Goal: Contribute content: Contribute content

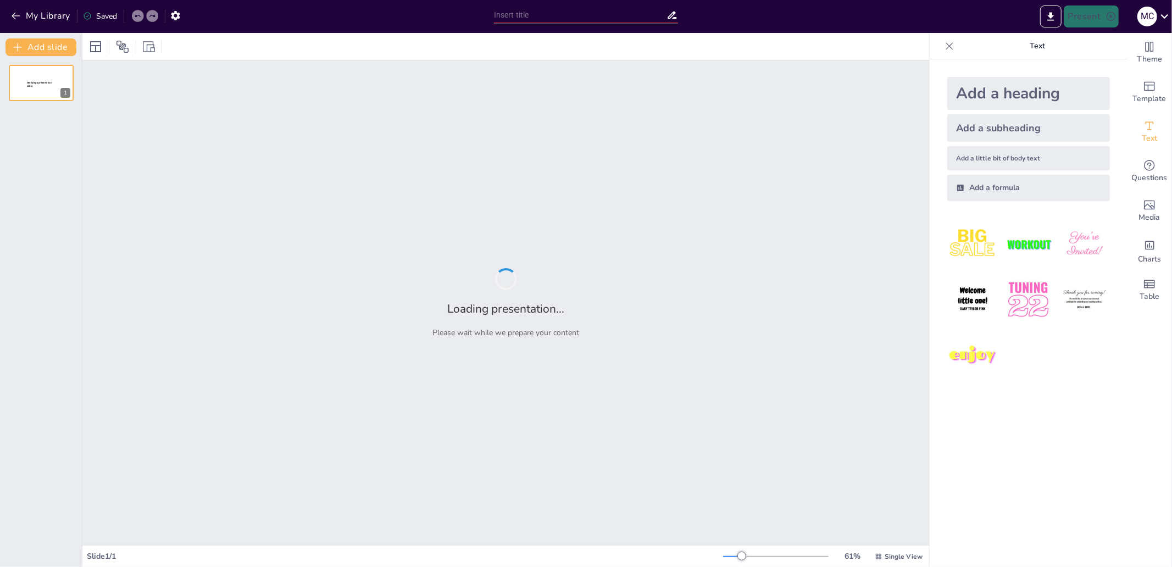
type input "InHolland NL"
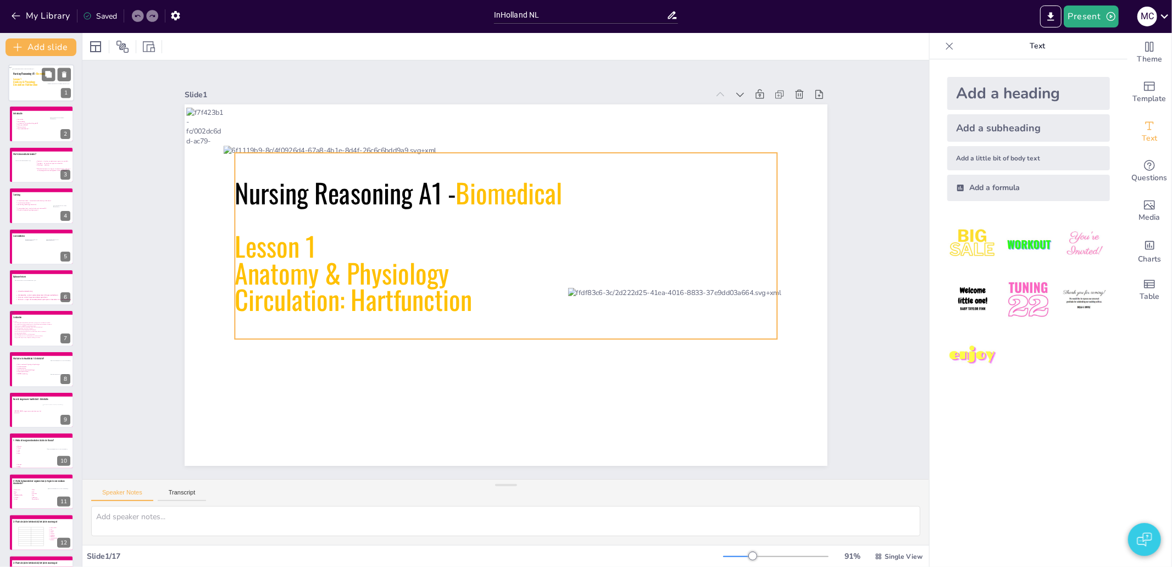
click at [25, 88] on icon at bounding box center [41, 78] width 56 height 19
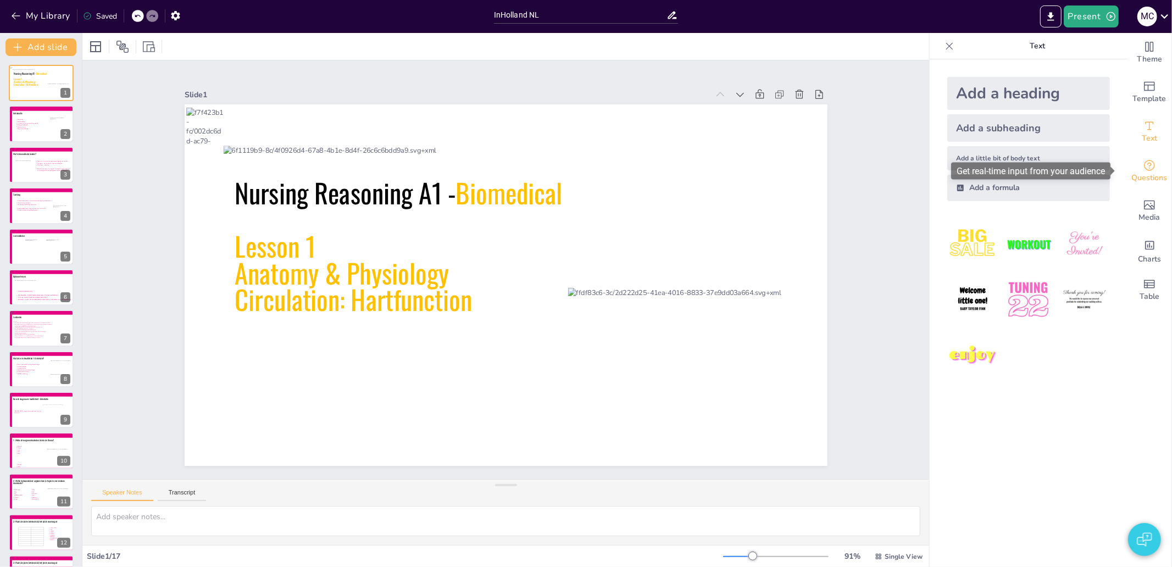
click at [1133, 180] on span "Questions" at bounding box center [1150, 178] width 36 height 12
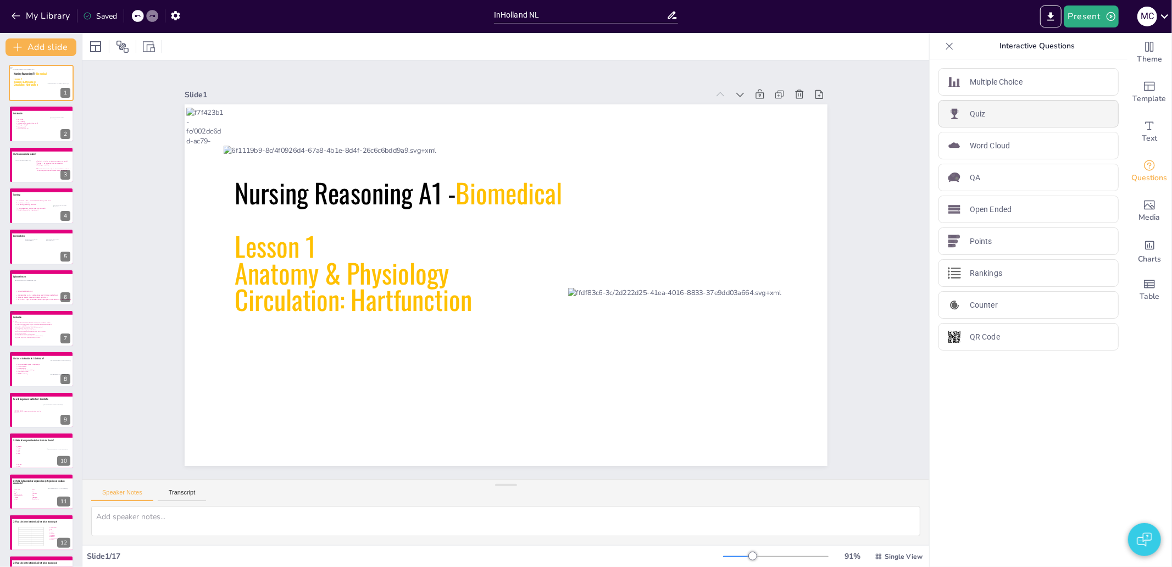
click at [993, 108] on div "Quiz" at bounding box center [1029, 113] width 180 height 27
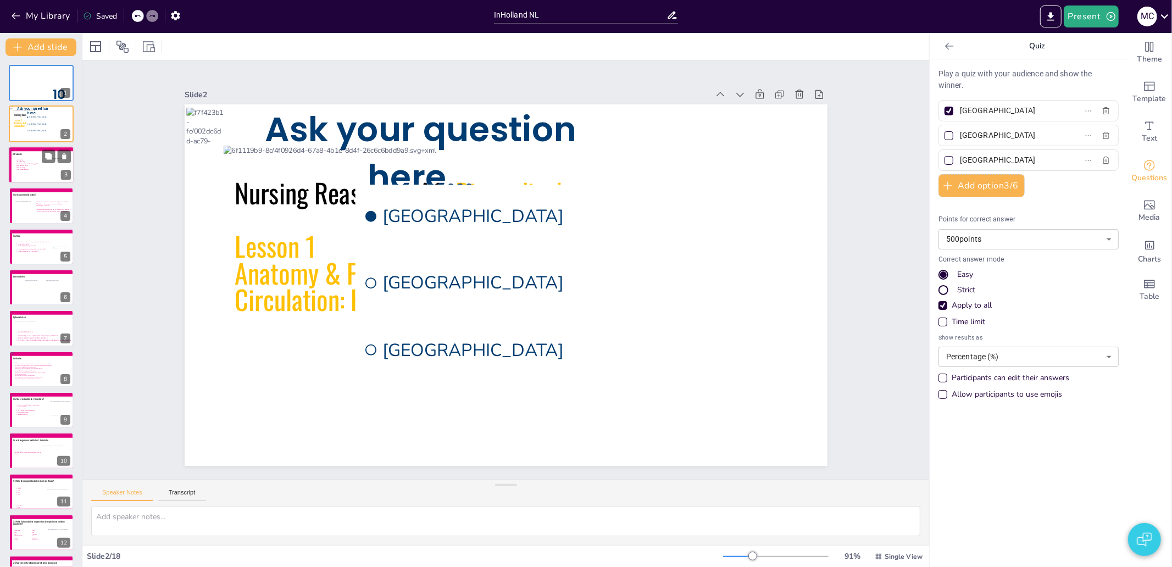
click at [20, 172] on icon at bounding box center [43, 169] width 57 height 20
type textarea "Voorstellen docent, navragen studenten voorkennis/ervaring etc. 2"
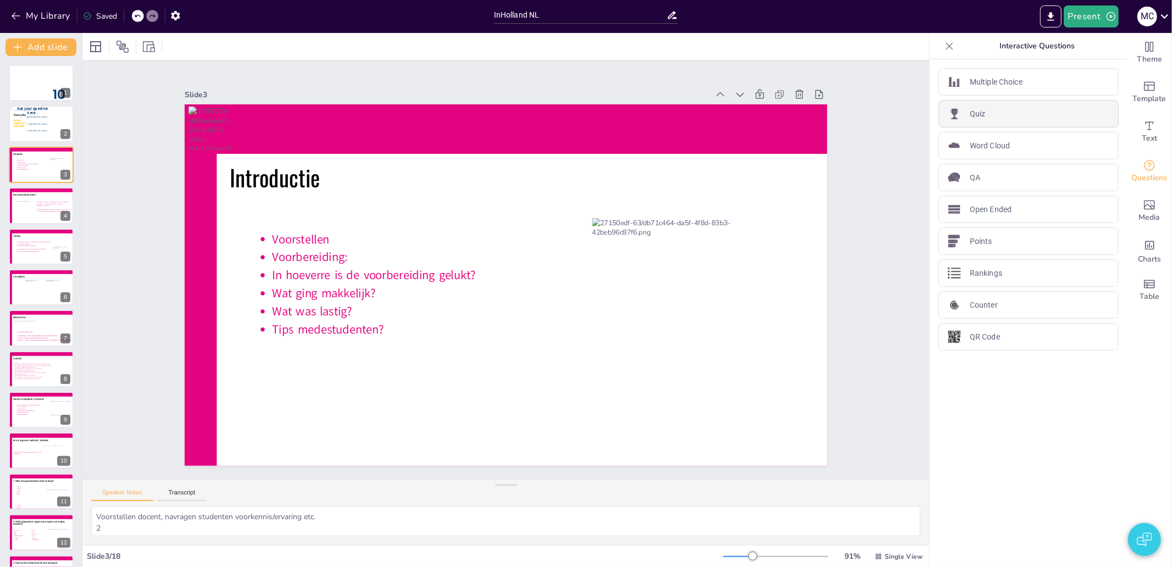
click at [1005, 112] on div "Quiz" at bounding box center [1029, 113] width 180 height 27
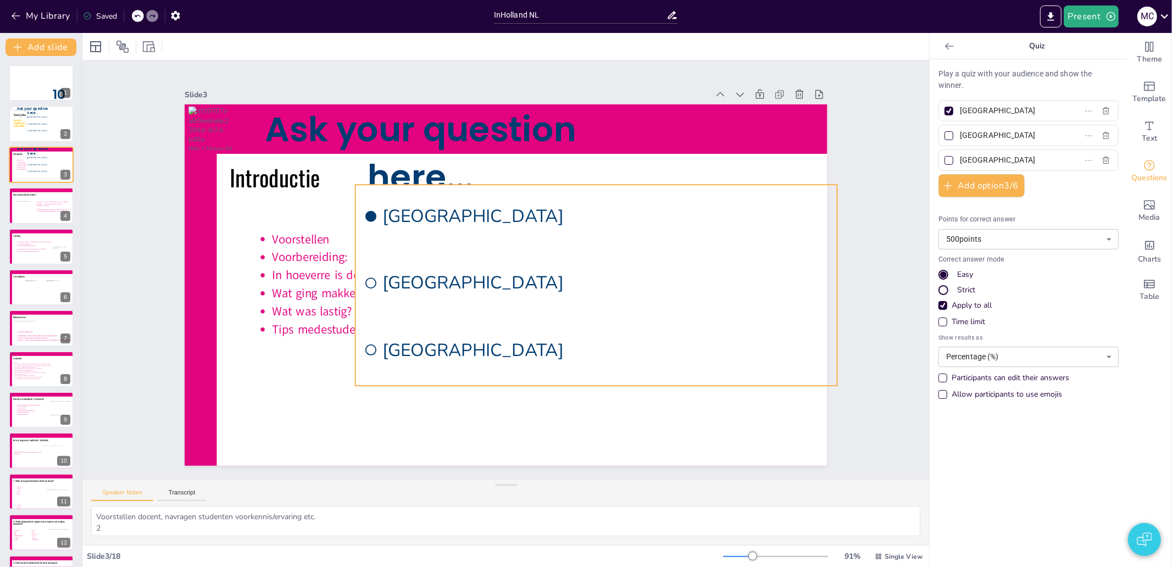
click at [513, 220] on span "Amsterdam" at bounding box center [617, 286] width 375 height 282
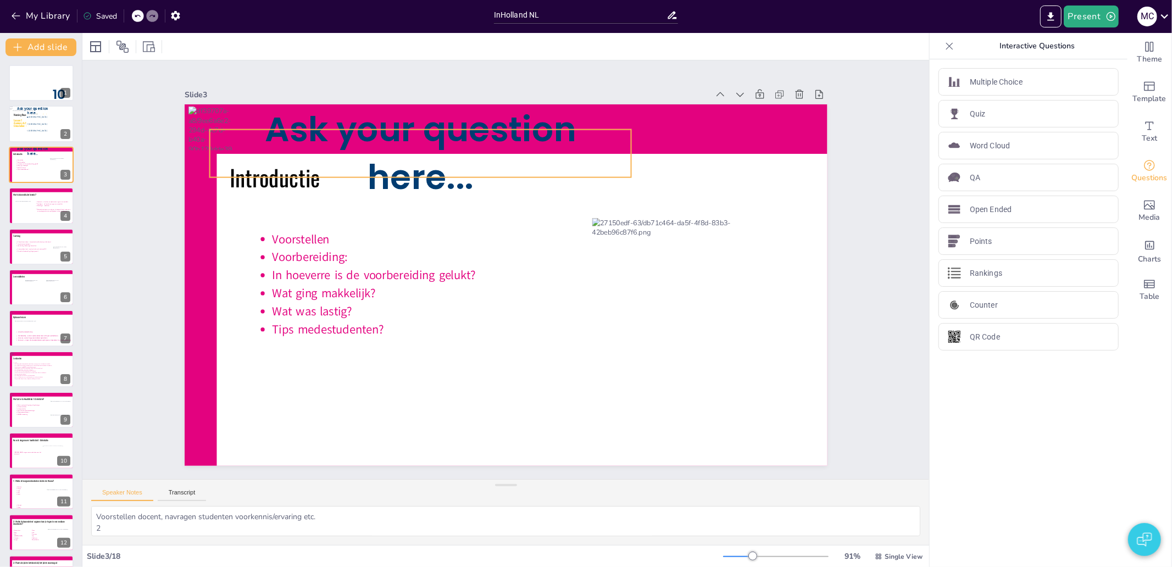
click at [444, 151] on span "Ask your question here..." at bounding box center [468, 117] width 311 height 156
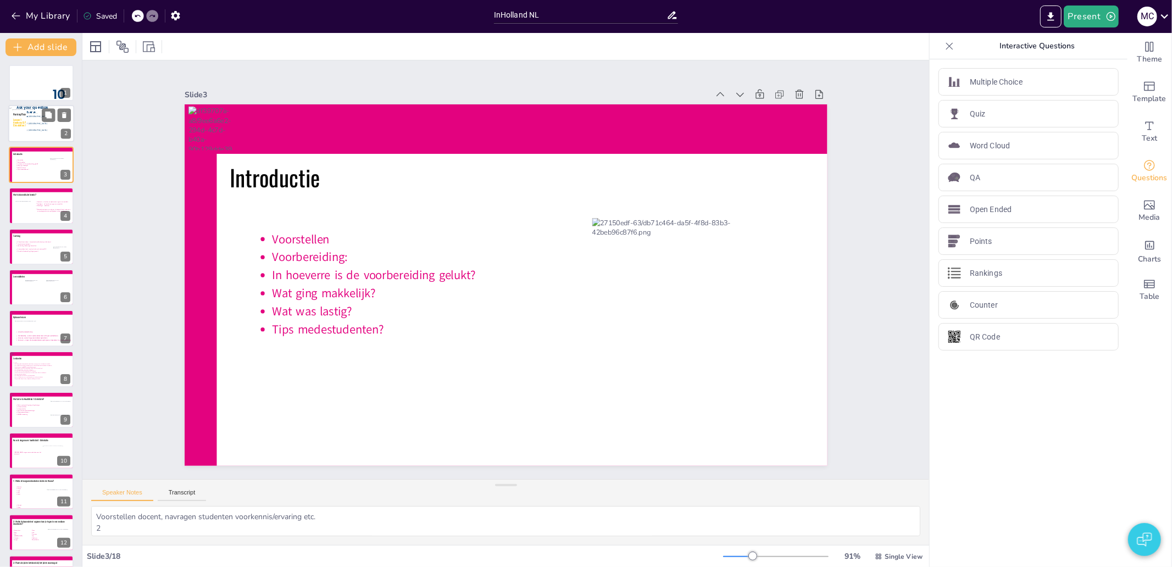
click at [30, 123] on span "Rotterdam" at bounding box center [52, 124] width 46 height 2
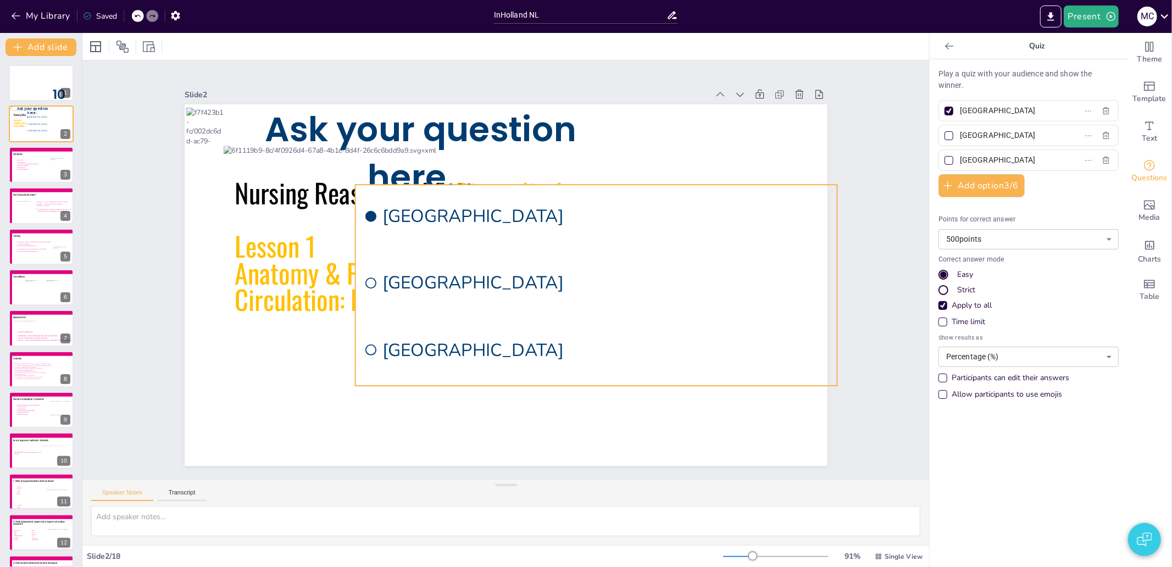
click at [419, 243] on ul "Amsterdam Rotterdam The Hague" at bounding box center [582, 321] width 522 height 380
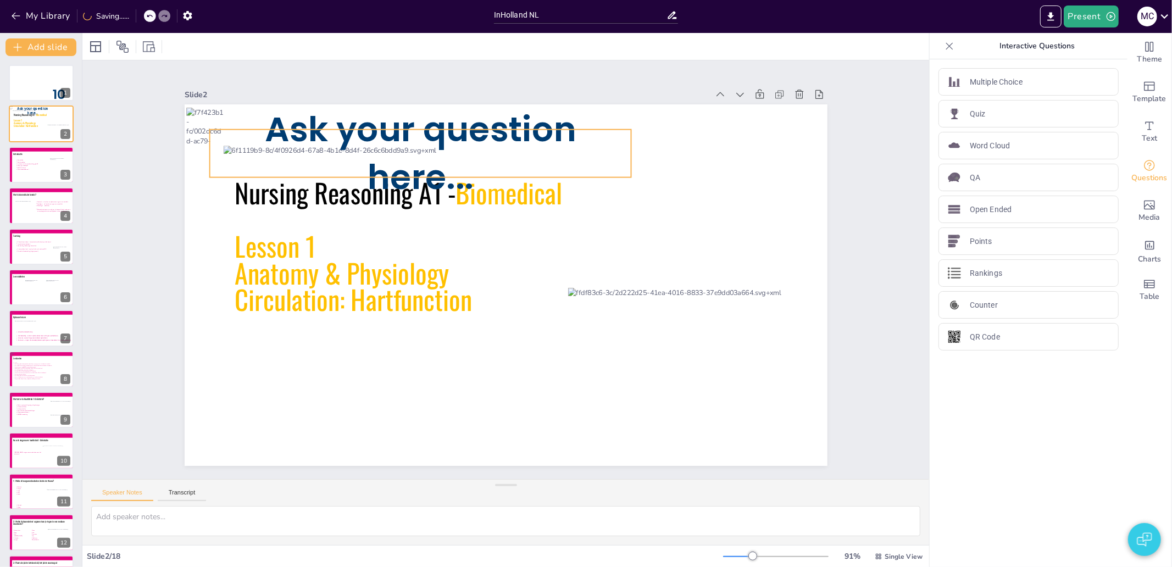
click at [414, 112] on div "Nursing Reasoning A1 - Biomedical Lesson 1 Anatomy & Physiology Circulation: Ha…" at bounding box center [501, 284] width 723 height 542
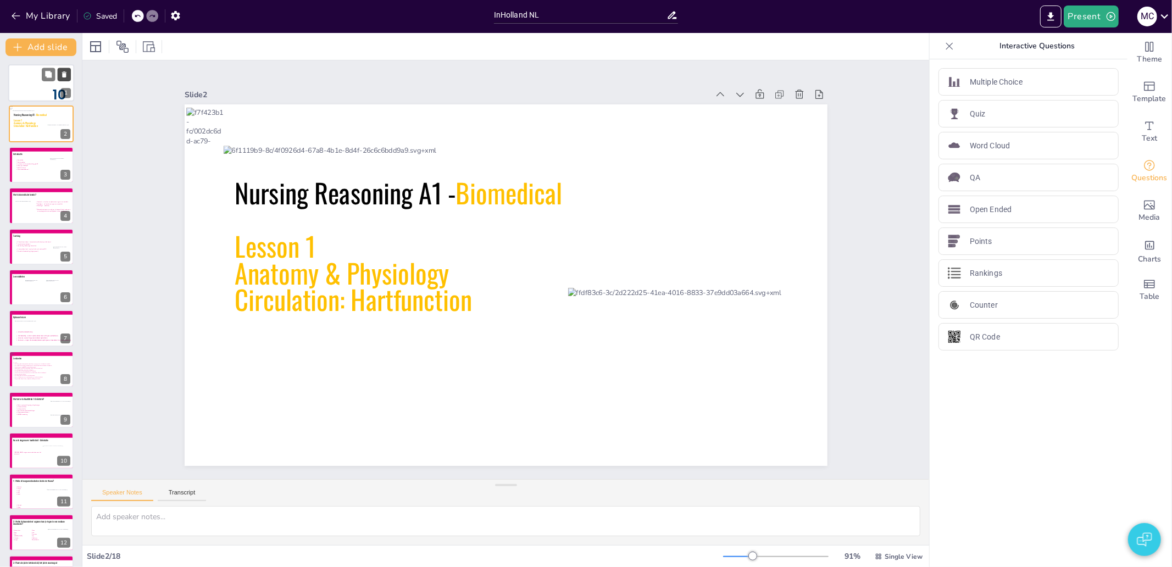
click at [60, 72] on icon at bounding box center [64, 75] width 8 height 8
type textarea "Voorstellen docent, navragen studenten voorkennis/ervaring etc. 2"
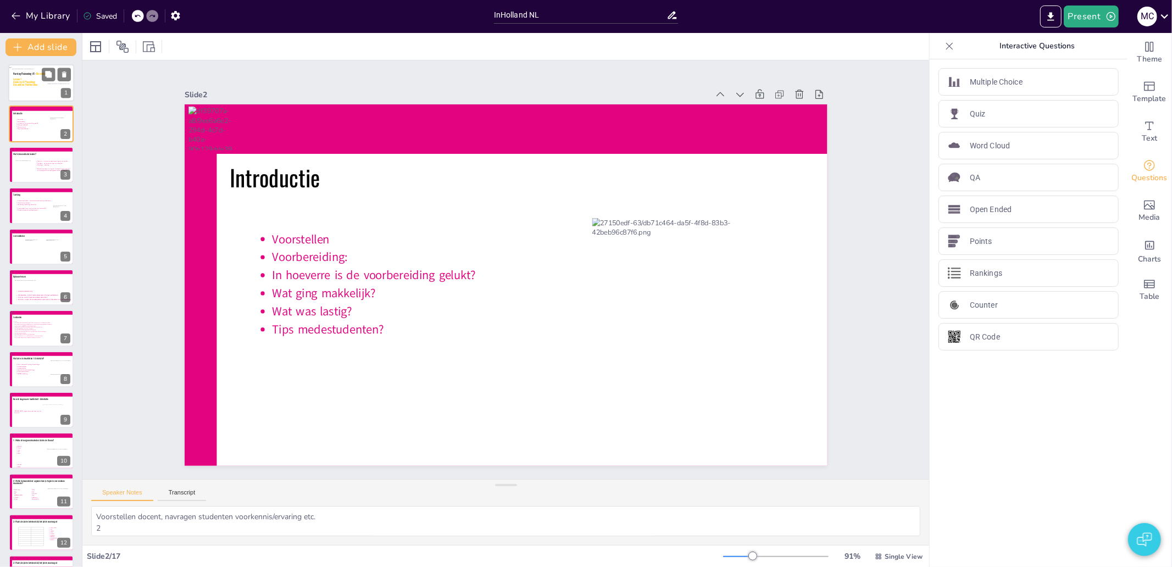
click at [25, 81] on icon at bounding box center [41, 78] width 56 height 19
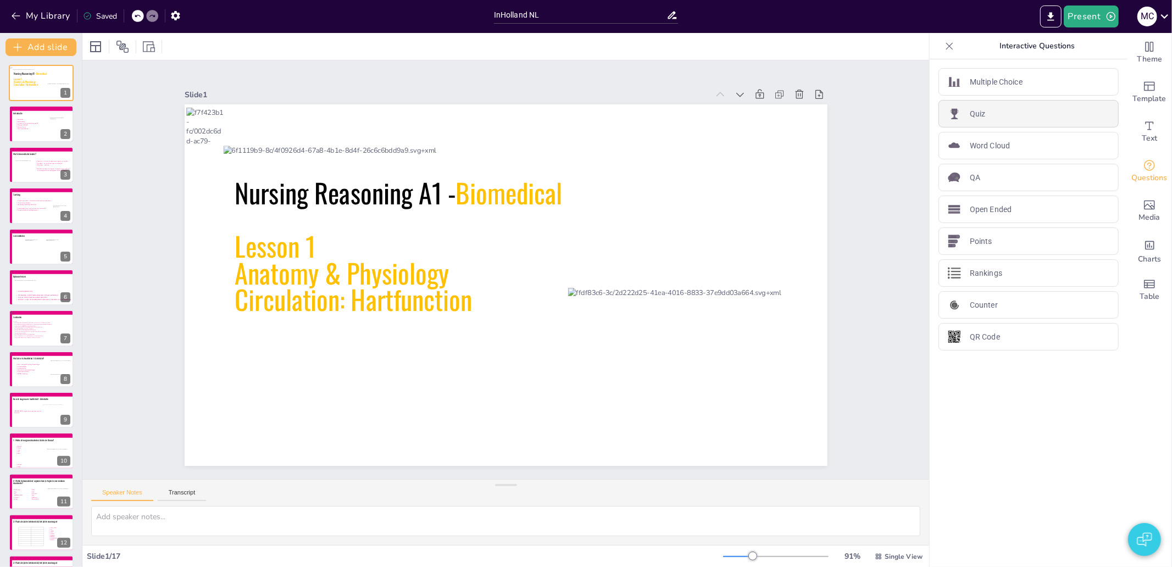
click at [998, 110] on div "Quiz" at bounding box center [1029, 113] width 180 height 27
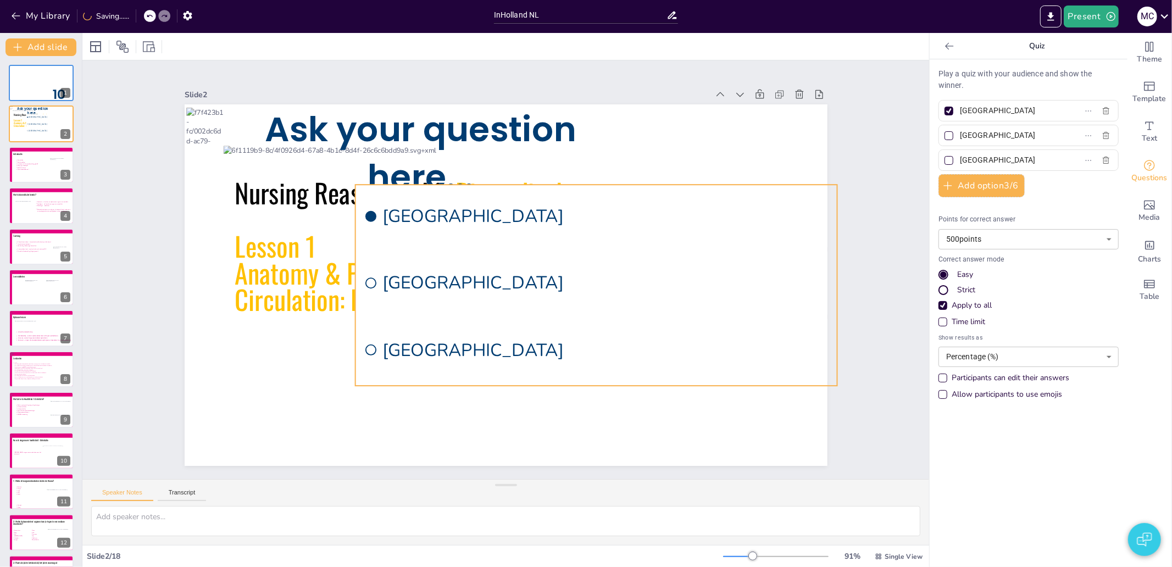
click at [429, 230] on li "Amsterdam" at bounding box center [605, 237] width 485 height 162
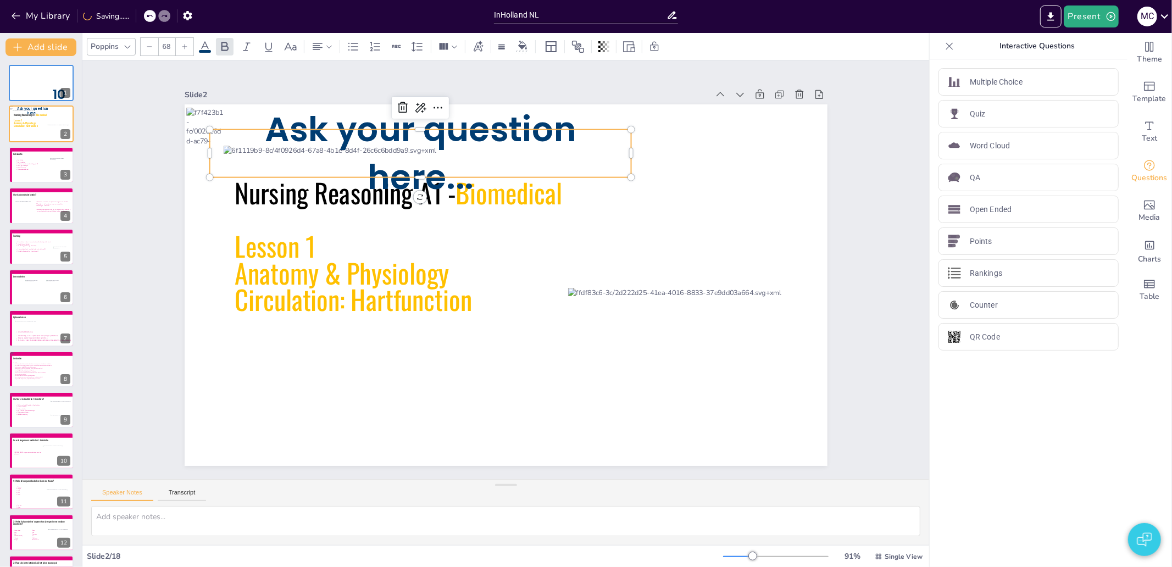
click at [398, 133] on span "Ask your question here..." at bounding box center [502, 105] width 293 height 197
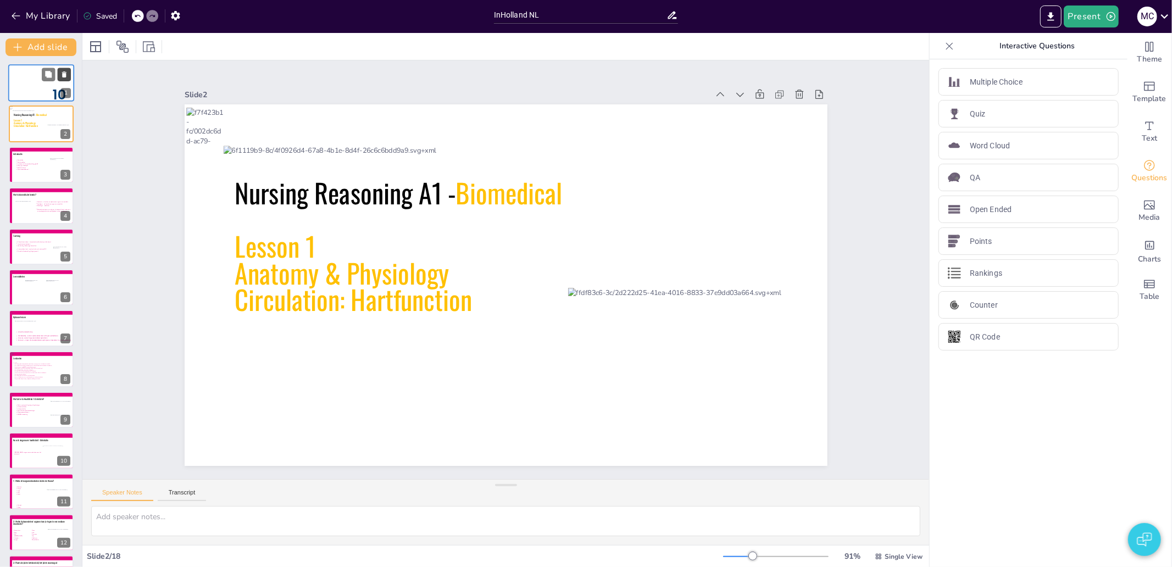
click at [59, 76] on button at bounding box center [64, 74] width 13 height 13
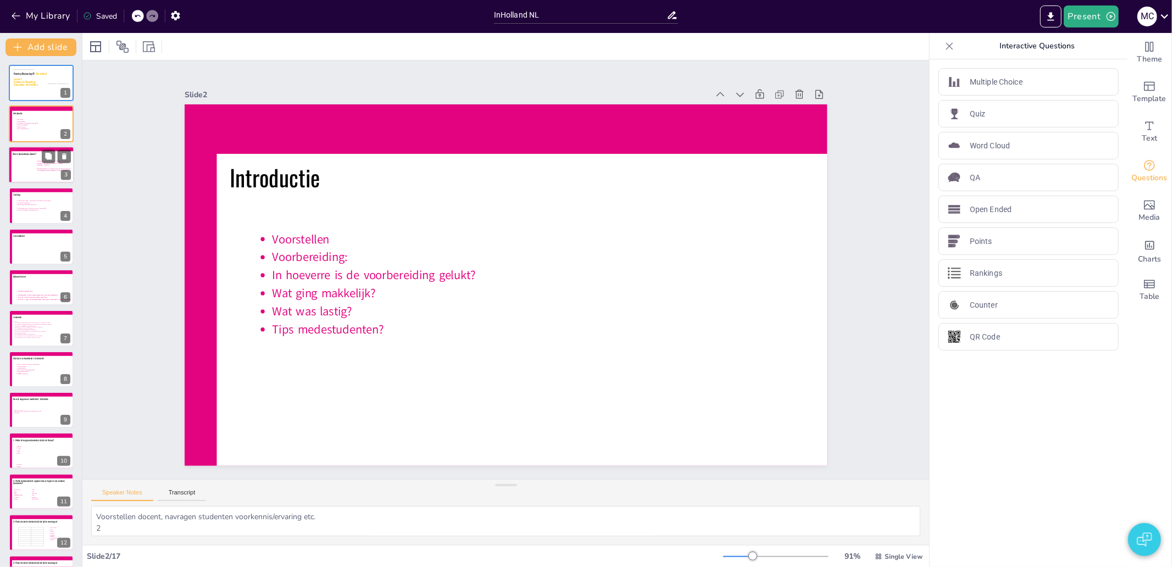
click at [36, 176] on icon at bounding box center [53, 169] width 37 height 19
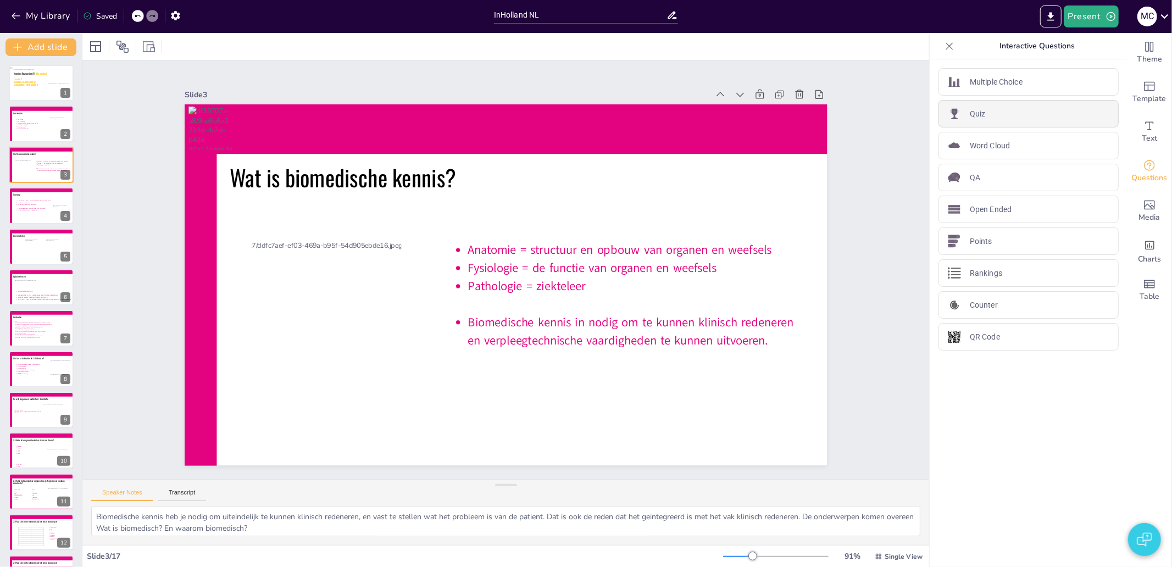
click at [1002, 112] on div "Quiz" at bounding box center [1029, 113] width 180 height 27
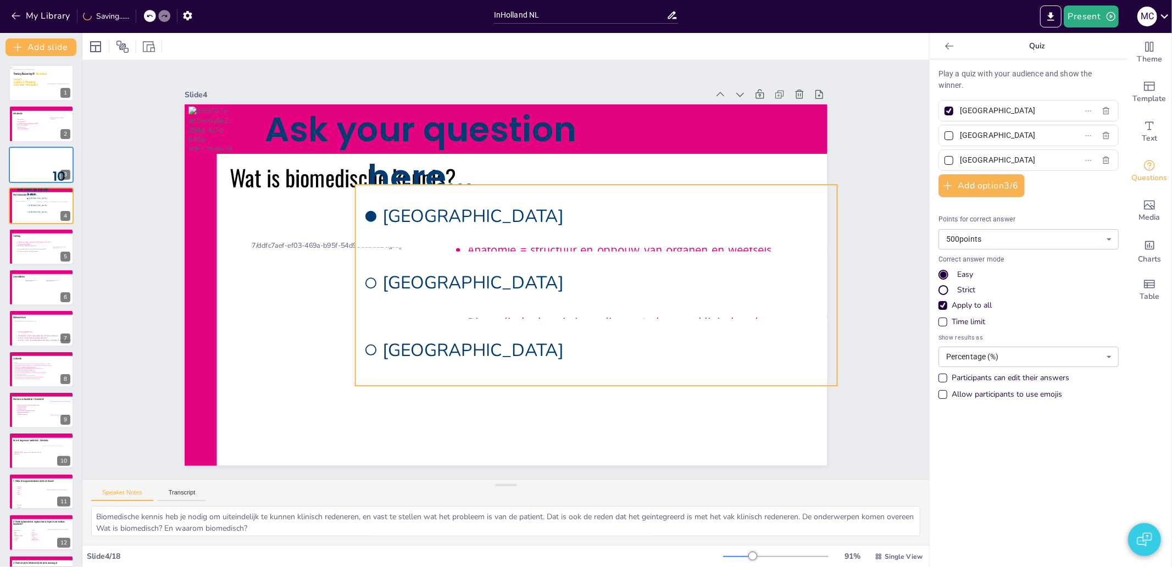
click at [513, 299] on li "Rotterdam" at bounding box center [596, 283] width 482 height 63
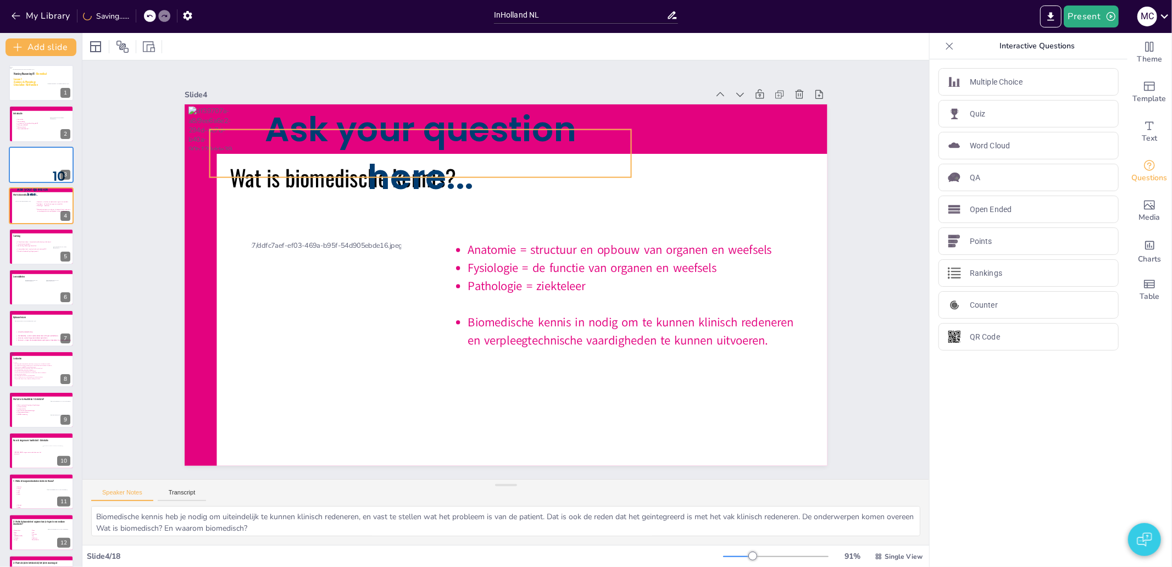
click at [424, 129] on span "Ask your question here..." at bounding box center [436, 139] width 315 height 117
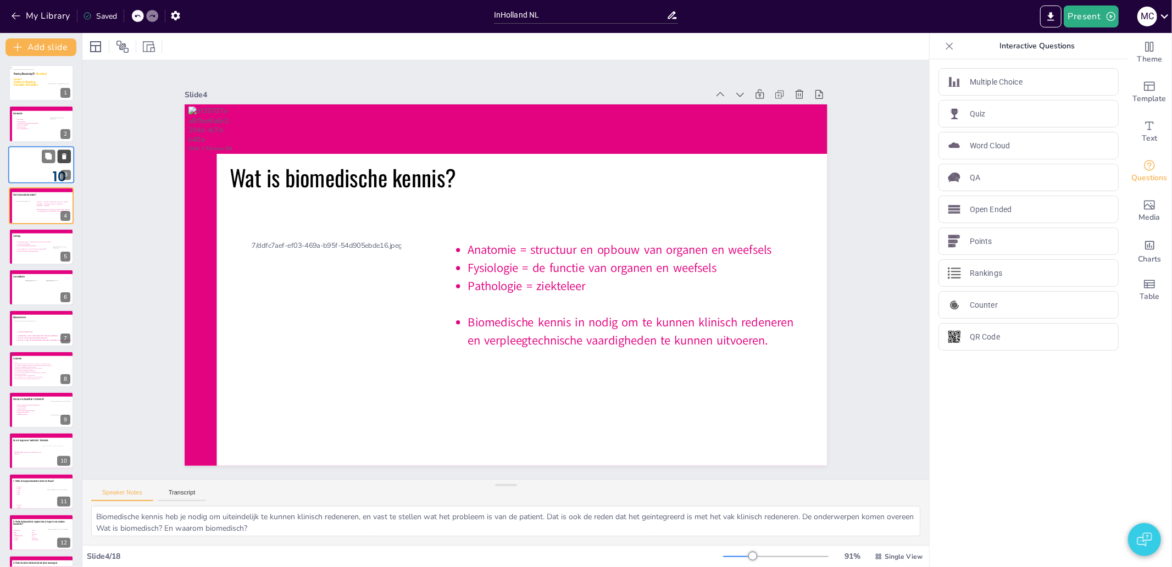
click at [64, 157] on icon at bounding box center [64, 156] width 4 height 6
type textarea "Toetsing: 2 formatieve toetsen à tussenstand welke kennis je al beheerst circul…"
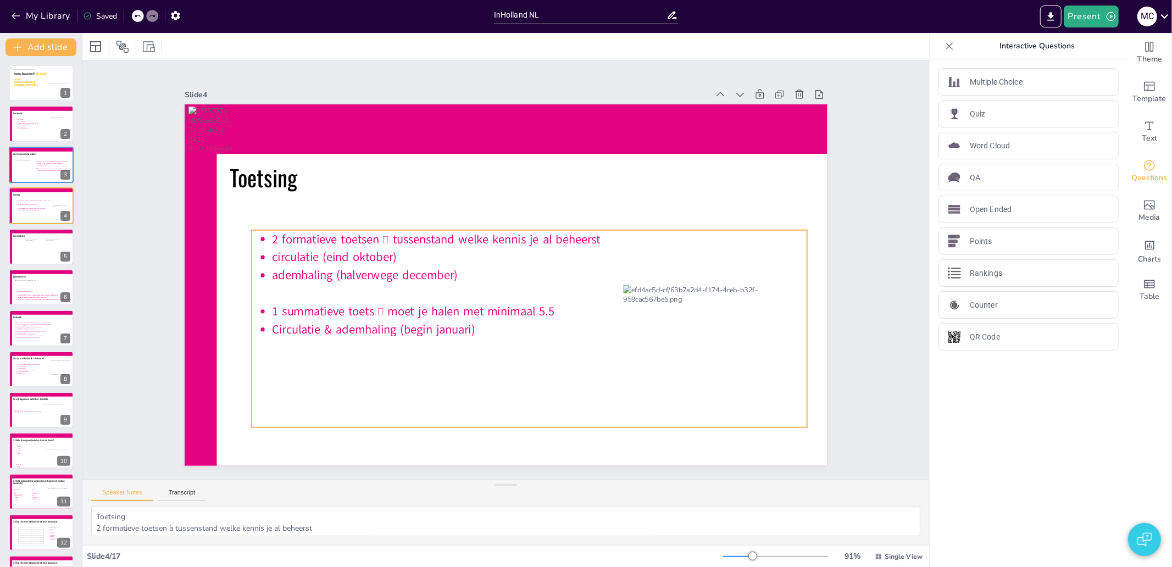
click at [385, 235] on icon at bounding box center [497, 332] width 580 height 448
click at [378, 235] on icon at bounding box center [497, 332] width 580 height 449
click at [379, 235] on icon at bounding box center [490, 331] width 566 height 486
click at [519, 235] on span "2 formatieve toetsen  tussenstand welke kennis je al beheerst" at bounding box center [544, 202] width 51 height 324
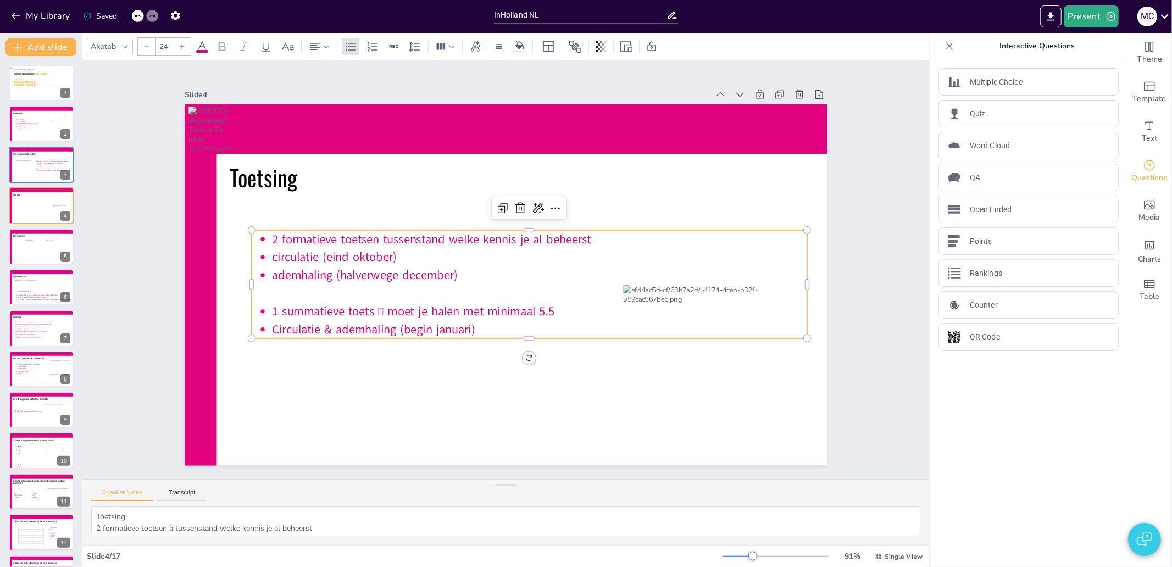
click at [444, 306] on span "1 summatieve toets  moet je halen met minimaal 5.5" at bounding box center [495, 169] width 103 height 274
click at [511, 237] on span "2 formatieve toetsen tussenstand welke kennis je al beheerst" at bounding box center [552, 203] width 82 height 315
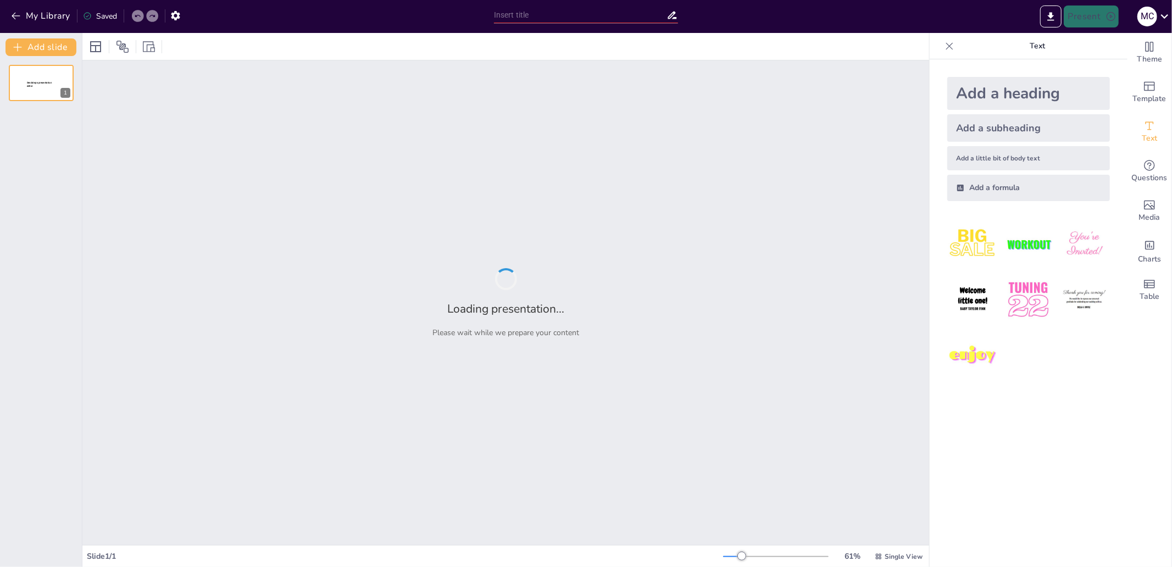
type input "InHolland NL"
type input "test"
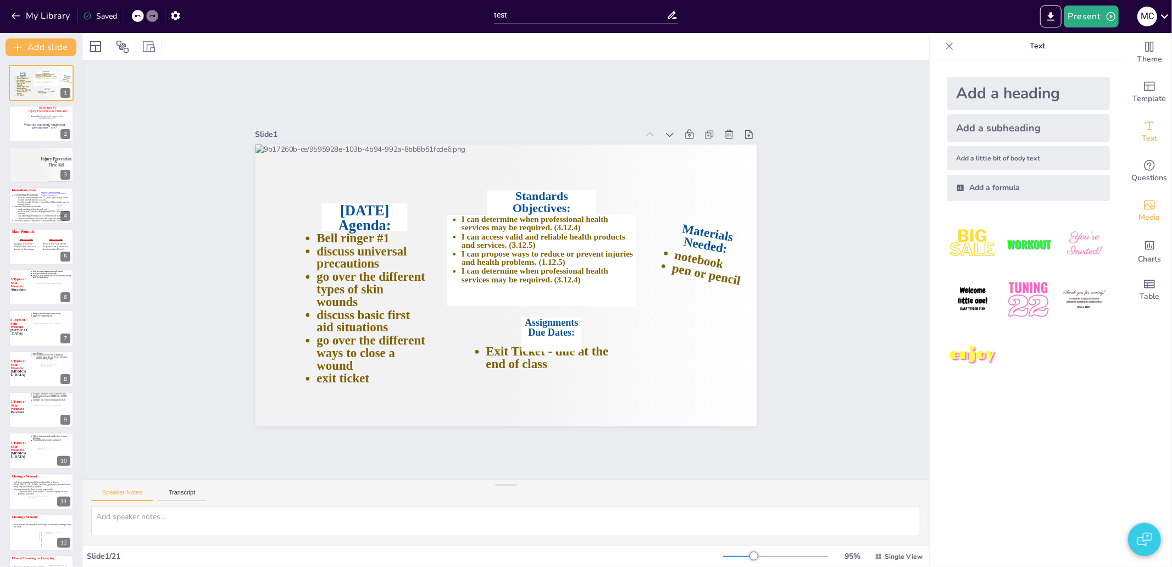
click at [1143, 205] on icon "Add images, graphics, shapes or video" at bounding box center [1149, 204] width 13 height 13
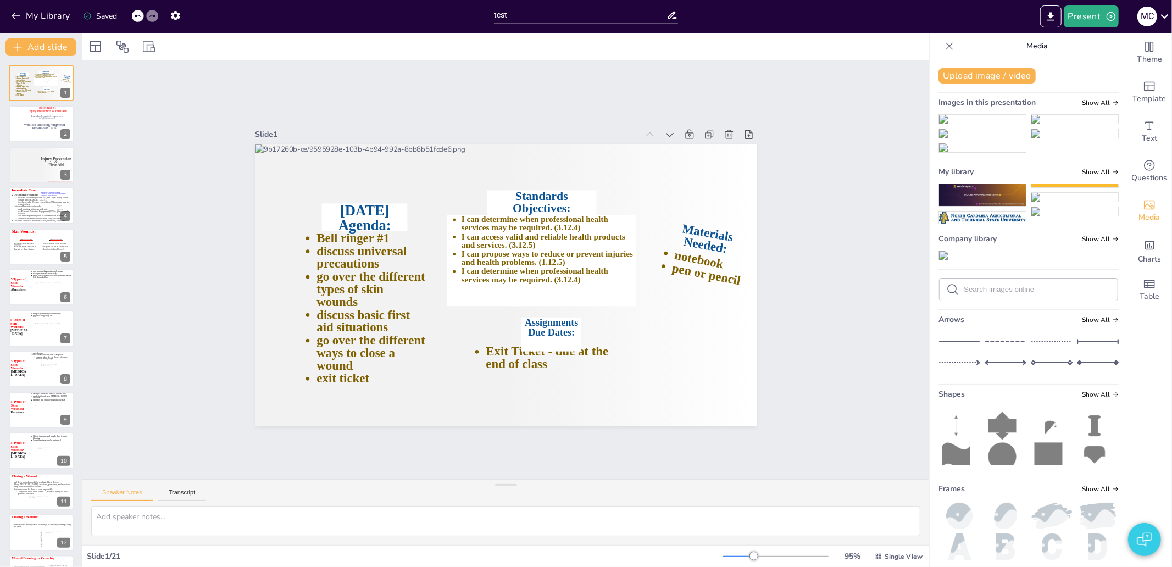
drag, startPoint x: 1114, startPoint y: 168, endPoint x: 1112, endPoint y: 339, distance: 171.5
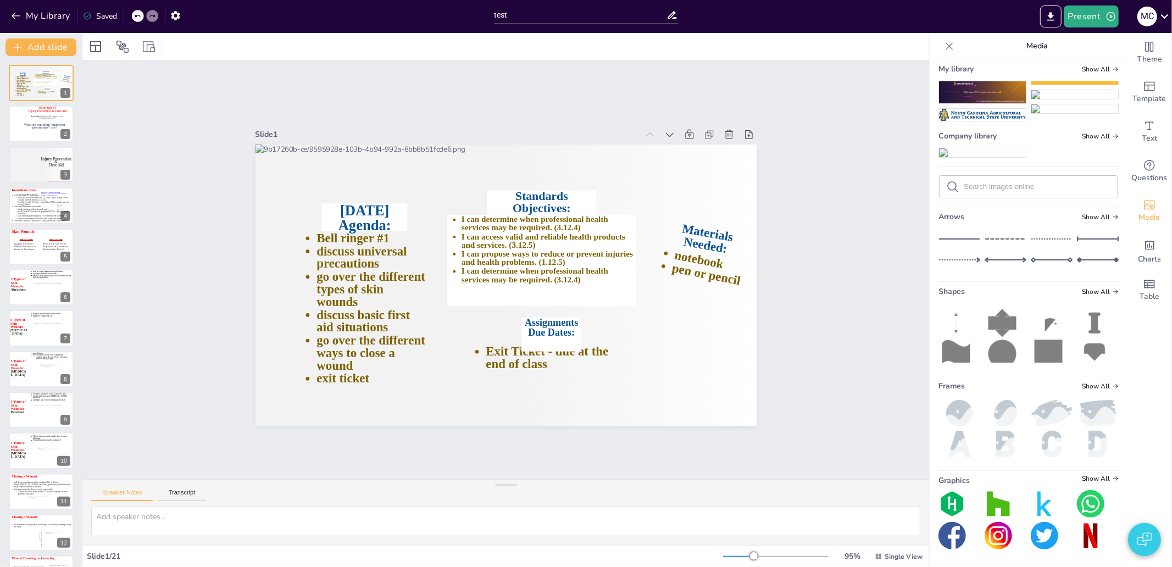
scroll to position [452, 0]
click at [1082, 296] on span "Show All" at bounding box center [1100, 292] width 37 height 8
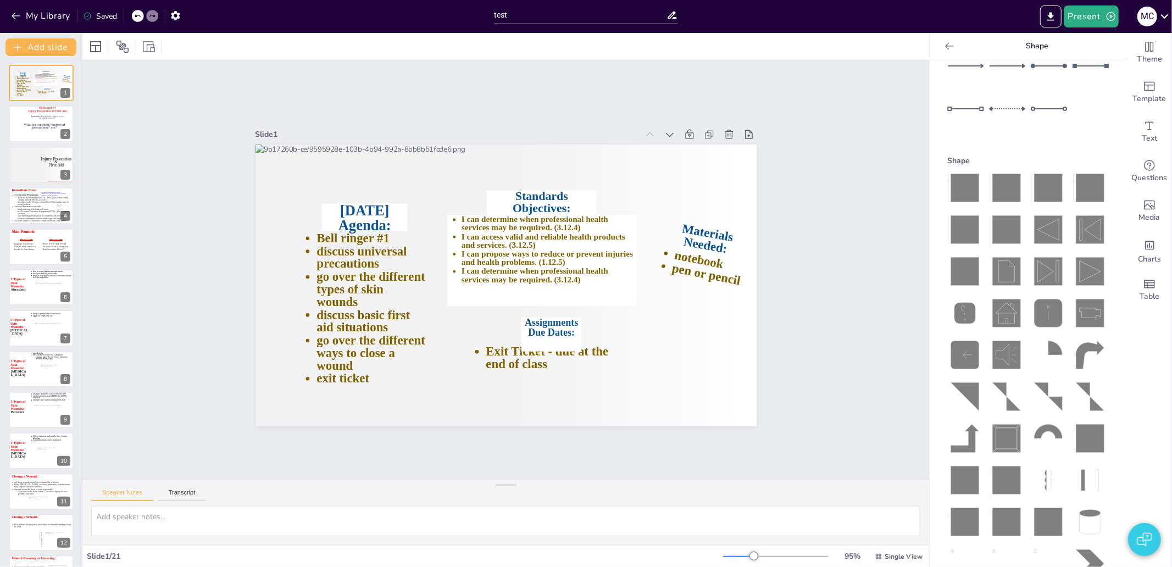
scroll to position [183, 0]
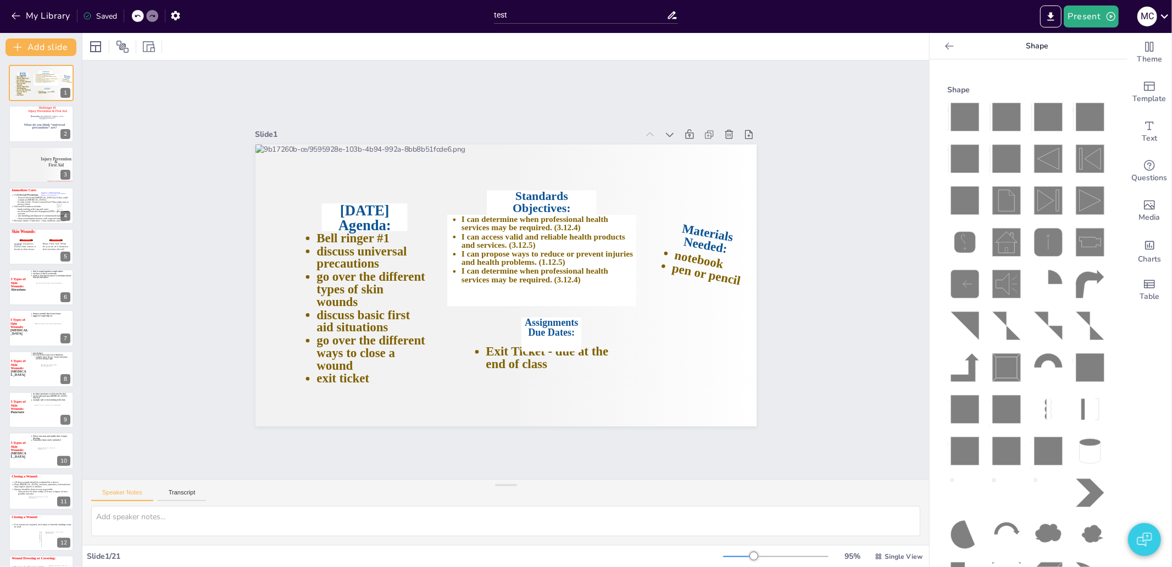
click at [1039, 350] on icon at bounding box center [1048, 367] width 35 height 35
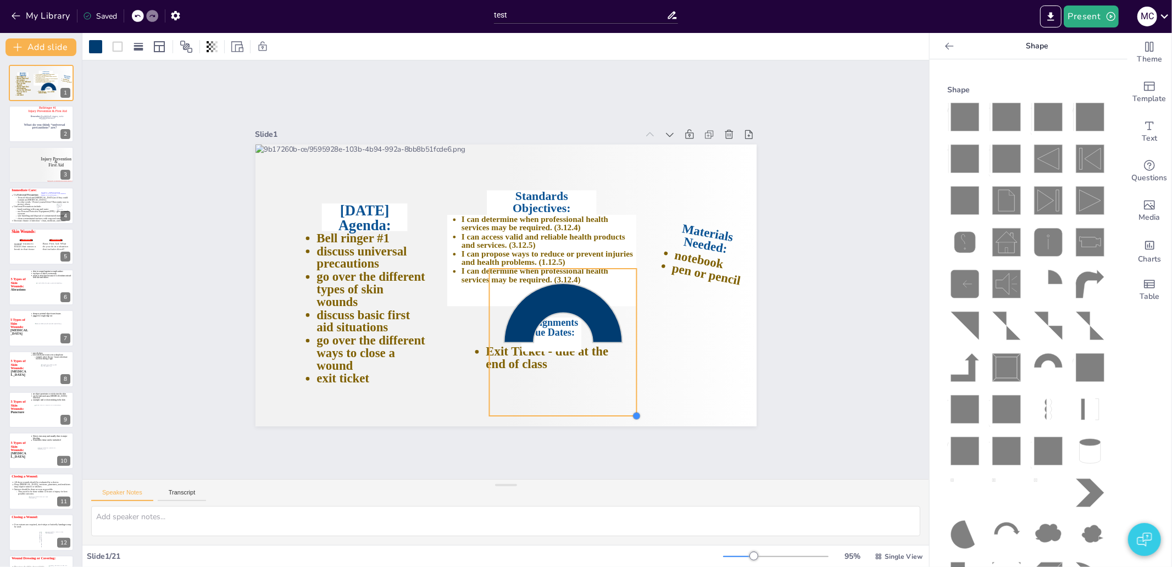
drag, startPoint x: 564, startPoint y: 350, endPoint x: 622, endPoint y: 413, distance: 85.6
click at [622, 413] on div "Bell ringer #1 discuss universal precautions go over the different types of ski…" at bounding box center [502, 285] width 549 height 380
click at [49, 41] on button "Add slide" at bounding box center [40, 47] width 71 height 18
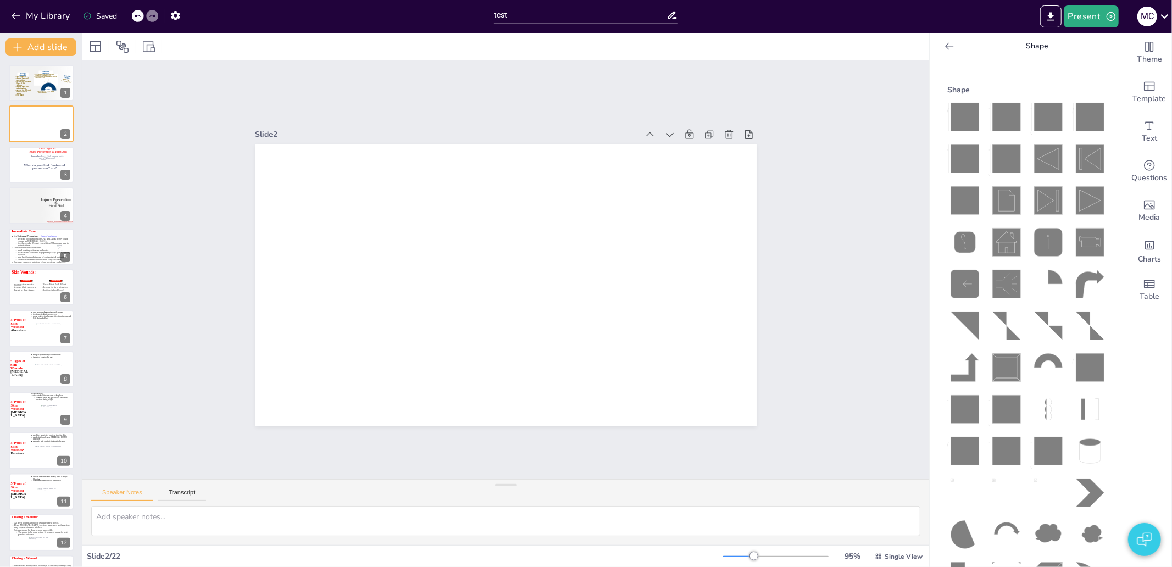
click at [958, 437] on icon at bounding box center [965, 451] width 28 height 28
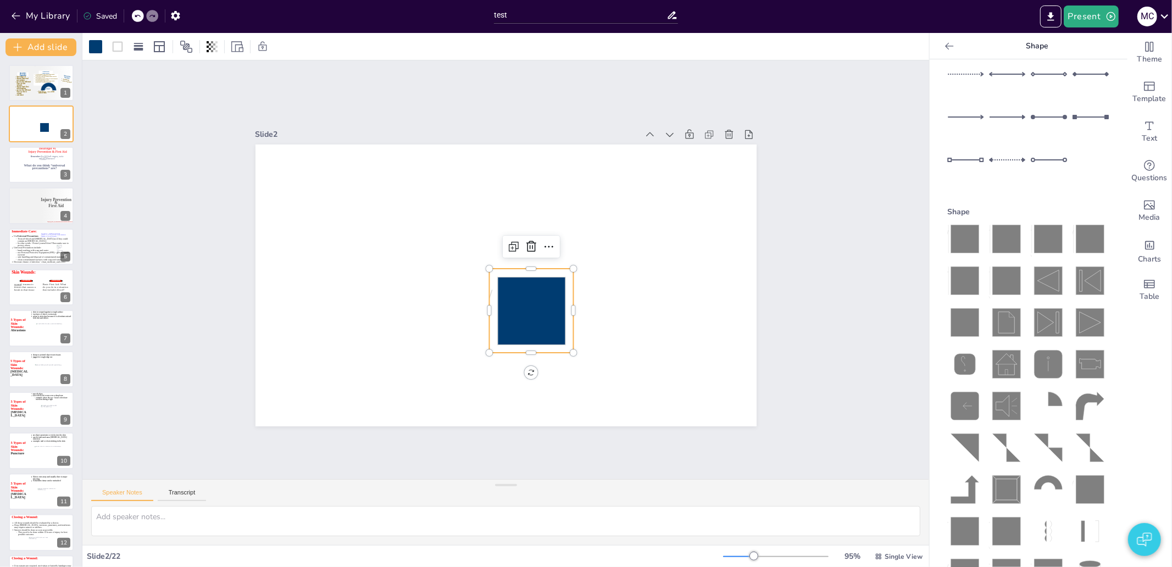
scroll to position [0, 0]
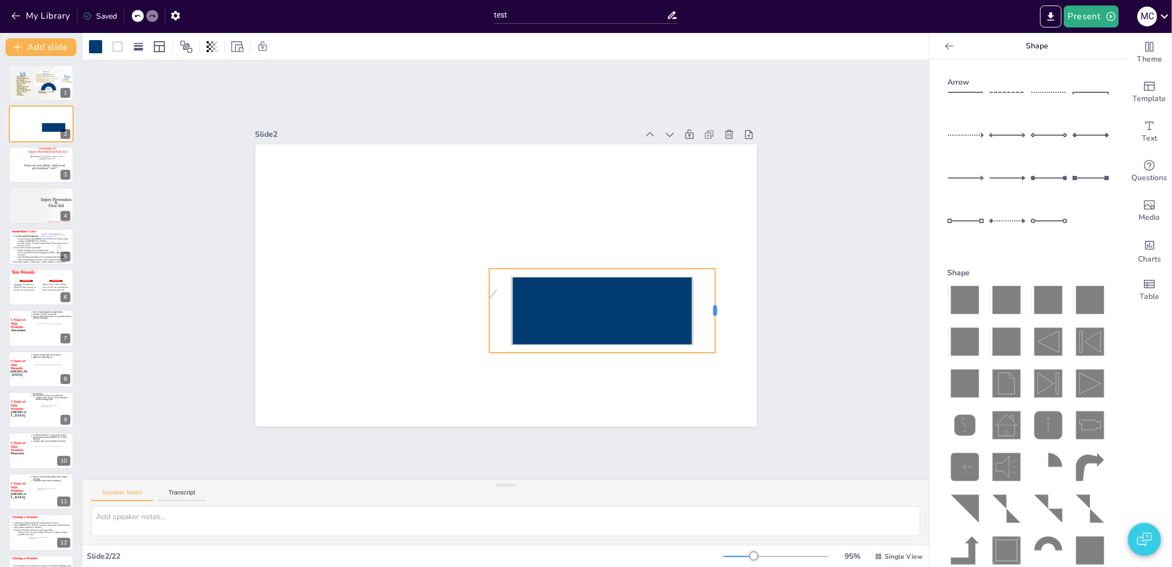
drag, startPoint x: 564, startPoint y: 303, endPoint x: 711, endPoint y: 300, distance: 146.2
click at [710, 300] on div at bounding box center [715, 332] width 18 height 85
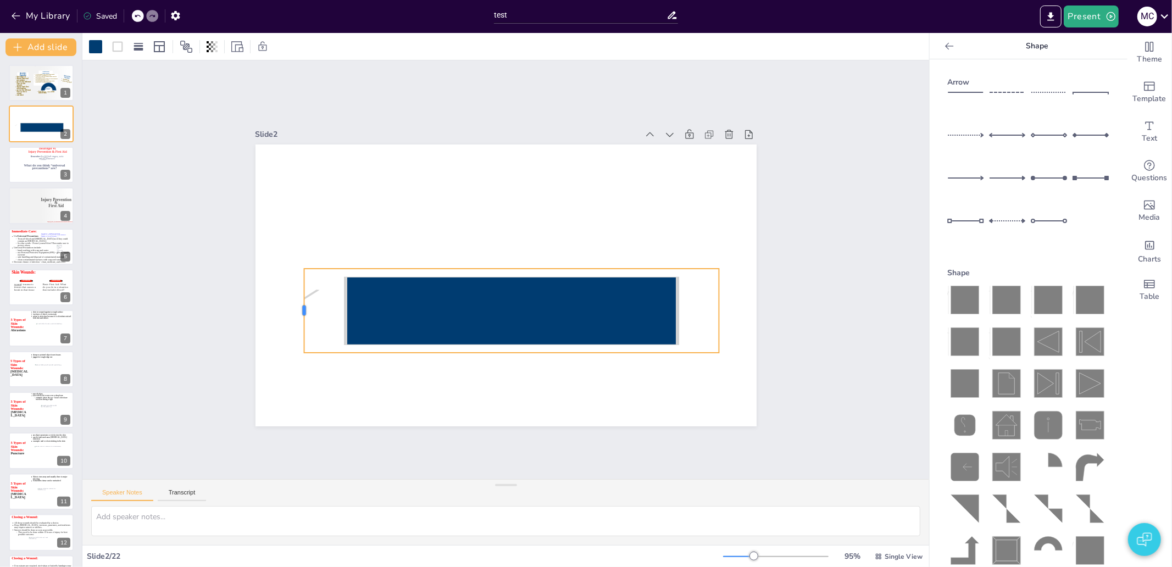
drag, startPoint x: 480, startPoint y: 309, endPoint x: 295, endPoint y: 310, distance: 185.2
click at [295, 310] on div at bounding box center [502, 285] width 549 height 380
click at [858, 386] on div "Slide 1 Bell ringer #1 discuss universal precautions go over the different type…" at bounding box center [506, 269] width 886 height 505
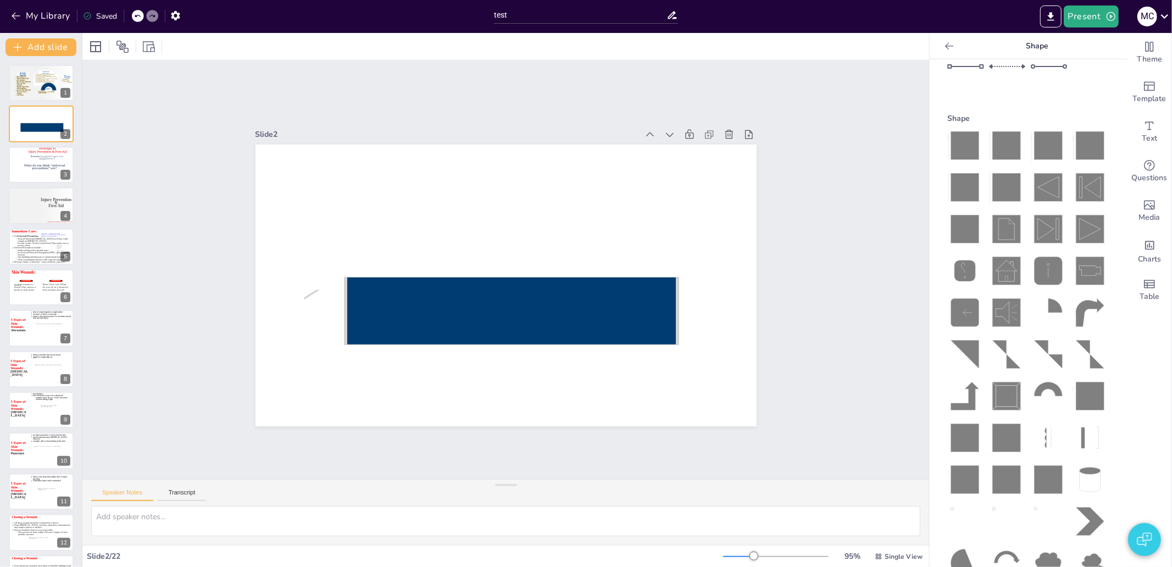
scroll to position [183, 0]
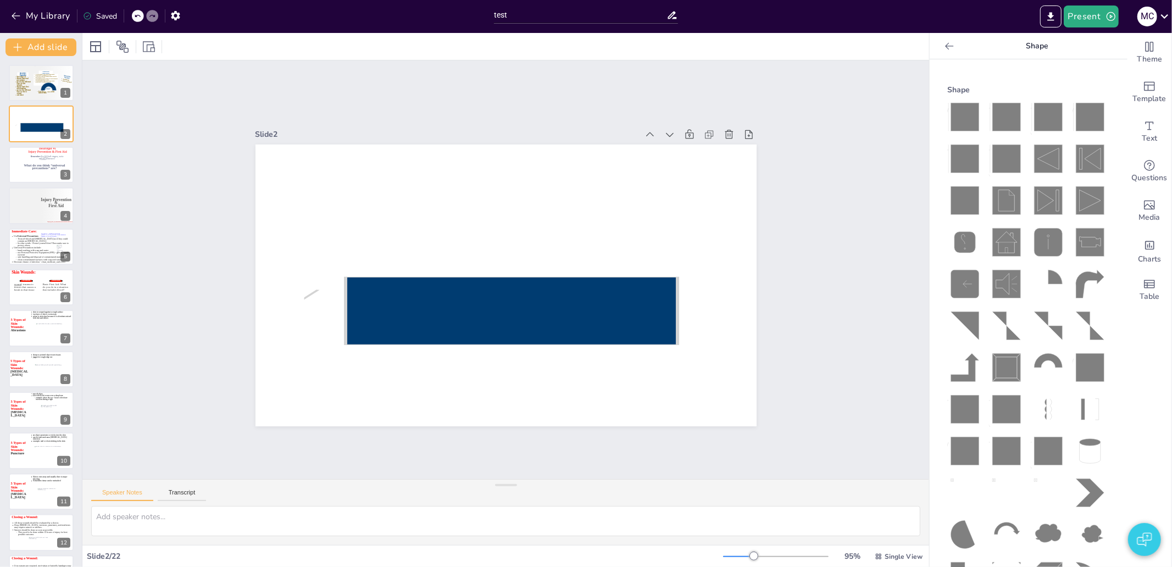
click at [952, 396] on icon at bounding box center [965, 410] width 28 height 28
drag, startPoint x: 477, startPoint y: 306, endPoint x: 422, endPoint y: 276, distance: 62.9
click at [423, 276] on div at bounding box center [427, 295] width 26 height 85
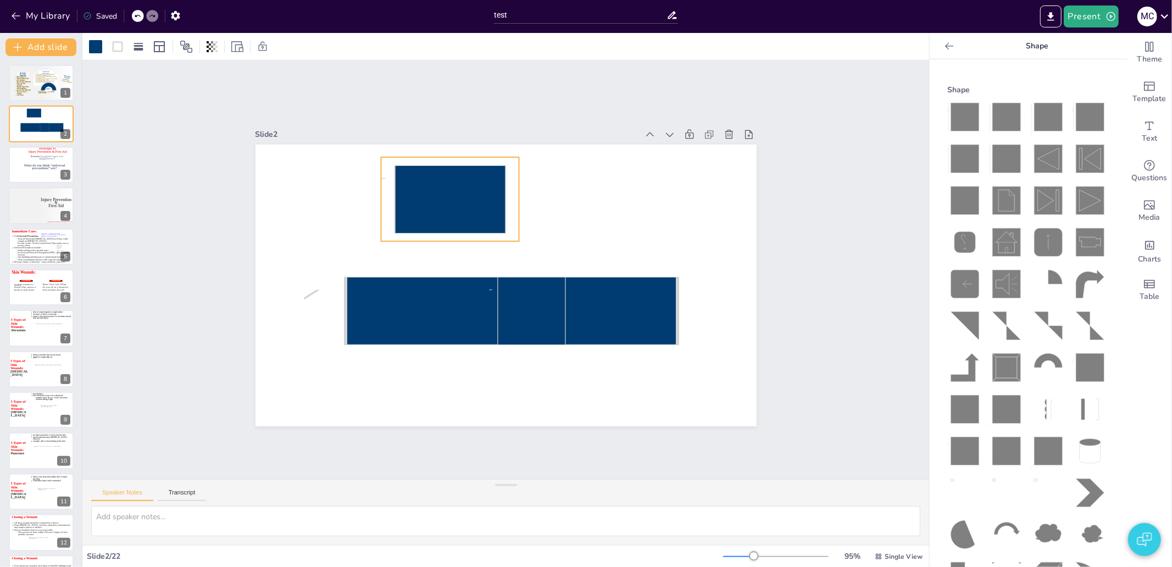
drag, startPoint x: 508, startPoint y: 309, endPoint x: 454, endPoint y: 198, distance: 124.1
click at [454, 198] on icon at bounding box center [466, 189] width 123 height 89
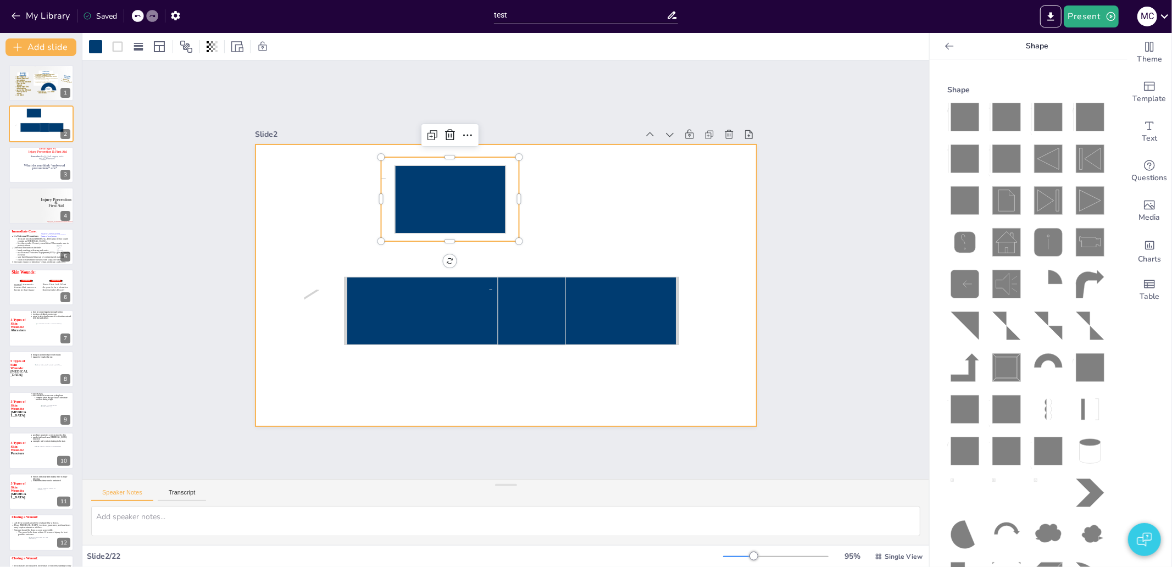
click at [430, 323] on icon at bounding box center [494, 309] width 331 height 197
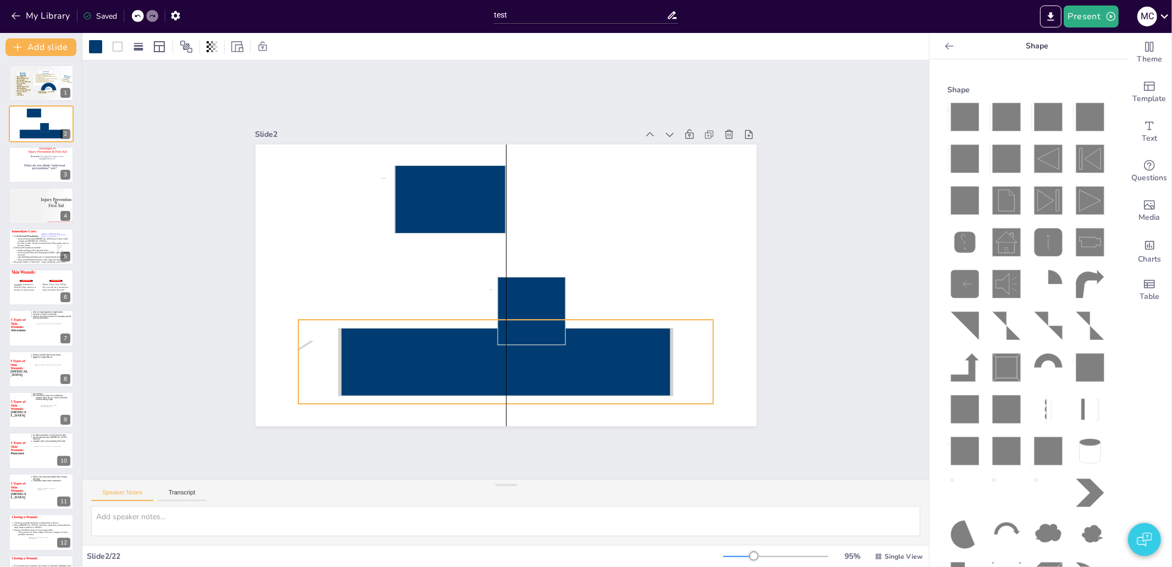
drag, startPoint x: 415, startPoint y: 320, endPoint x: 414, endPoint y: 372, distance: 51.1
click at [414, 372] on icon at bounding box center [477, 357] width 337 height 167
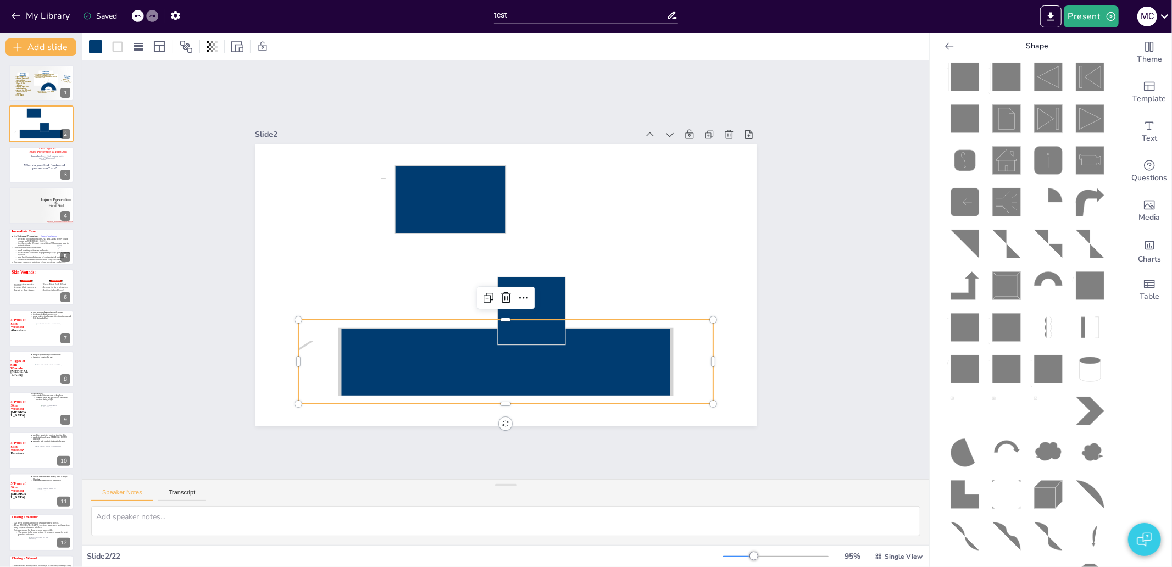
scroll to position [244, 0]
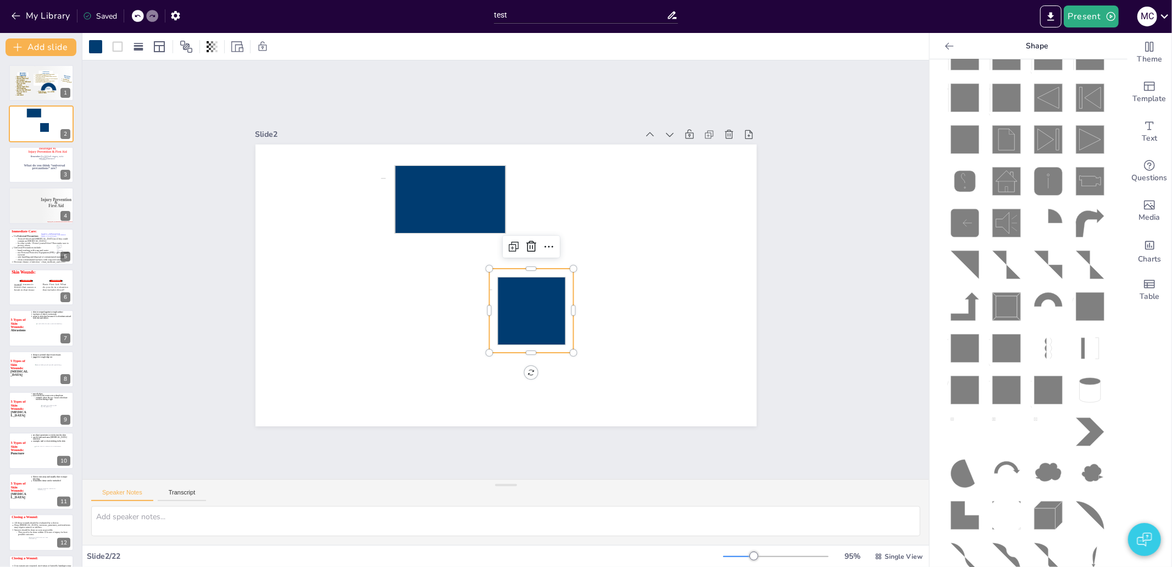
click at [553, 316] on icon at bounding box center [523, 315] width 80 height 80
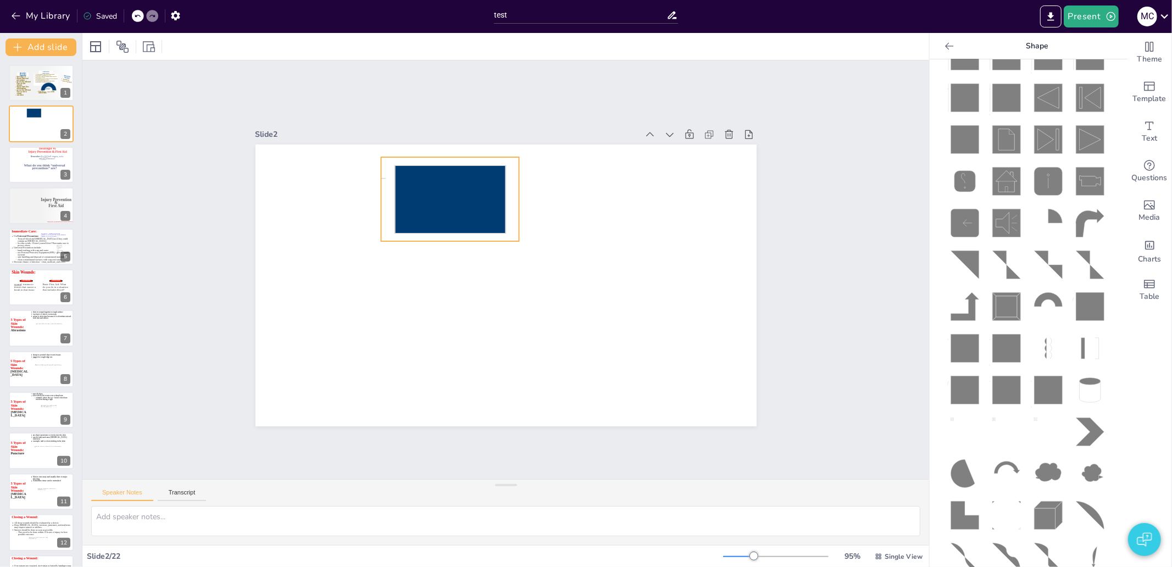
click at [414, 191] on icon at bounding box center [457, 193] width 117 height 79
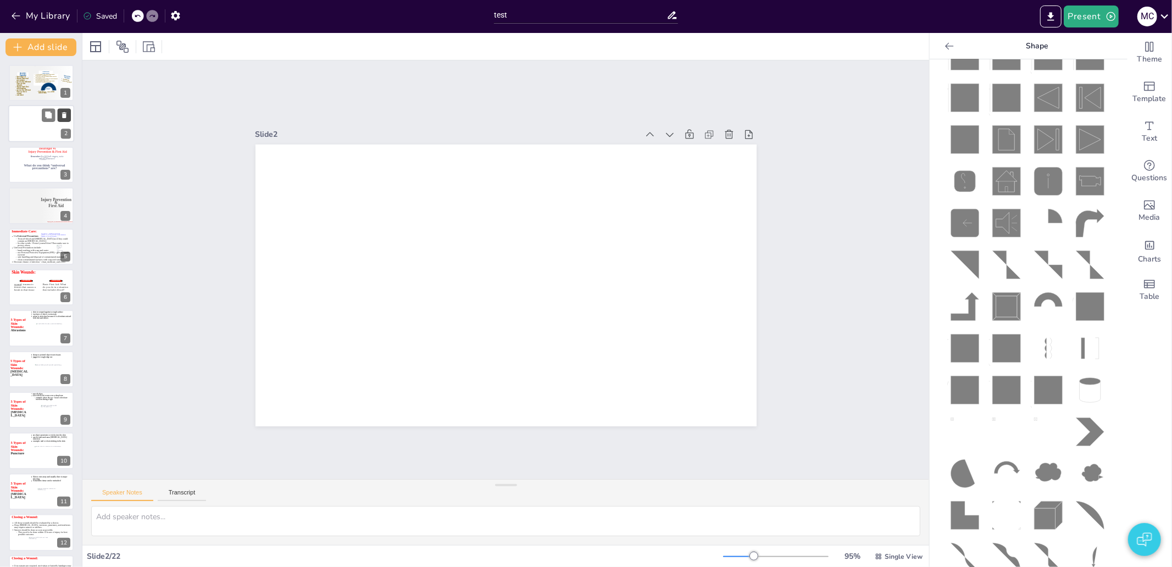
click at [68, 109] on button at bounding box center [64, 115] width 13 height 13
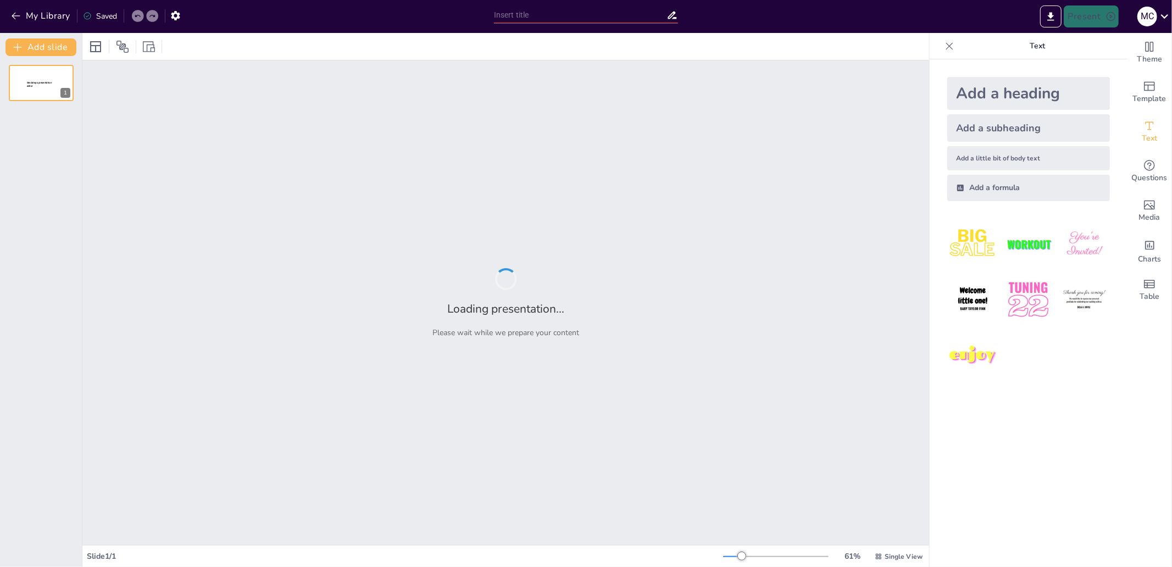
type input "test"
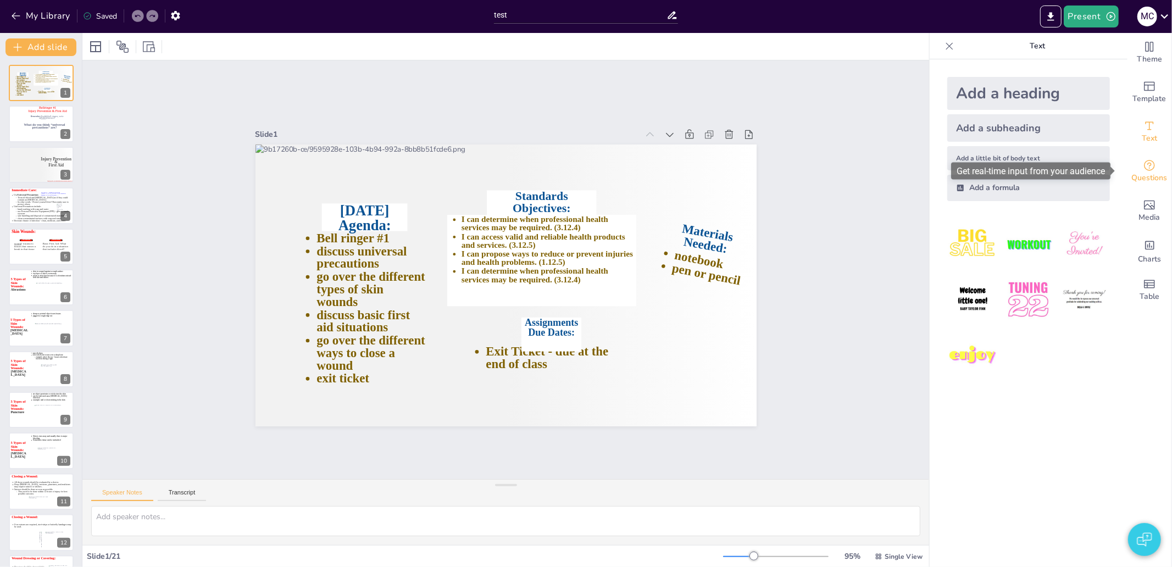
click at [1143, 162] on icon "Get real-time input from your audience" at bounding box center [1149, 165] width 13 height 13
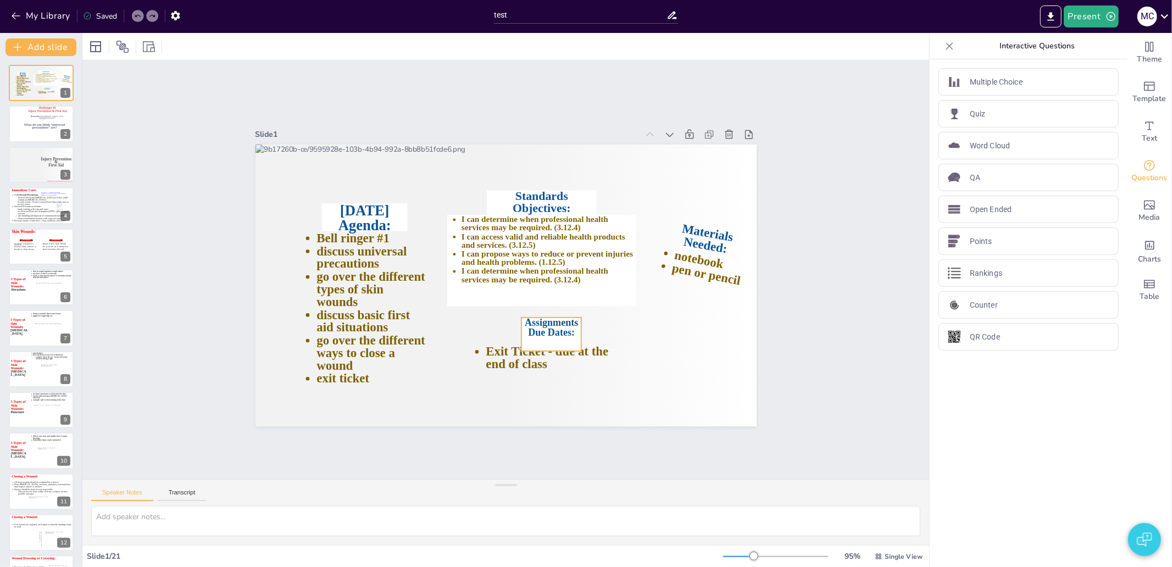
click at [512, 337] on icon at bounding box center [480, 344] width 63 height 69
click at [620, 47] on div at bounding box center [628, 47] width 16 height 12
click at [624, 45] on icon at bounding box center [628, 45] width 9 height 9
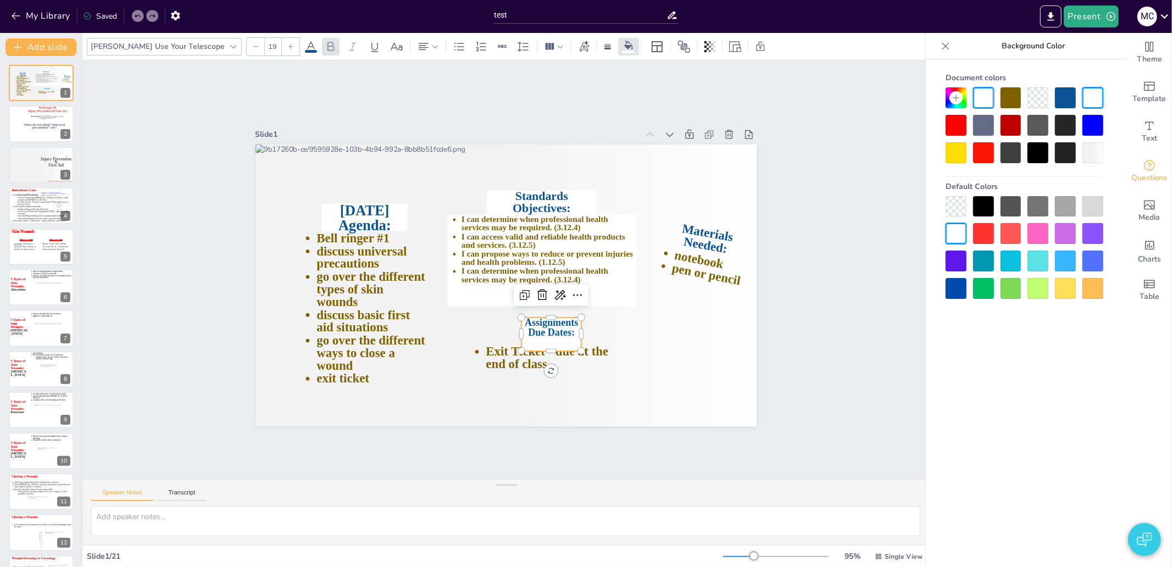
click at [1042, 101] on div at bounding box center [1038, 97] width 21 height 21
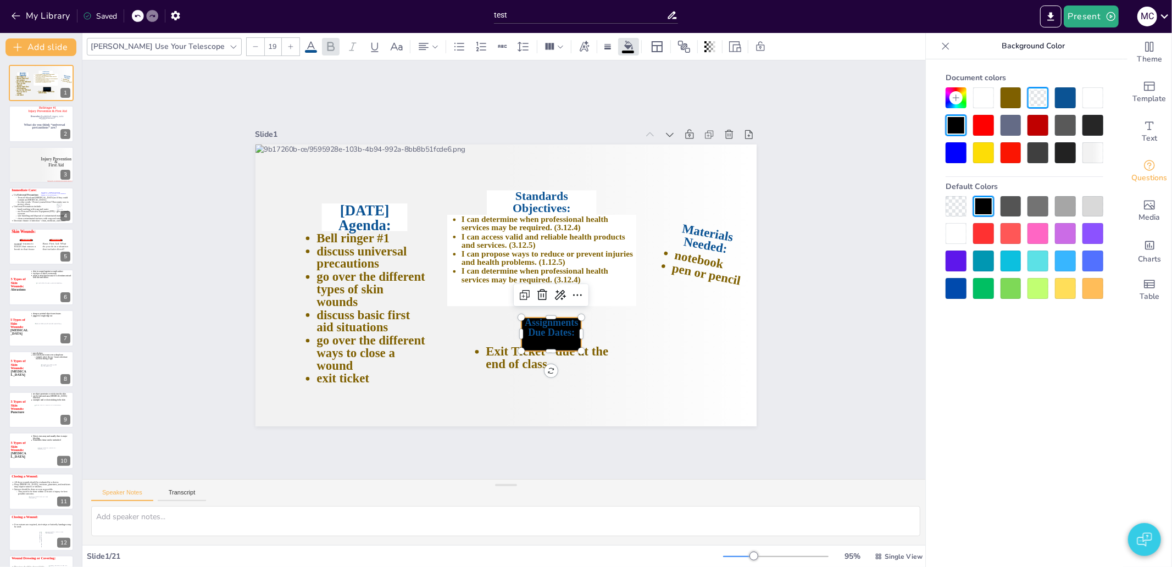
click at [1035, 98] on div at bounding box center [1038, 97] width 21 height 21
click at [1006, 98] on div at bounding box center [1011, 97] width 21 height 21
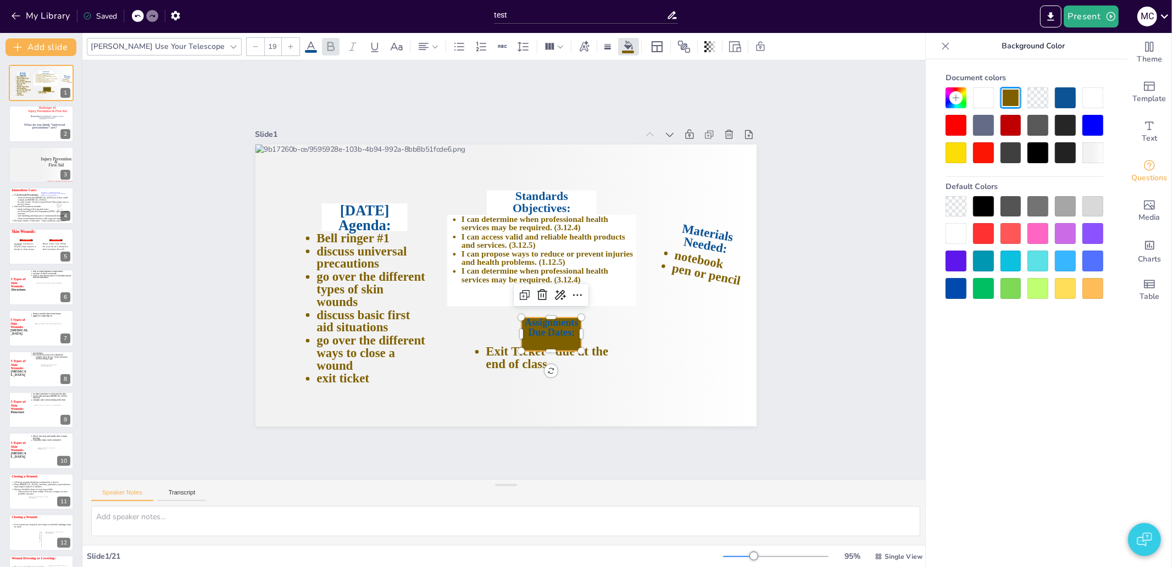
click at [1039, 99] on div at bounding box center [1038, 97] width 21 height 21
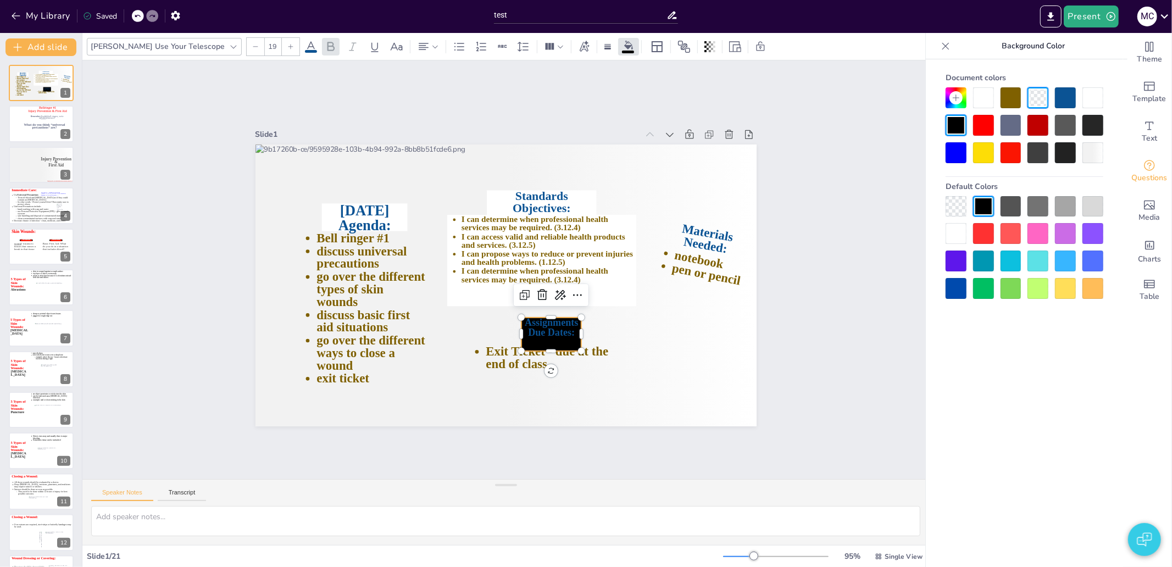
click at [954, 202] on div at bounding box center [956, 206] width 21 height 21
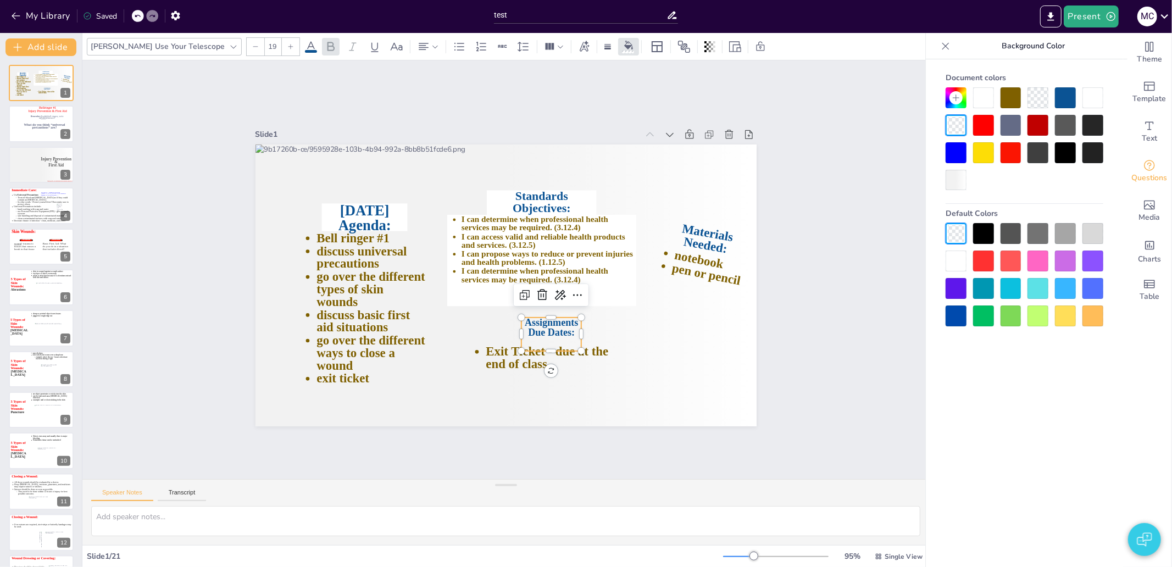
click at [1089, 103] on div at bounding box center [1093, 97] width 21 height 21
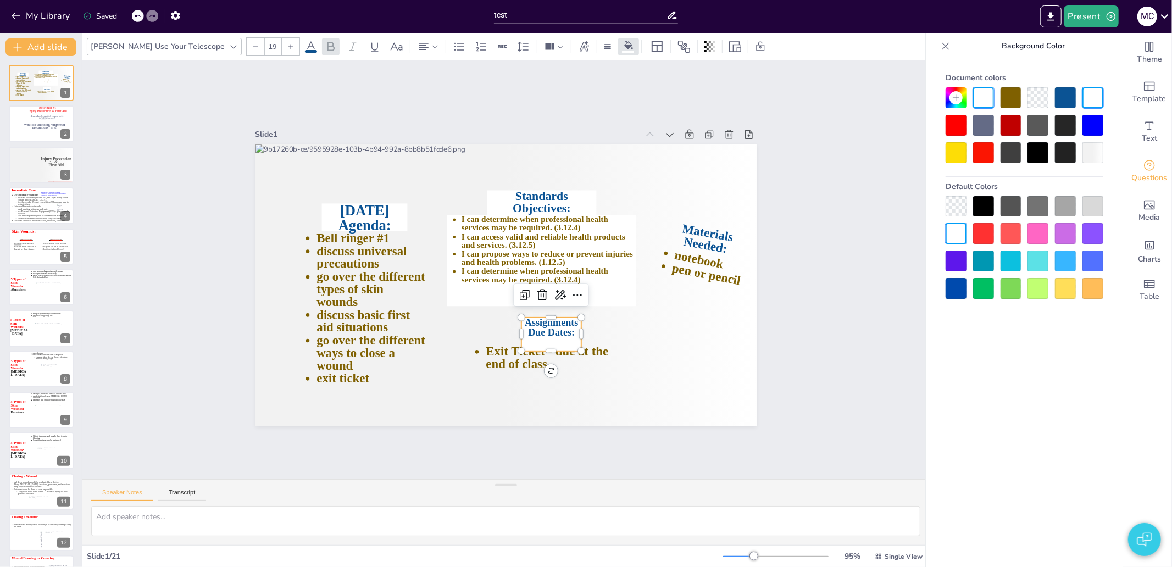
click at [1037, 98] on div at bounding box center [1038, 97] width 21 height 21
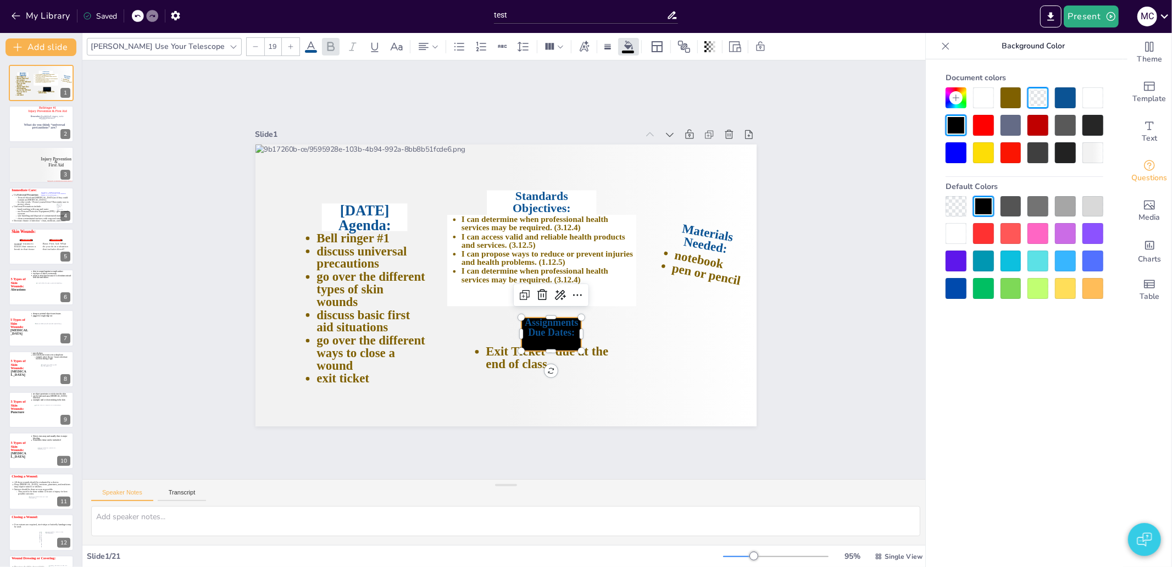
click at [961, 210] on div at bounding box center [956, 206] width 21 height 21
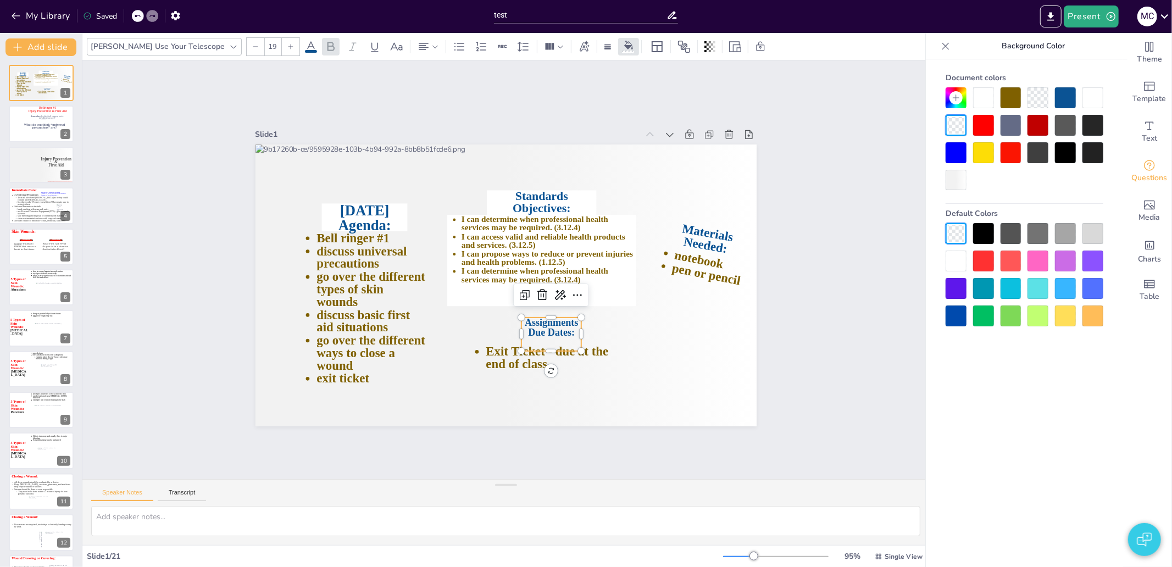
click at [1031, 99] on div at bounding box center [1038, 97] width 21 height 21
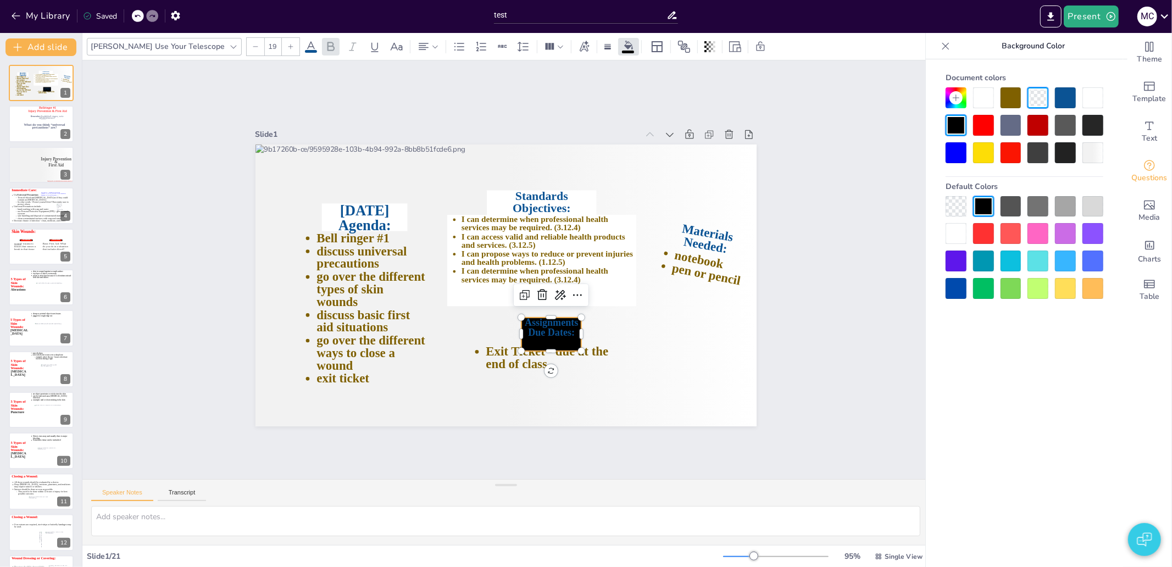
click at [1008, 126] on div at bounding box center [1011, 125] width 21 height 21
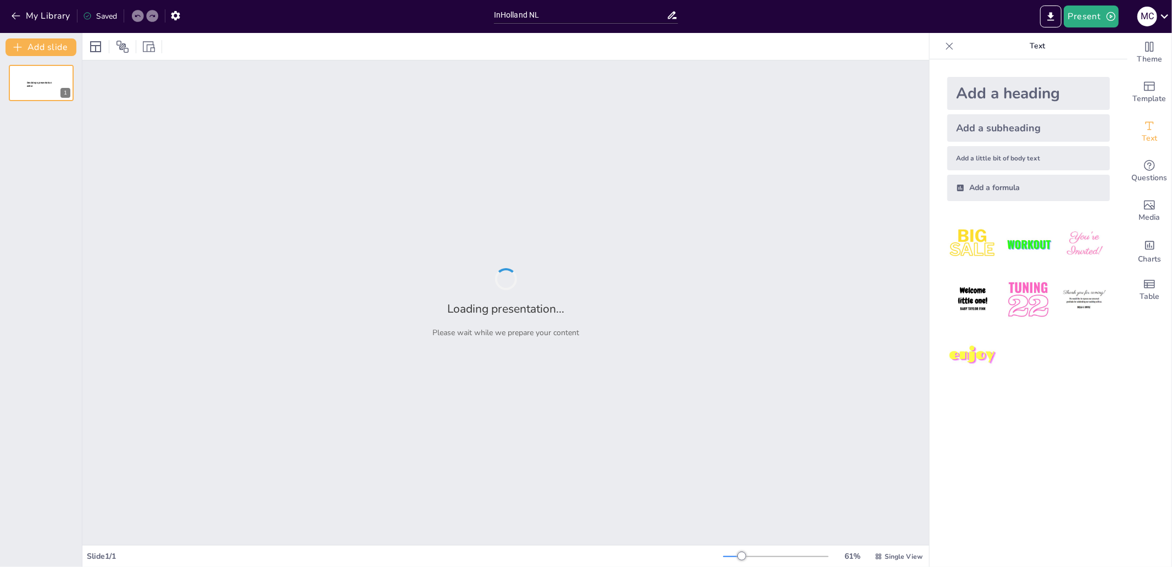
type input "InHolland NL"
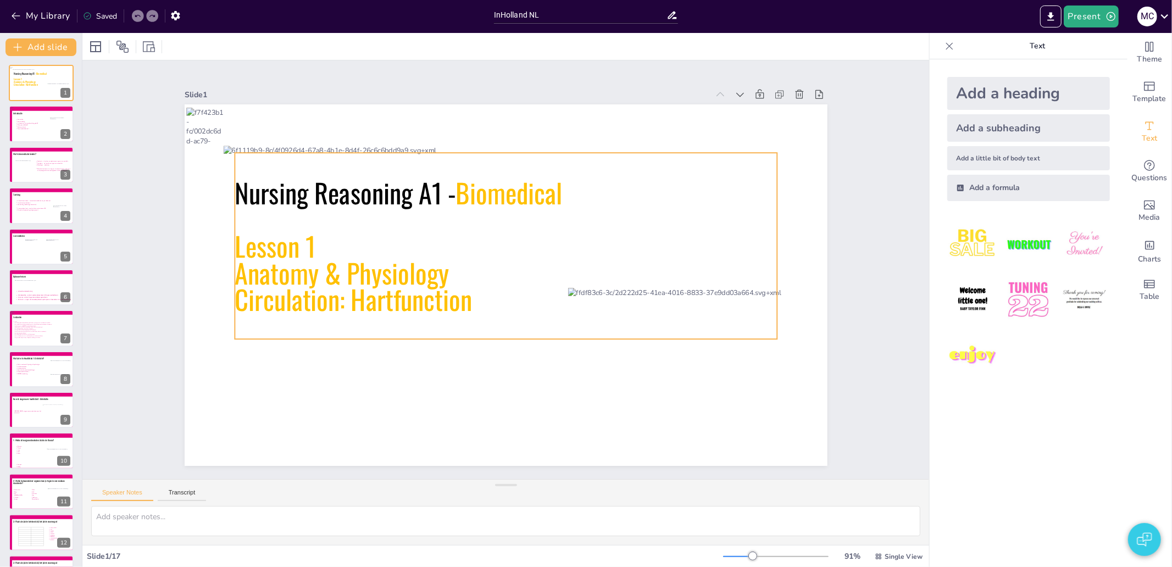
click at [462, 186] on icon at bounding box center [516, 248] width 572 height 391
click at [552, 48] on icon at bounding box center [556, 45] width 9 height 9
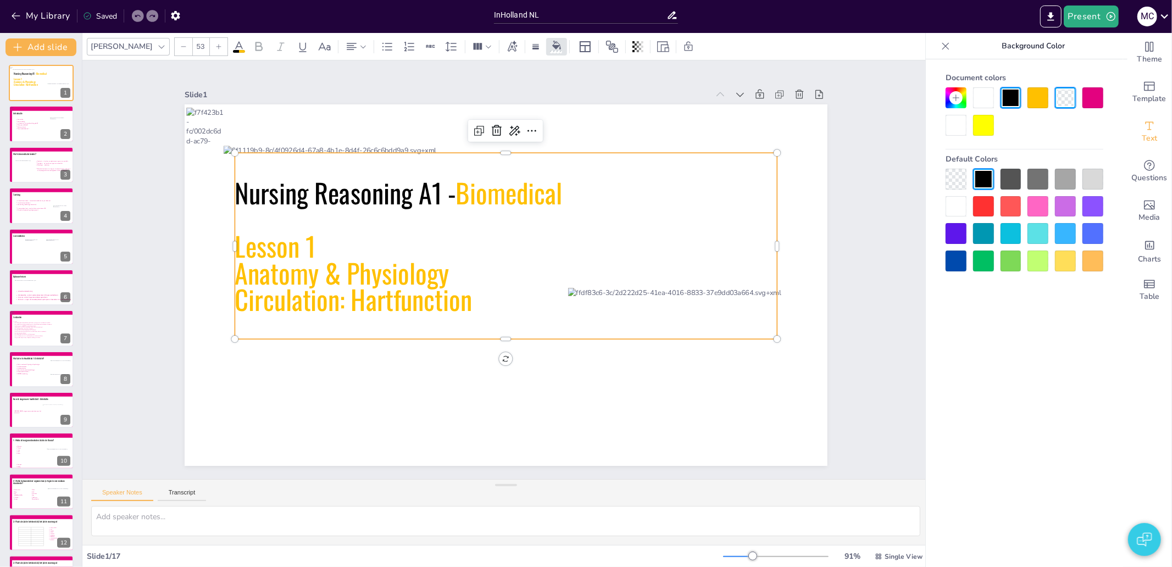
click at [956, 181] on div at bounding box center [956, 179] width 21 height 21
click at [871, 202] on div "Slide 1 Nursing Reasoning A1 - Biomedical Lesson 1 Anatomy & Physiology Circula…" at bounding box center [506, 270] width 886 height 505
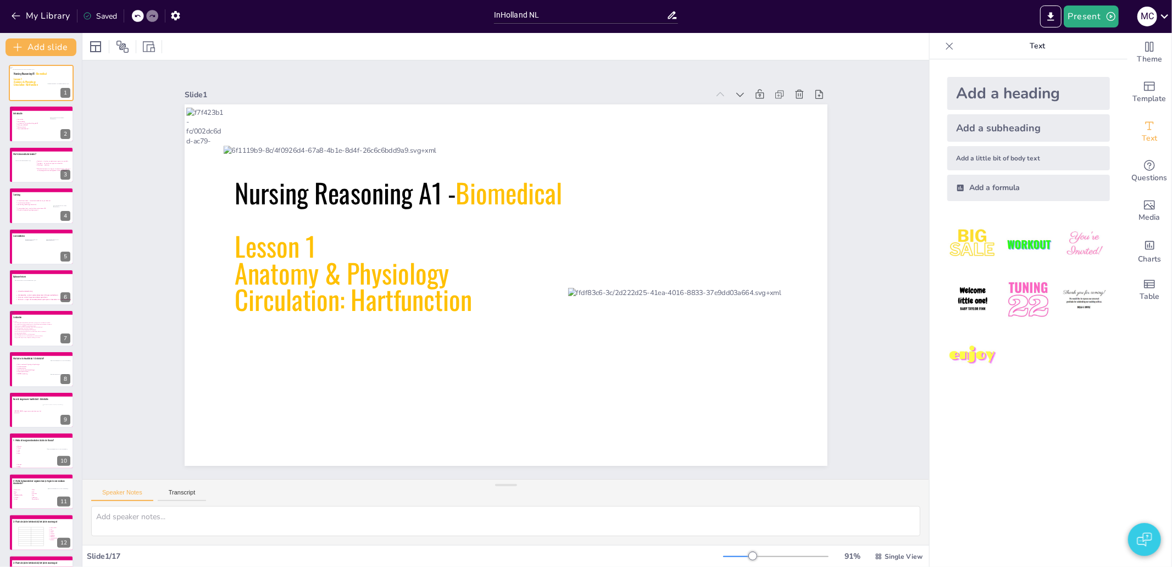
click at [795, 215] on div at bounding box center [517, 321] width 715 height 601
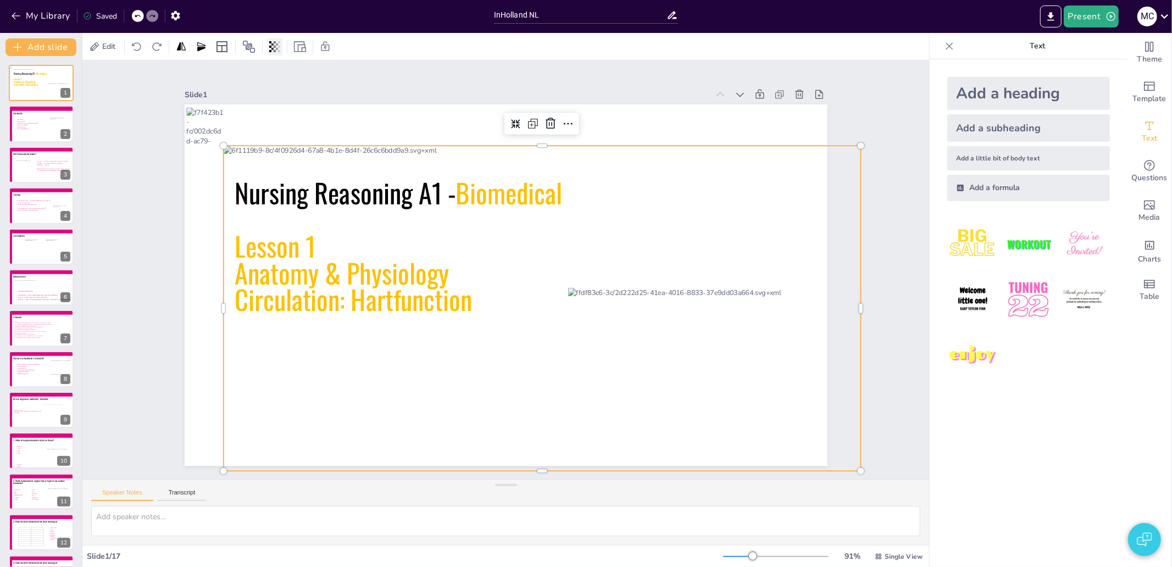
click at [272, 46] on icon at bounding box center [274, 46] width 11 height 11
drag, startPoint x: 52, startPoint y: 171, endPoint x: 206, endPoint y: 213, distance: 160.0
click at [51, 171] on icon at bounding box center [53, 169] width 36 height 19
type textarea "Biomedische kennis heb je nodig om uiteindelijk te kunnen klinisch redeneren, e…"
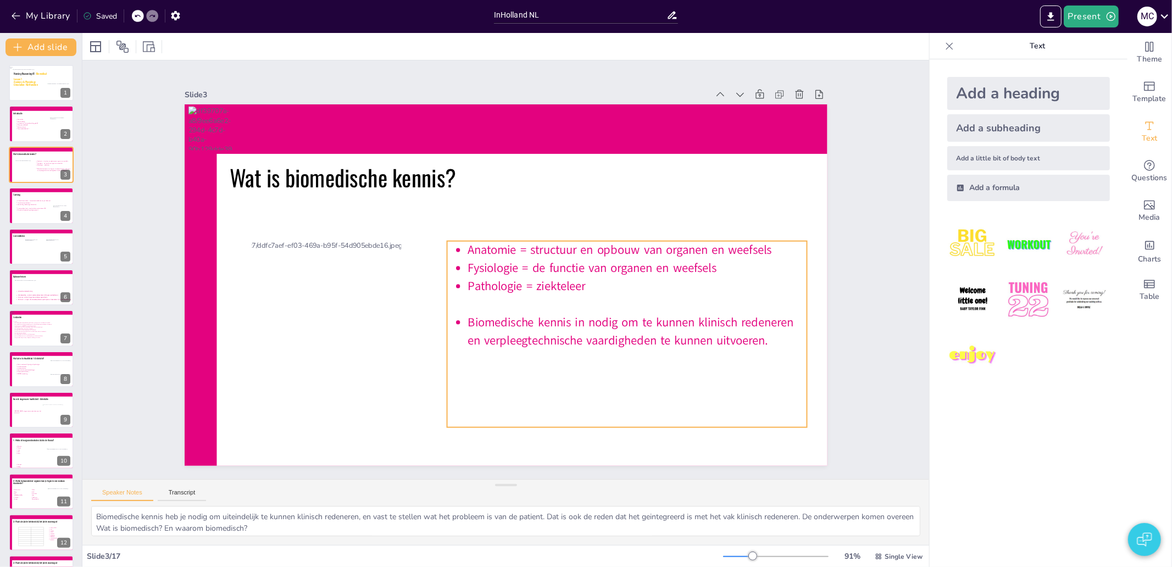
click at [465, 247] on icon at bounding box center [620, 346] width 378 height 223
click at [520, 47] on icon at bounding box center [520, 45] width 9 height 9
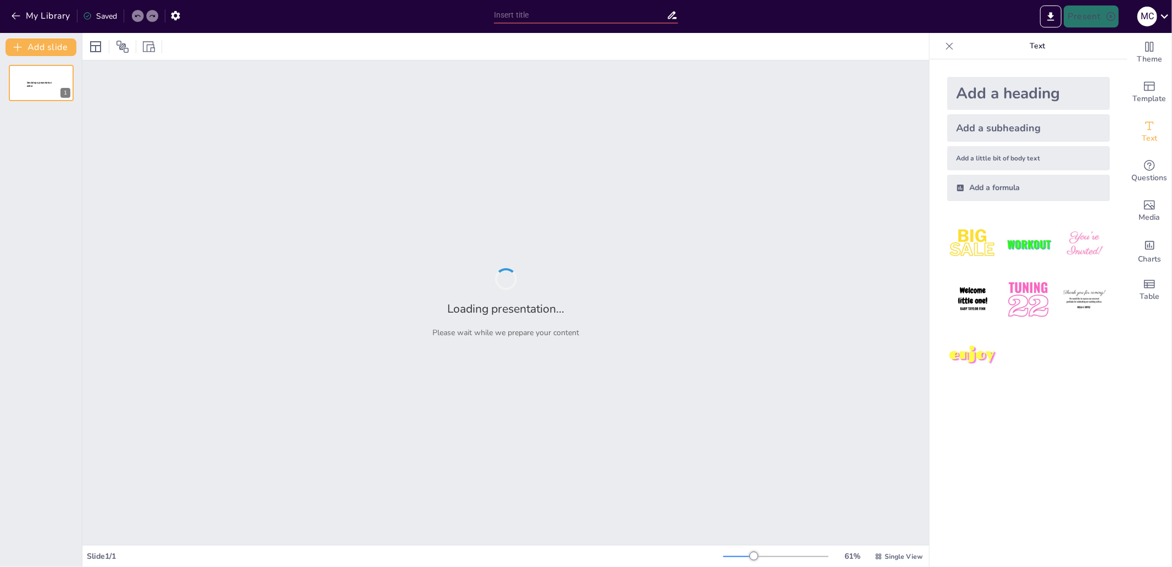
type input "InHolland NL"
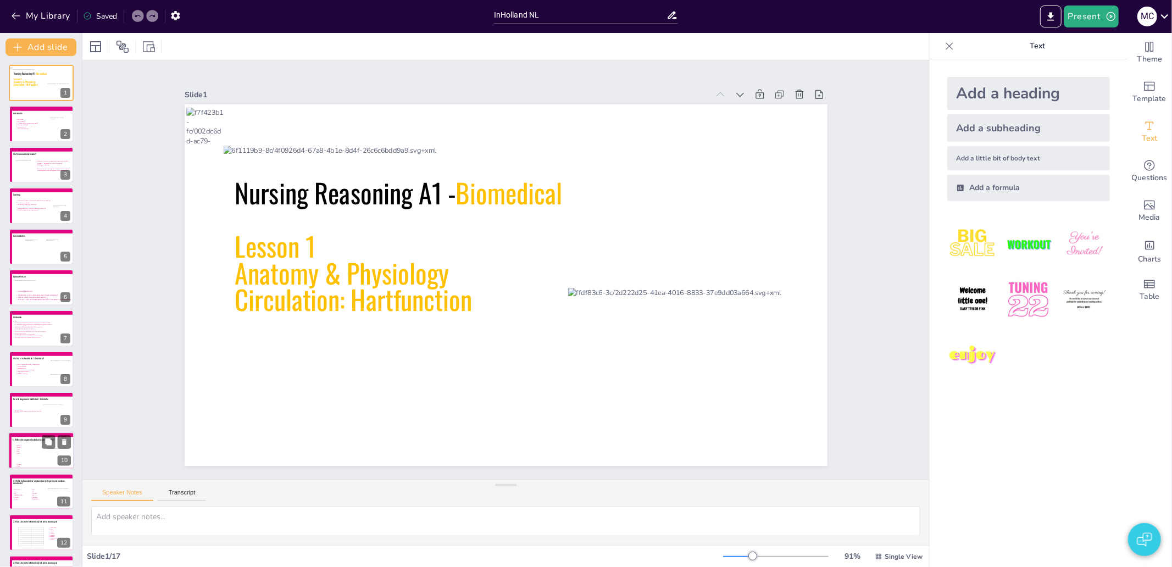
click at [33, 460] on icon at bounding box center [33, 455] width 36 height 20
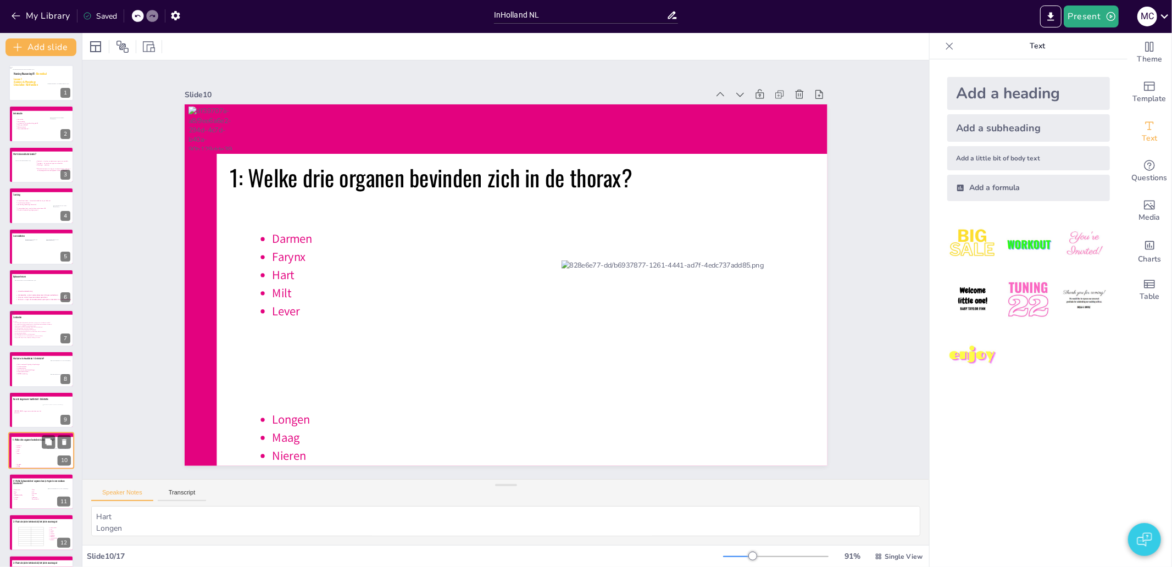
scroll to position [139, 0]
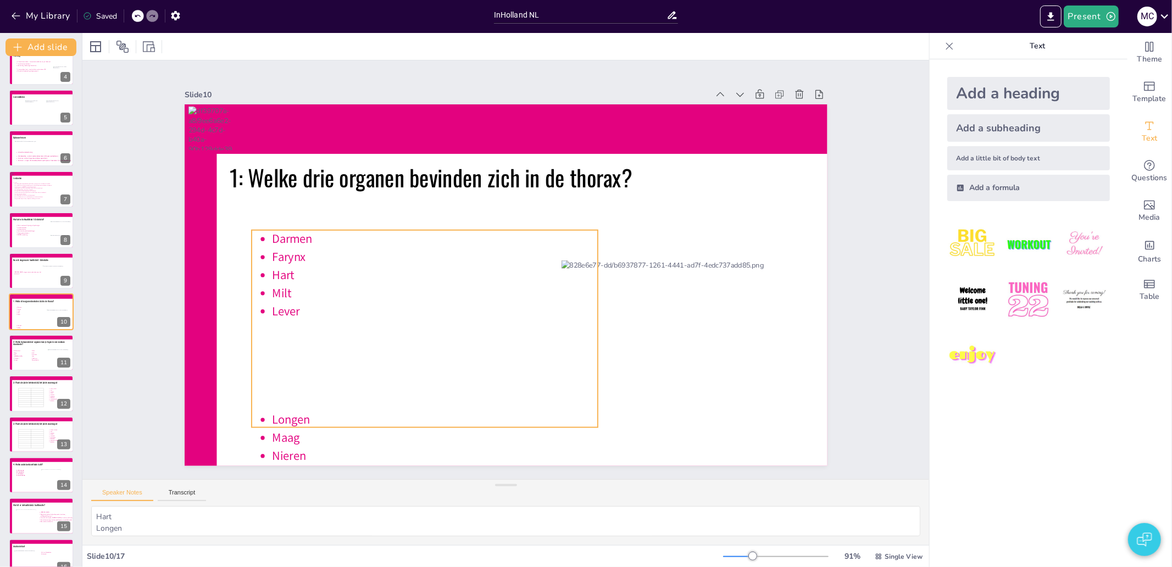
click at [301, 347] on icon at bounding box center [410, 300] width 391 height 295
click at [257, 337] on icon at bounding box center [414, 310] width 380 height 265
click at [313, 306] on icon at bounding box center [418, 320] width 365 height 232
click at [290, 307] on icon at bounding box center [410, 300] width 391 height 295
click at [290, 307] on icon at bounding box center [406, 280] width 399 height 344
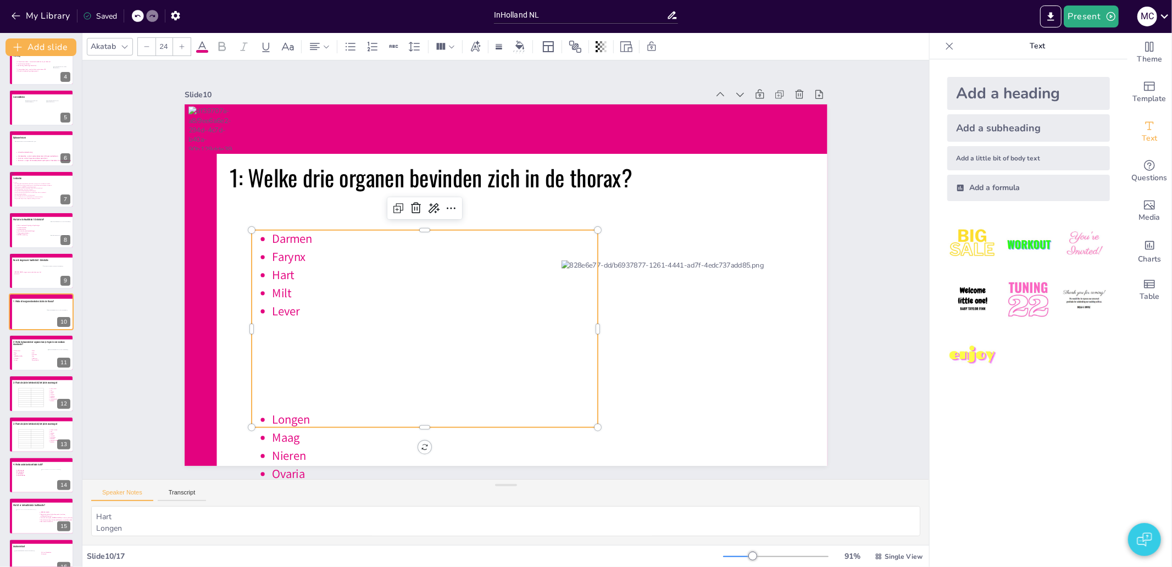
click at [290, 297] on span "Lever" at bounding box center [282, 287] width 29 height 19
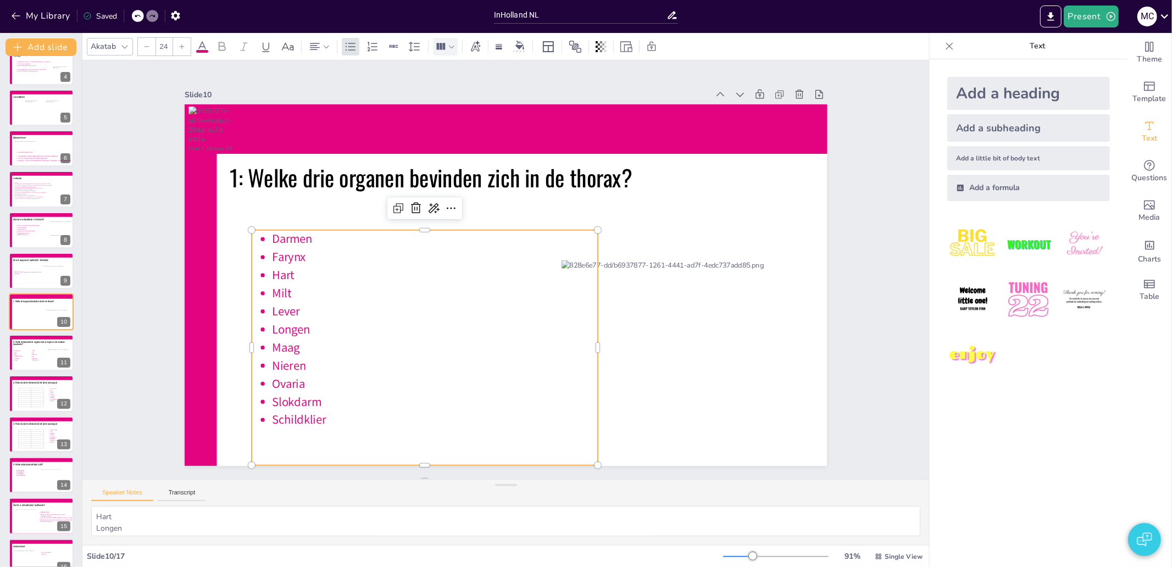
click at [454, 45] on icon at bounding box center [452, 47] width 8 height 8
click at [466, 81] on icon at bounding box center [467, 85] width 9 height 9
click at [322, 282] on p "Milt" at bounding box center [431, 278] width 323 height 86
drag, startPoint x: 415, startPoint y: 461, endPoint x: 405, endPoint y: 396, distance: 65.1
click at [411, 380] on div "1: Welke drie organen bevinden zich in de thorax? Darmen Farynx Hart Milt Lever…" at bounding box center [499, 284] width 734 height 592
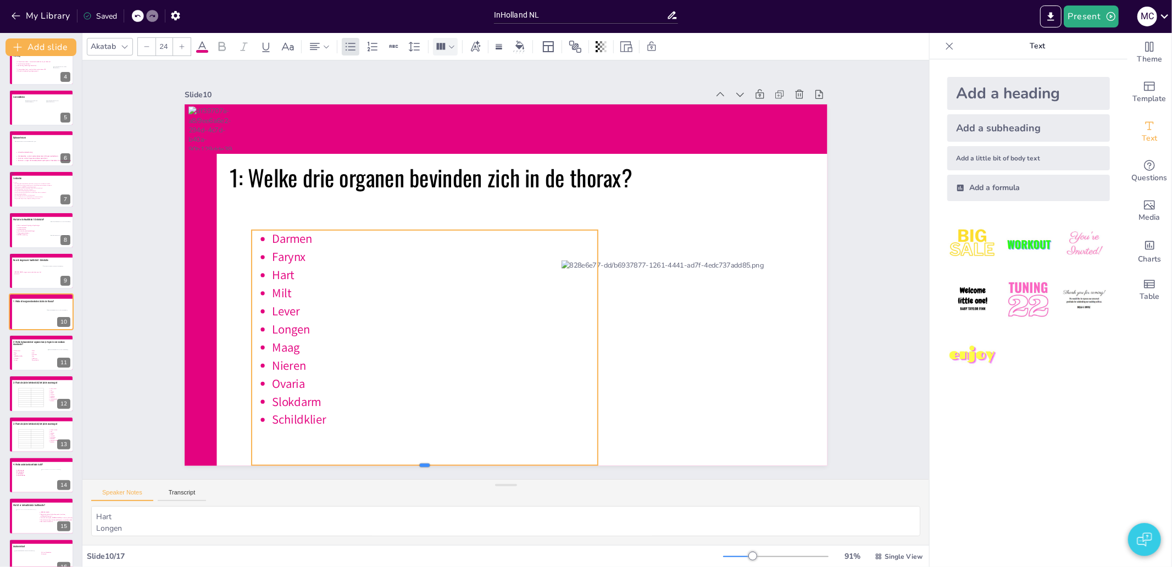
drag, startPoint x: 414, startPoint y: 462, endPoint x: 413, endPoint y: 452, distance: 10.0
click at [413, 452] on div "1: Welke drie organen bevinden zich in de thorax? Darmen Farynx Hart Milt Lever…" at bounding box center [503, 285] width 677 height 427
click at [412, 464] on div at bounding box center [404, 459] width 346 height 45
drag, startPoint x: 413, startPoint y: 463, endPoint x: 407, endPoint y: 436, distance: 28.0
click at [407, 436] on div "1: Welke drie organen bevinden zich in de thorax? Darmen Farynx Hart Milt Lever…" at bounding box center [504, 285] width 677 height 426
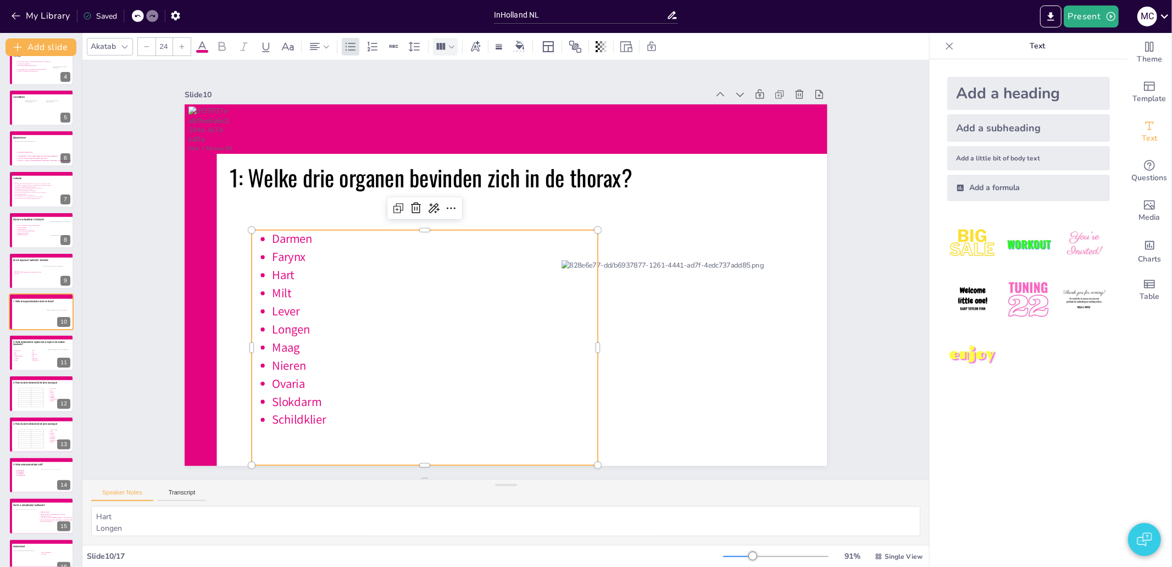
click at [290, 270] on p "Hart" at bounding box center [435, 260] width 323 height 85
click at [297, 297] on p "Milt" at bounding box center [433, 286] width 326 height 52
click at [301, 316] on span "Longen" at bounding box center [285, 306] width 39 height 20
drag, startPoint x: 417, startPoint y: 461, endPoint x: 420, endPoint y: 378, distance: 83.1
click at [411, 430] on div "1: Welke drie organen bevinden zich in de thorax? Darmen Farynx Hart Milt Lever…" at bounding box center [503, 284] width 704 height 487
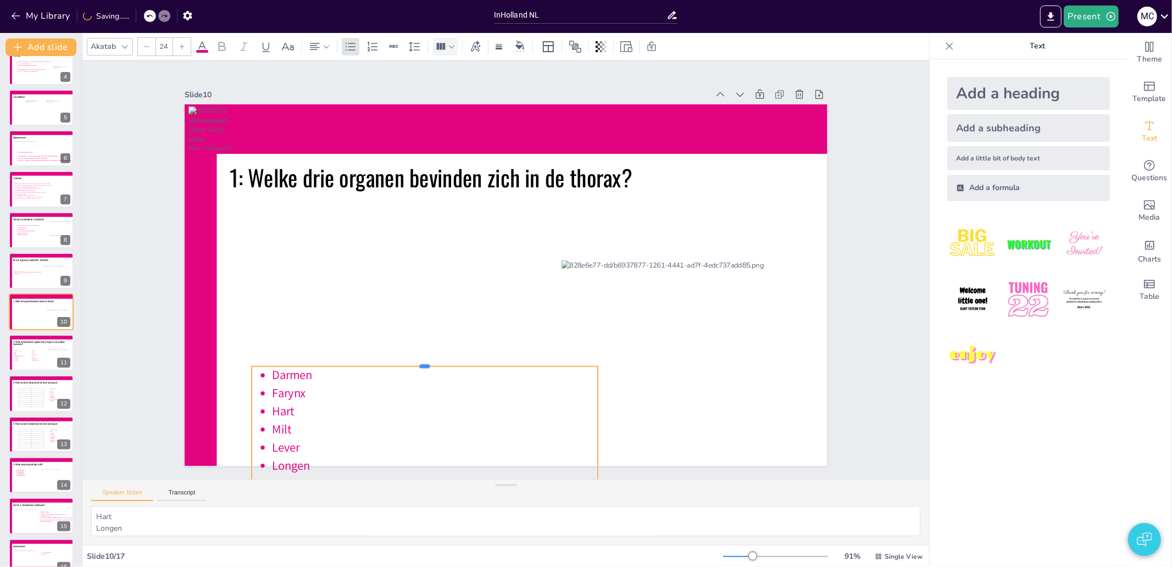
drag, startPoint x: 413, startPoint y: 225, endPoint x: 396, endPoint y: 362, distance: 137.4
click at [396, 362] on div "1: Welke drie organen bevinden zich in de thorax? Darmen Farynx Hart Milt Lever…" at bounding box center [506, 285] width 643 height 362
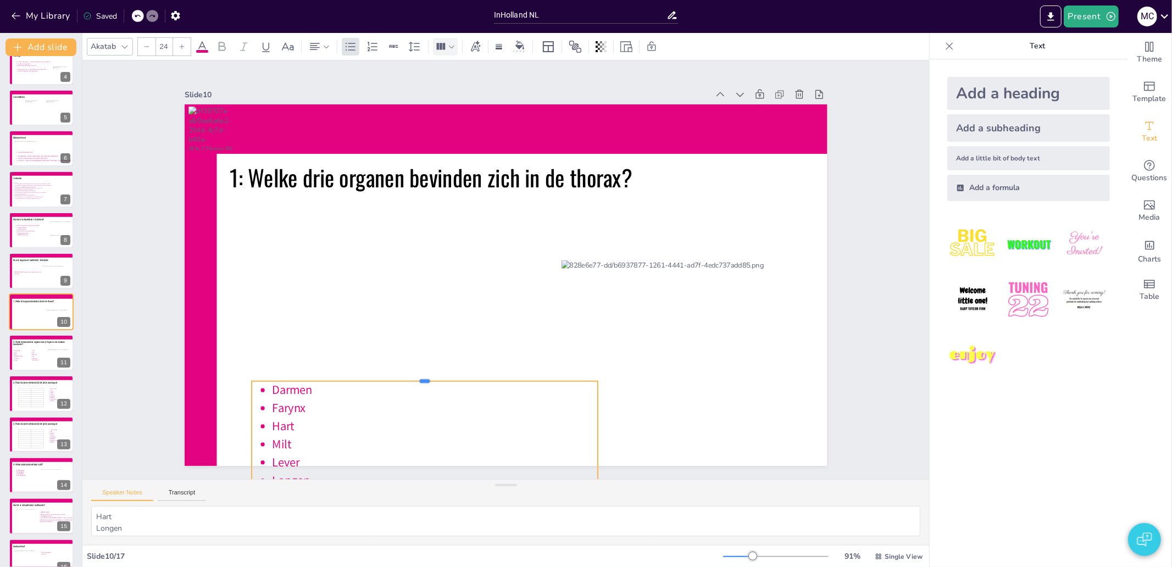
drag, startPoint x: 412, startPoint y: 360, endPoint x: 411, endPoint y: 375, distance: 15.4
click at [411, 375] on div at bounding box center [404, 357] width 341 height 81
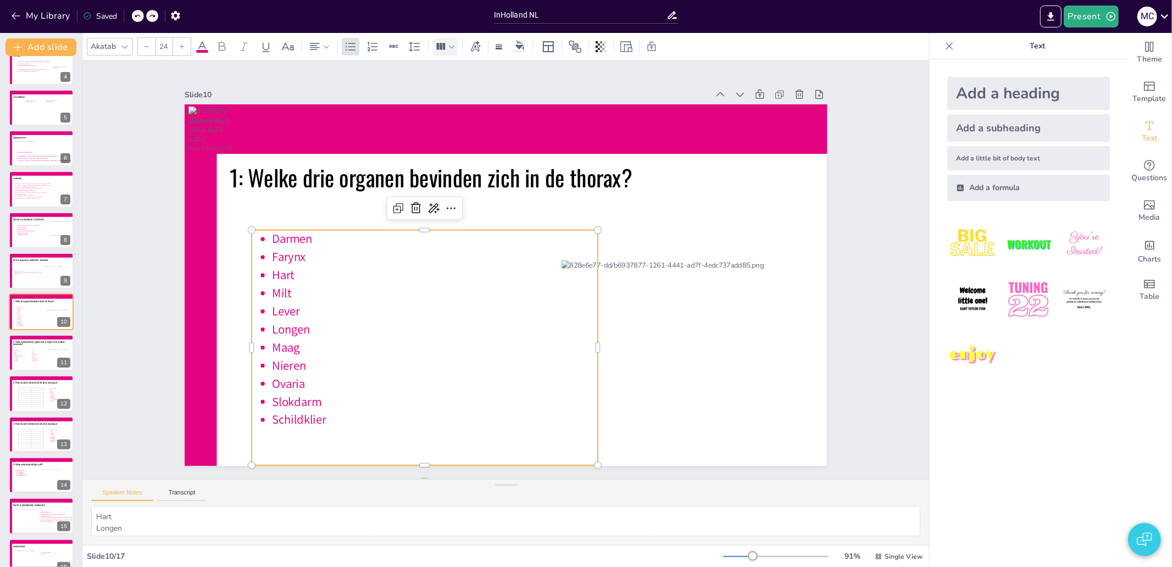
click at [454, 50] on icon at bounding box center [452, 47] width 8 height 8
click at [491, 81] on icon at bounding box center [488, 85] width 9 height 9
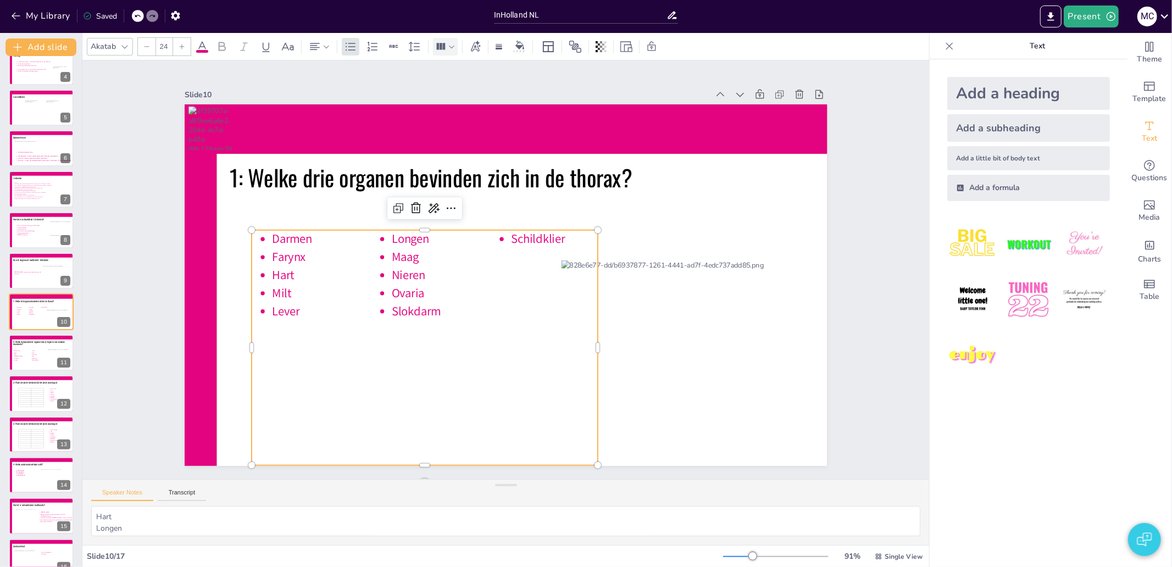
click at [453, 46] on icon at bounding box center [452, 47] width 8 height 8
click at [467, 84] on icon at bounding box center [468, 86] width 12 height 12
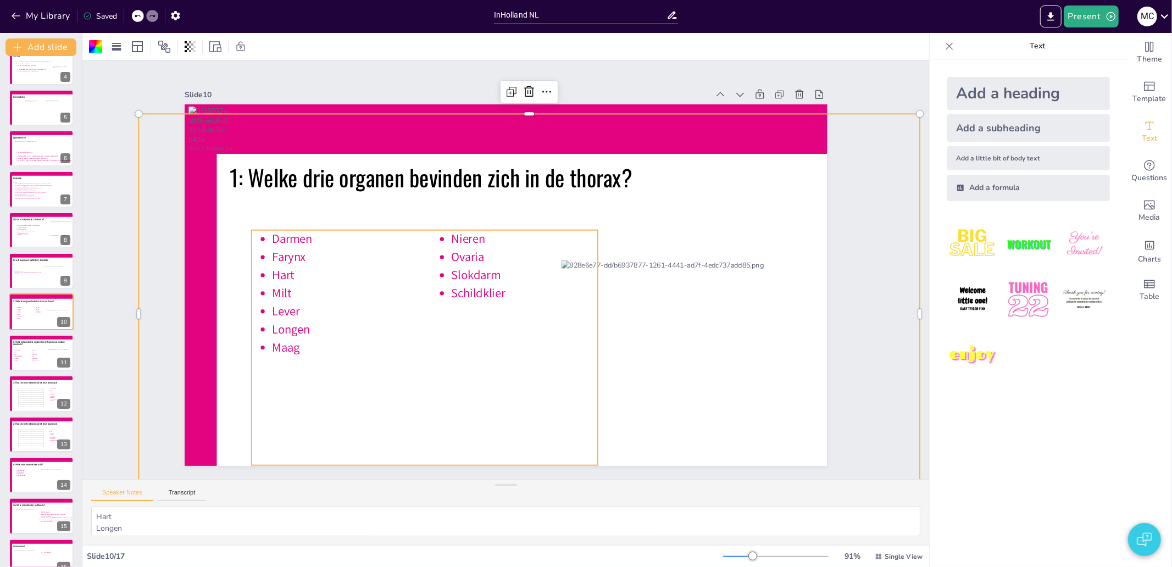
click at [345, 291] on icon at bounding box center [416, 339] width 369 height 270
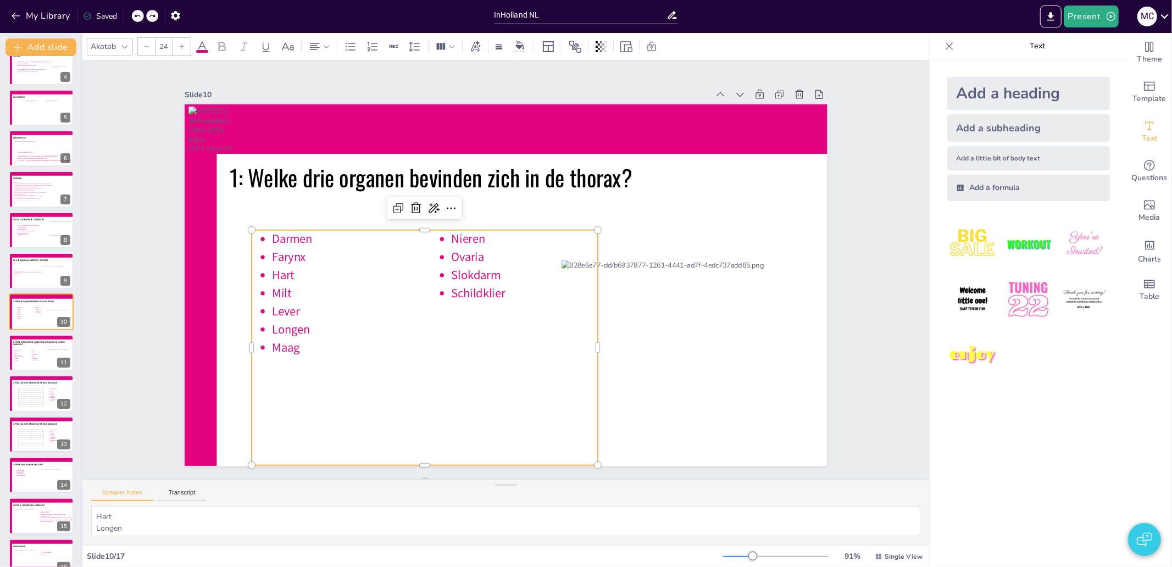
click at [273, 317] on icon at bounding box center [416, 339] width 369 height 270
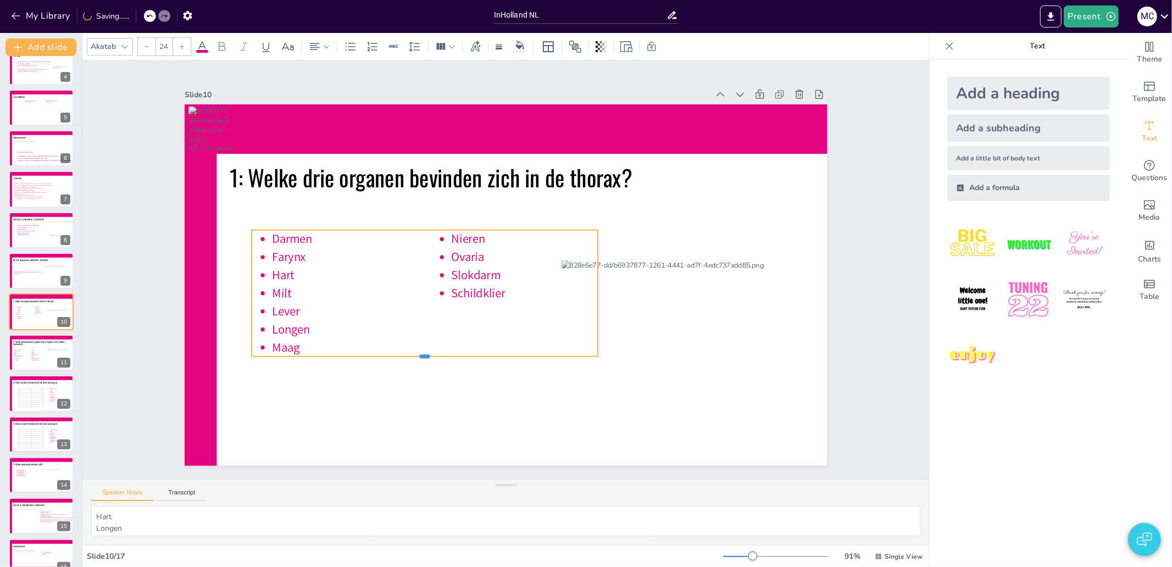
drag, startPoint x: 419, startPoint y: 460, endPoint x: 420, endPoint y: 303, distance: 157.2
click at [420, 303] on div "1: Welke drie organen bevinden zich in de thorax? Darmen Farynx Hart Milt Lever…" at bounding box center [503, 284] width 677 height 427
click at [415, 351] on icon at bounding box center [421, 276] width 365 height 196
drag, startPoint x: 417, startPoint y: 352, endPoint x: 416, endPoint y: 334, distance: 18.1
click at [416, 334] on div "1: Welke drie organen bevinden zich in de thorax? Darmen Farynx Hart Milt Lever…" at bounding box center [501, 284] width 723 height 542
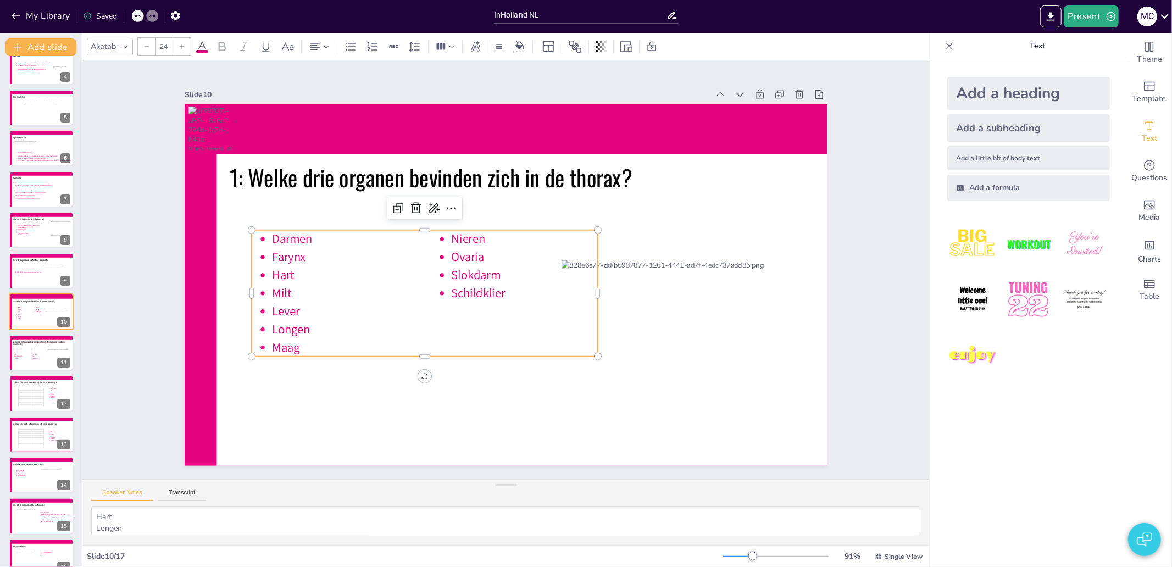
click at [301, 316] on icon at bounding box center [425, 293] width 347 height 126
click at [294, 306] on icon at bounding box center [434, 225] width 326 height 342
click at [288, 305] on icon at bounding box center [421, 267] width 369 height 228
click at [300, 320] on icon at bounding box center [422, 258] width 368 height 257
click at [300, 324] on icon at bounding box center [425, 293] width 347 height 126
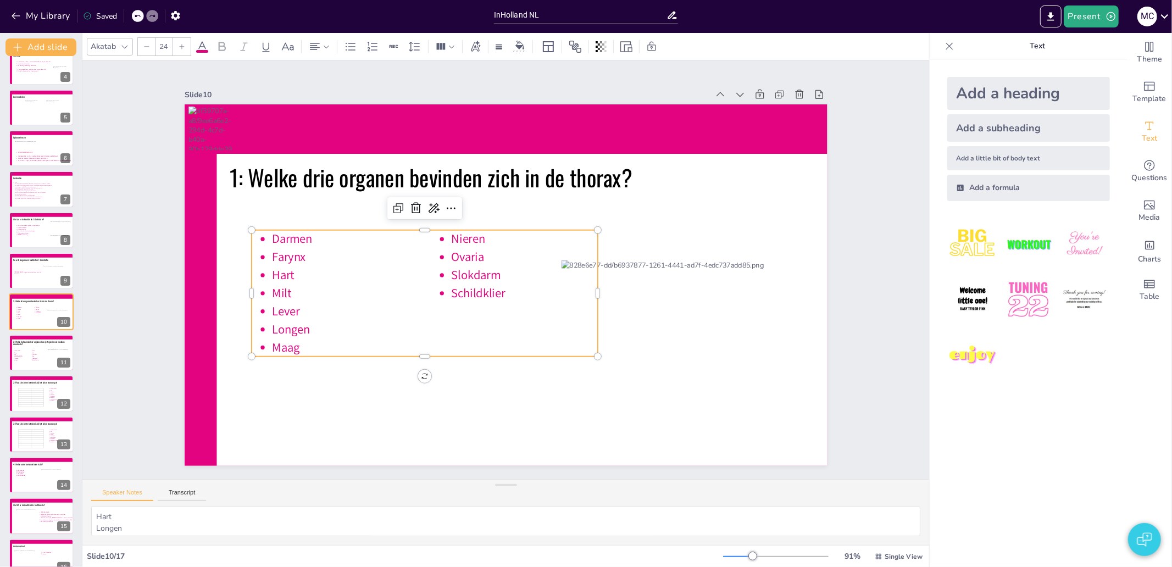
click at [300, 324] on icon at bounding box center [421, 276] width 365 height 196
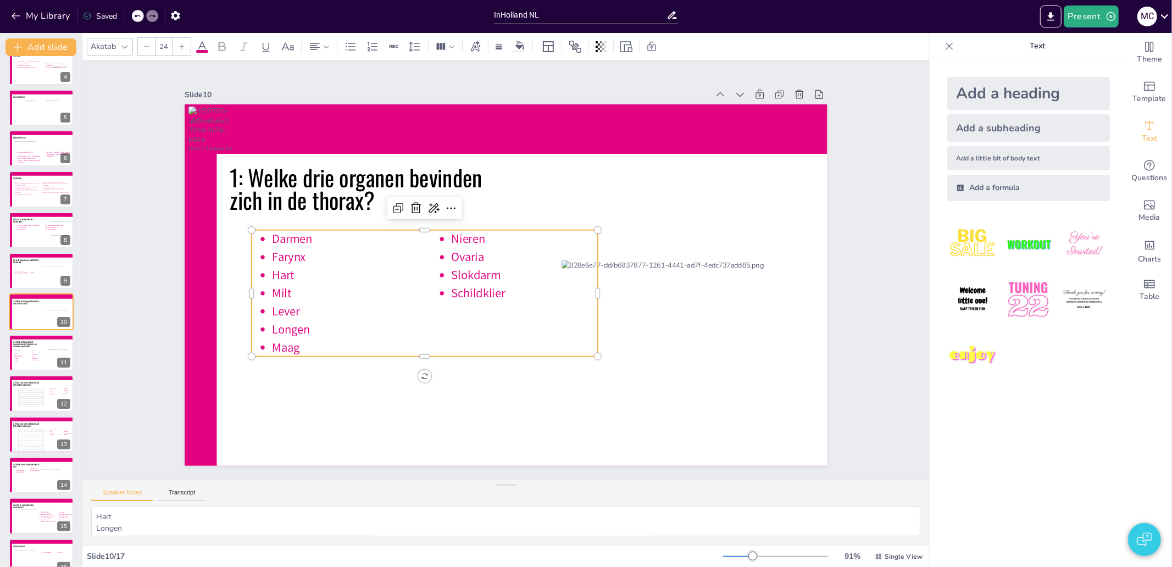
click at [301, 296] on span "Longen" at bounding box center [283, 283] width 40 height 24
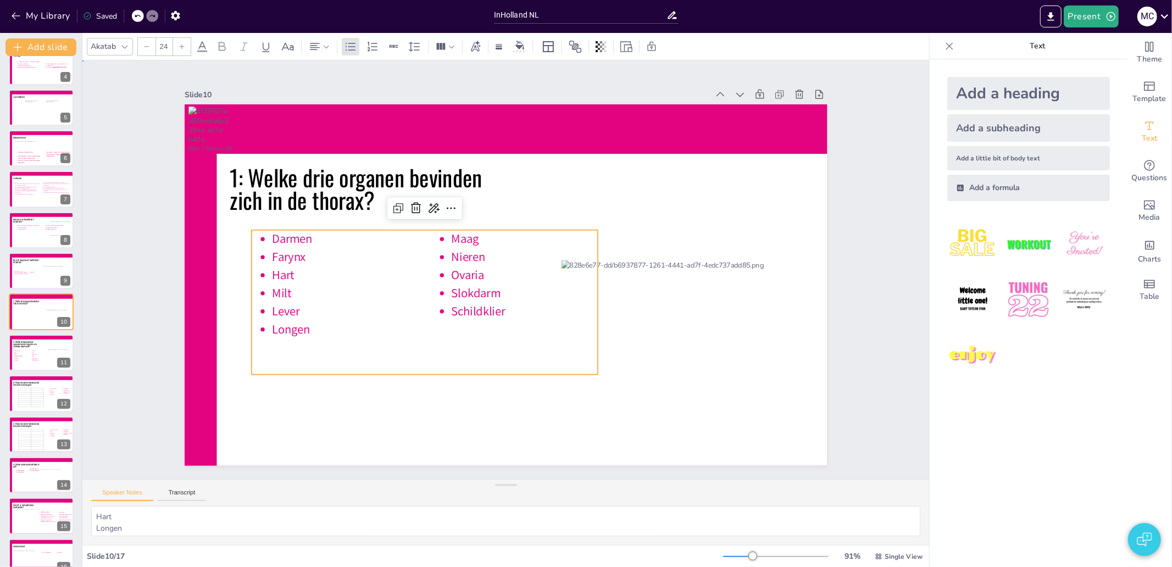
click at [117, 377] on div "Slide 1 Nursing Reasoning A1 - Biomedical Lesson 1 Anatomy & Physiology Circula…" at bounding box center [506, 270] width 916 height 586
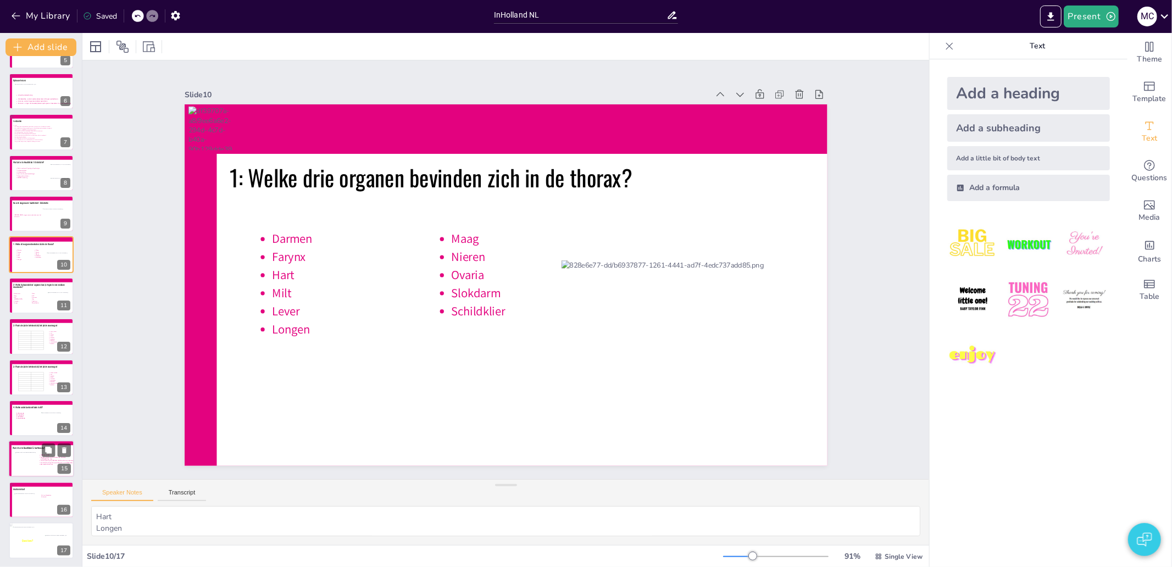
scroll to position [135, 0]
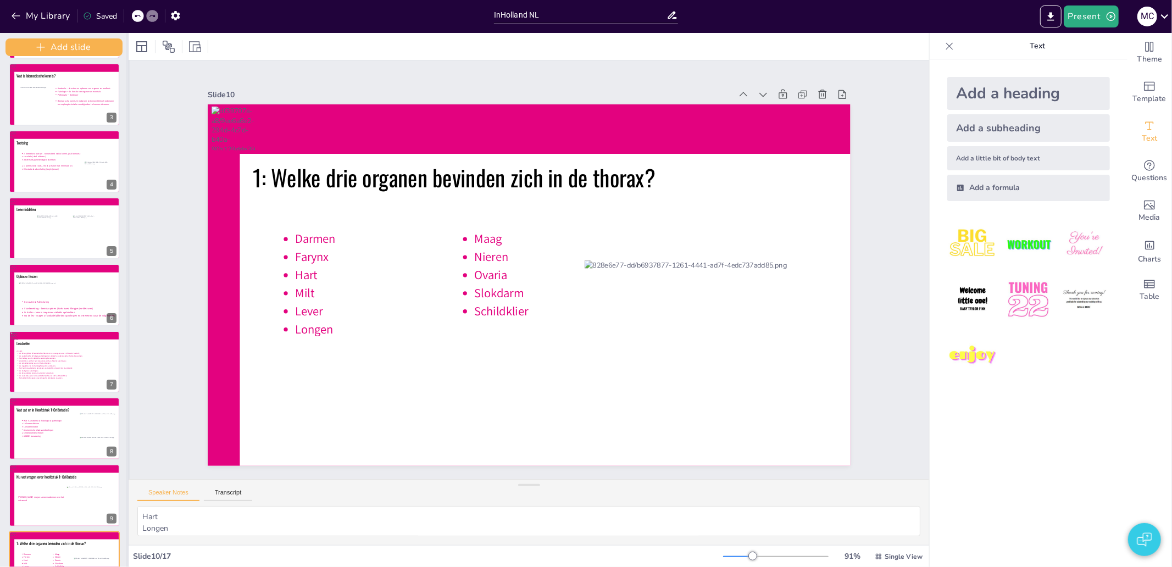
drag, startPoint x: 80, startPoint y: 411, endPoint x: 126, endPoint y: 415, distance: 46.3
click at [126, 415] on div at bounding box center [128, 300] width 4 height 534
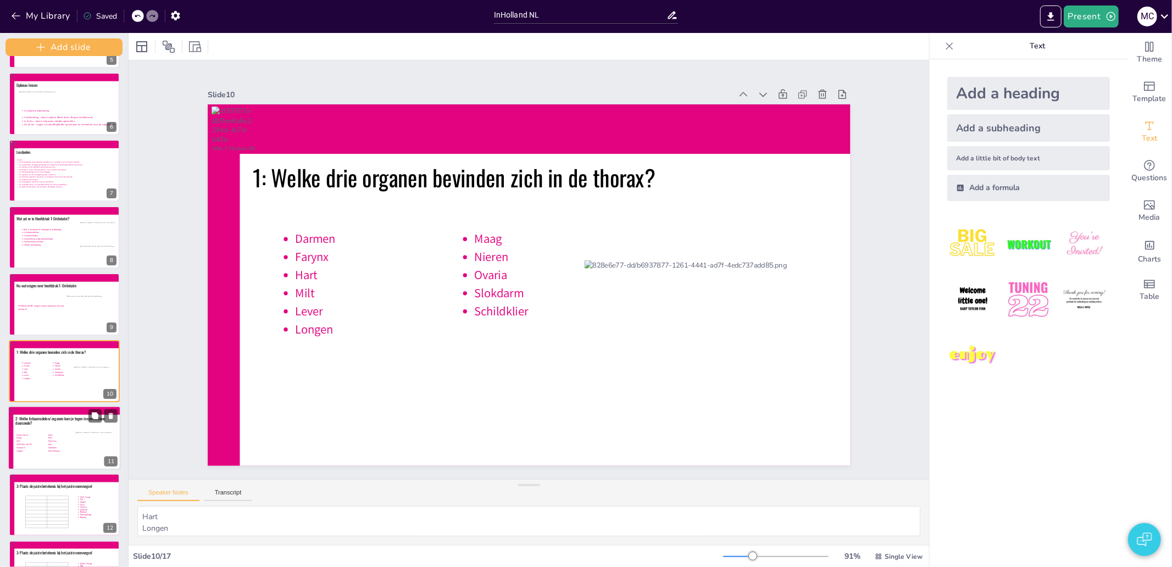
scroll to position [380, 0]
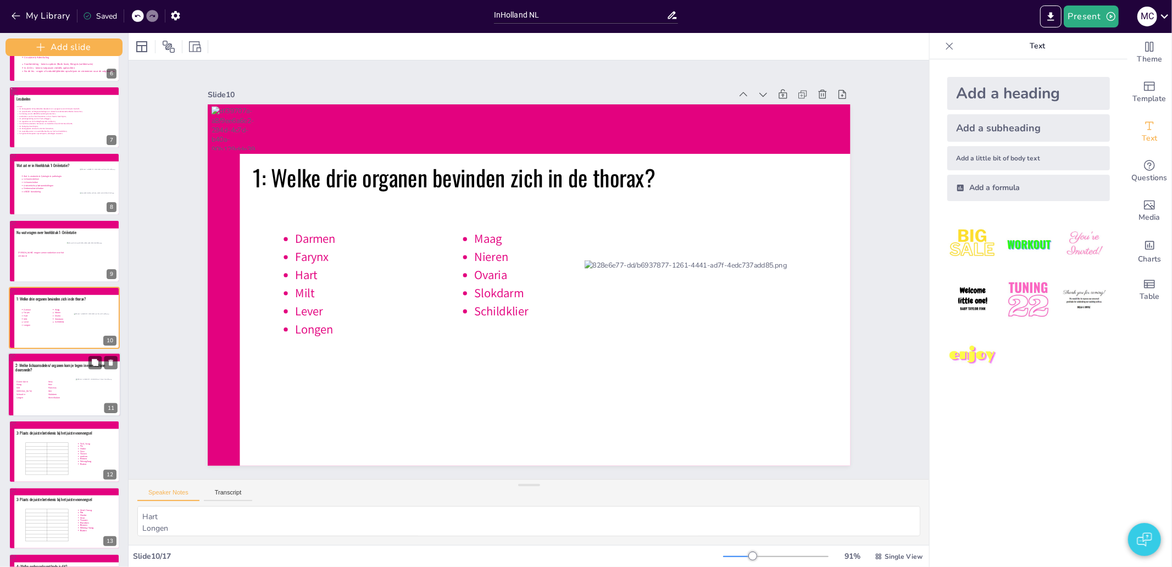
click at [35, 377] on icon at bounding box center [46, 392] width 61 height 31
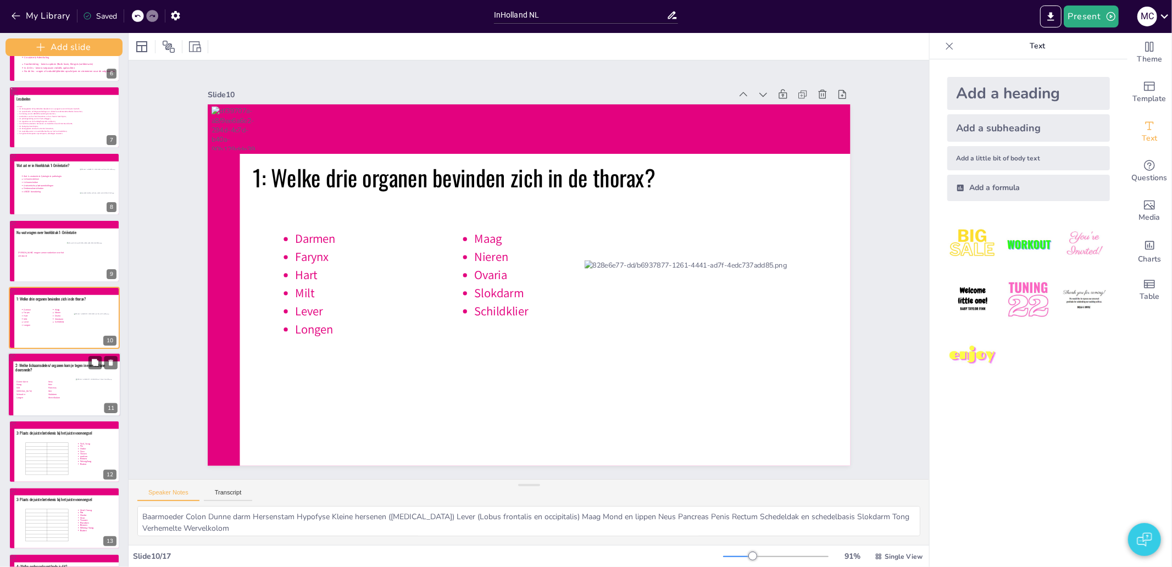
scroll to position [452, 0]
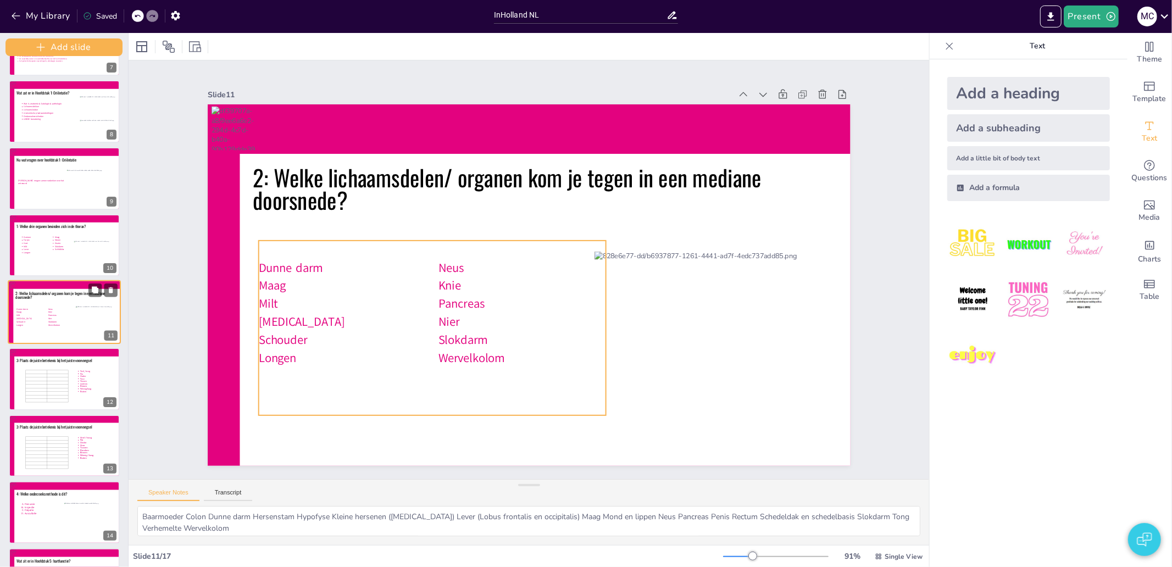
click at [44, 317] on icon at bounding box center [46, 319] width 61 height 31
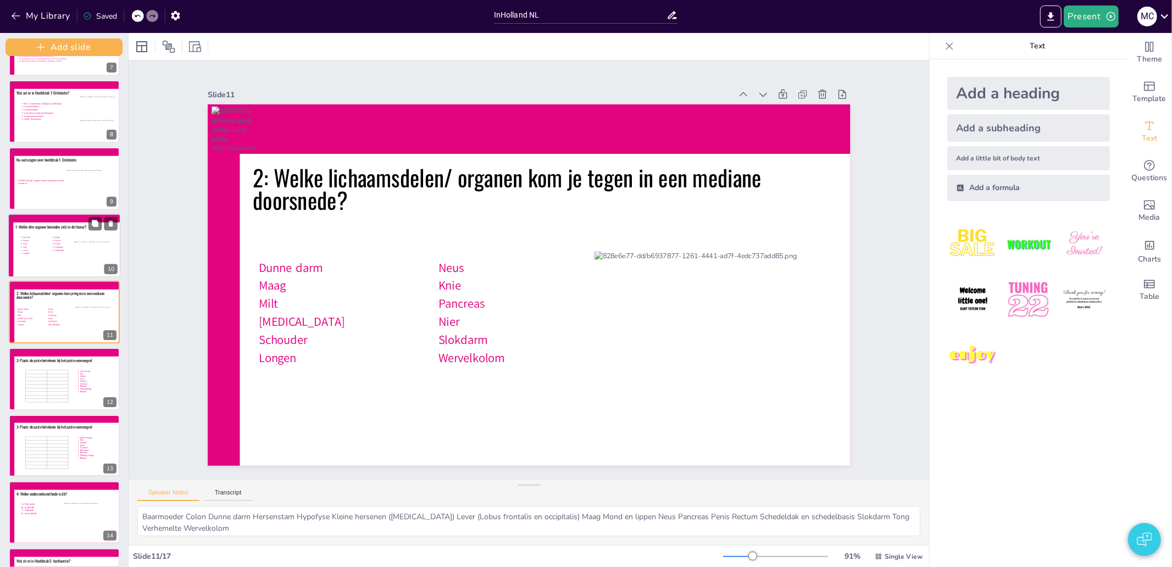
click at [48, 246] on icon at bounding box center [49, 248] width 61 height 25
type textarea "Hart Longen Slokdarm 10"
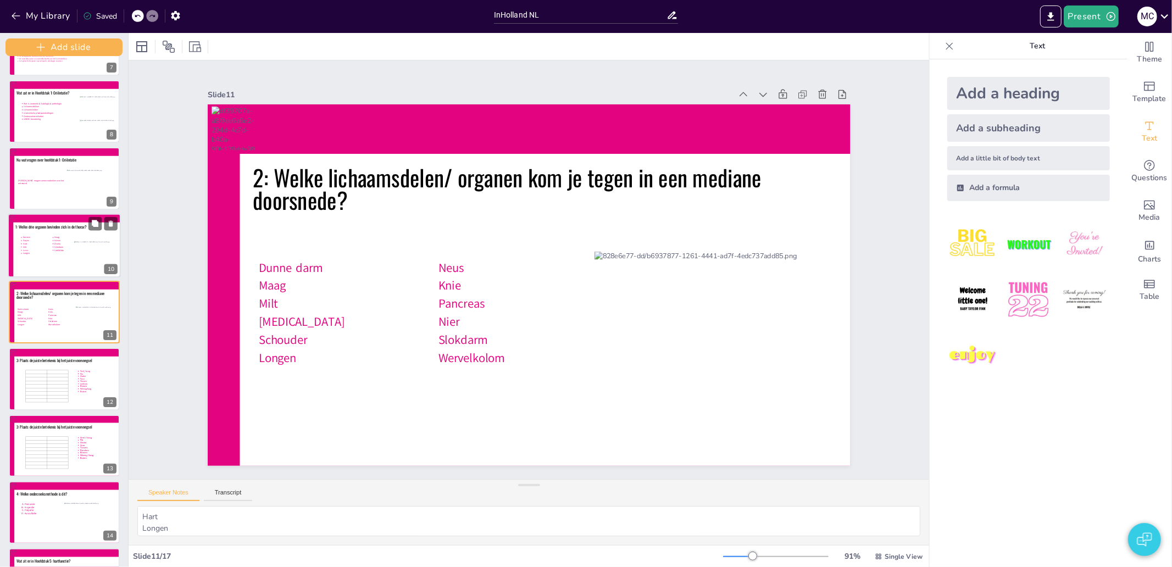
scroll to position [386, 0]
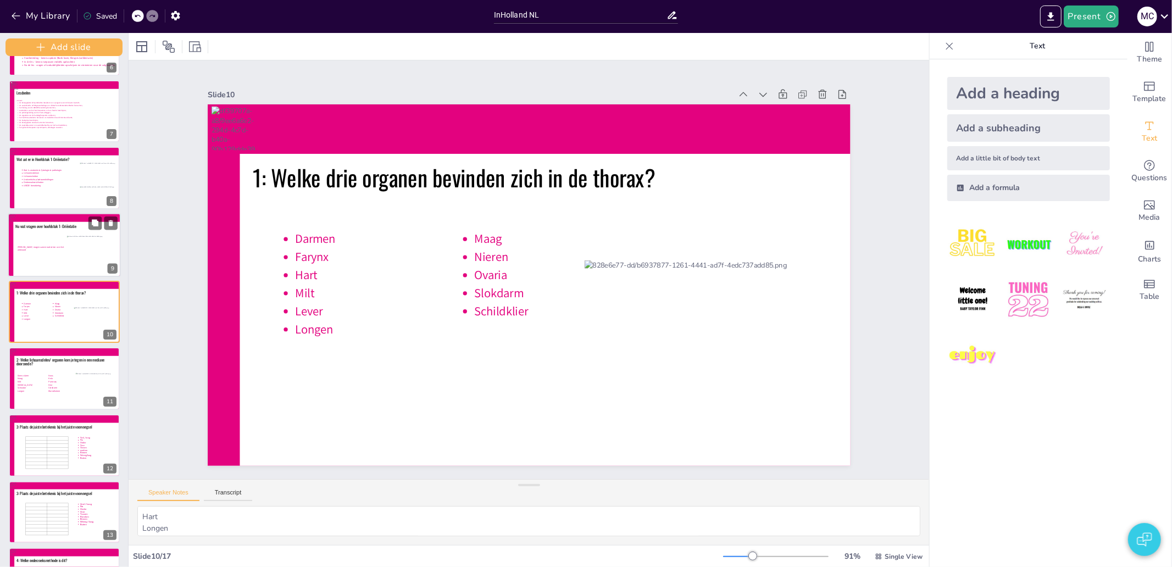
click at [31, 262] on icon at bounding box center [43, 262] width 51 height 35
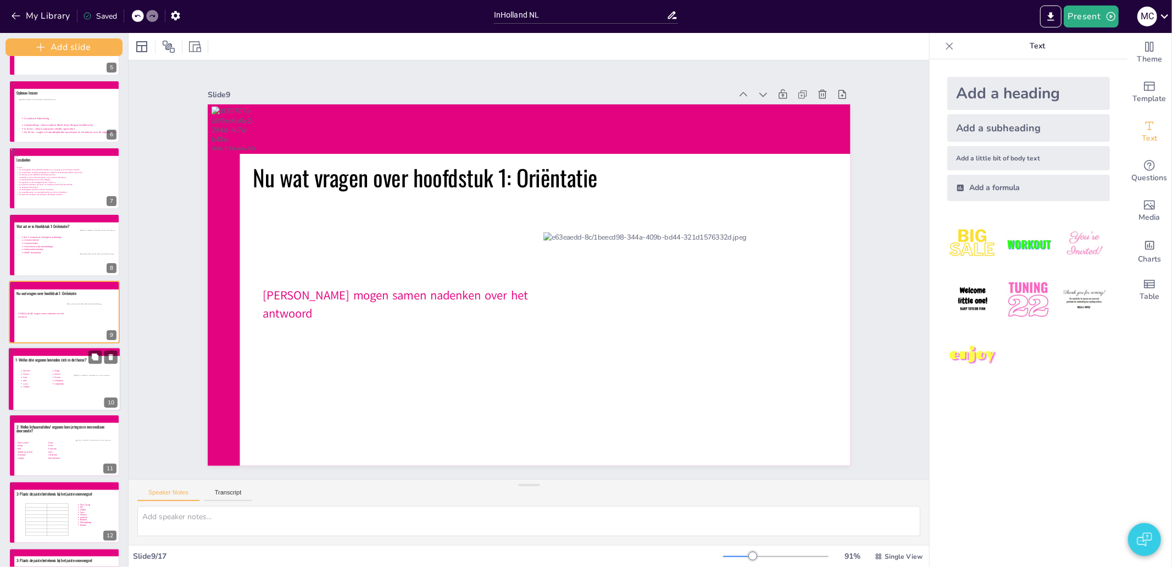
click at [35, 392] on icon at bounding box center [49, 381] width 61 height 25
type textarea "Hart Longen Slokdarm 10"
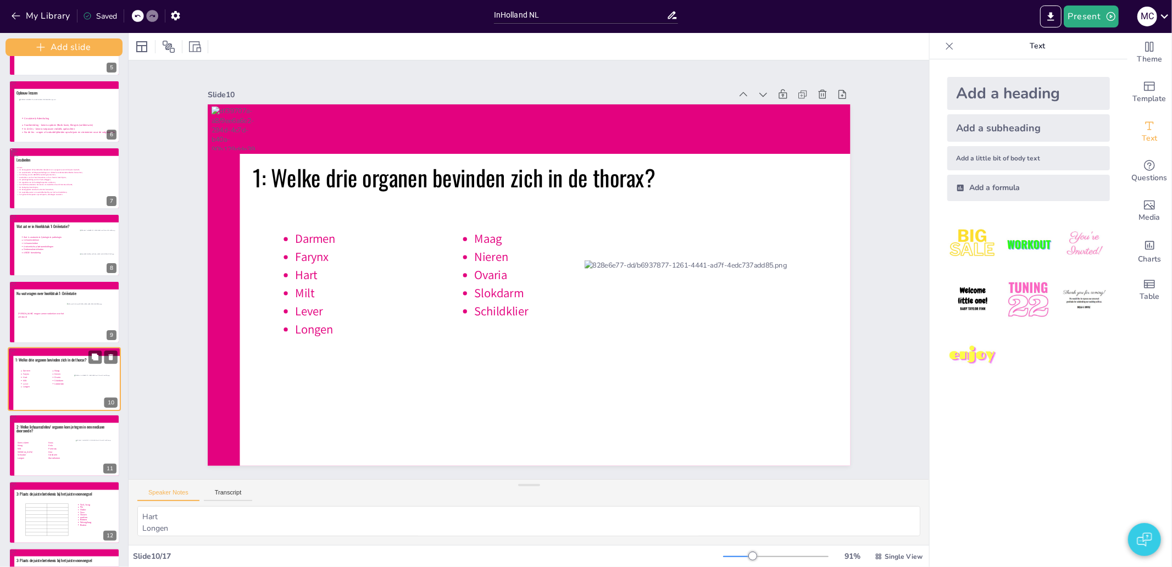
scroll to position [386, 0]
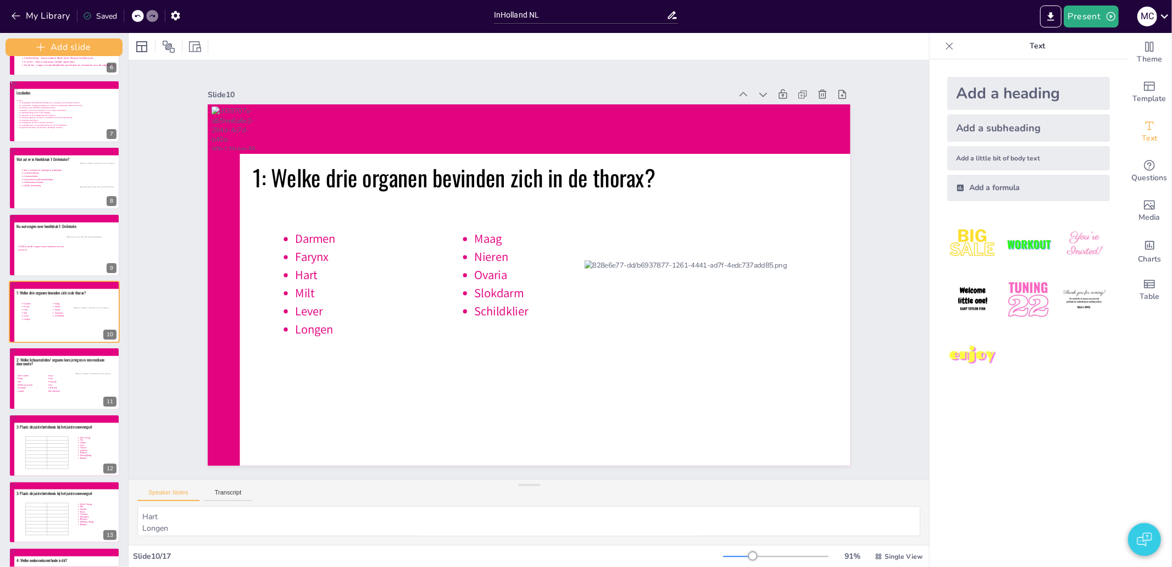
click at [1143, 537] on img "button" at bounding box center [1144, 539] width 15 height 26
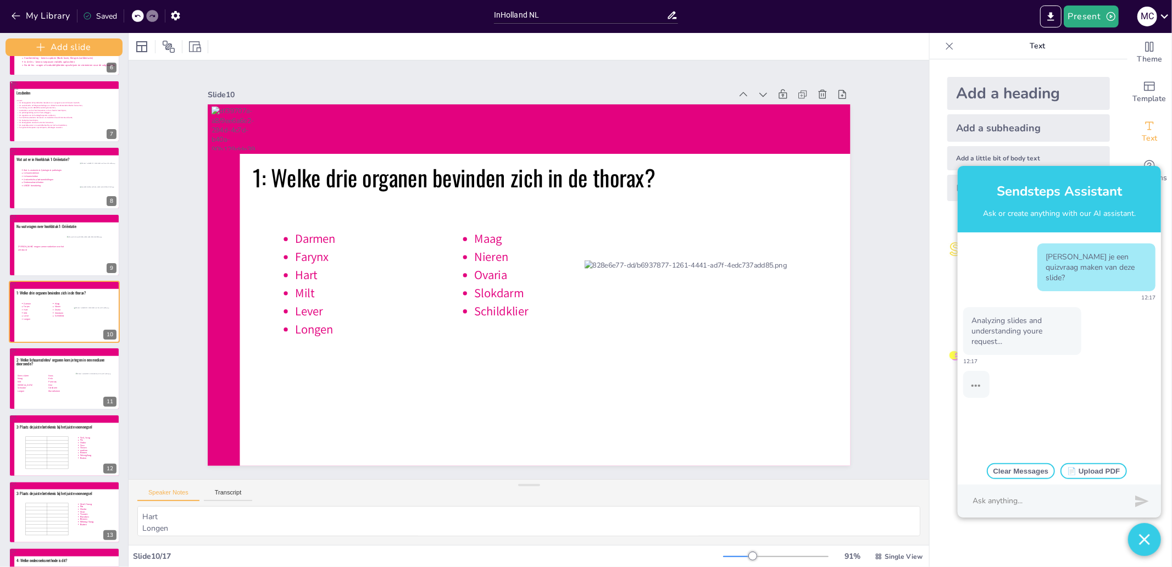
type textarea "Baarmoeder Colon Dunne darm Hersenstam Hypofyse Kleine hersenen (cerebellum) Le…"
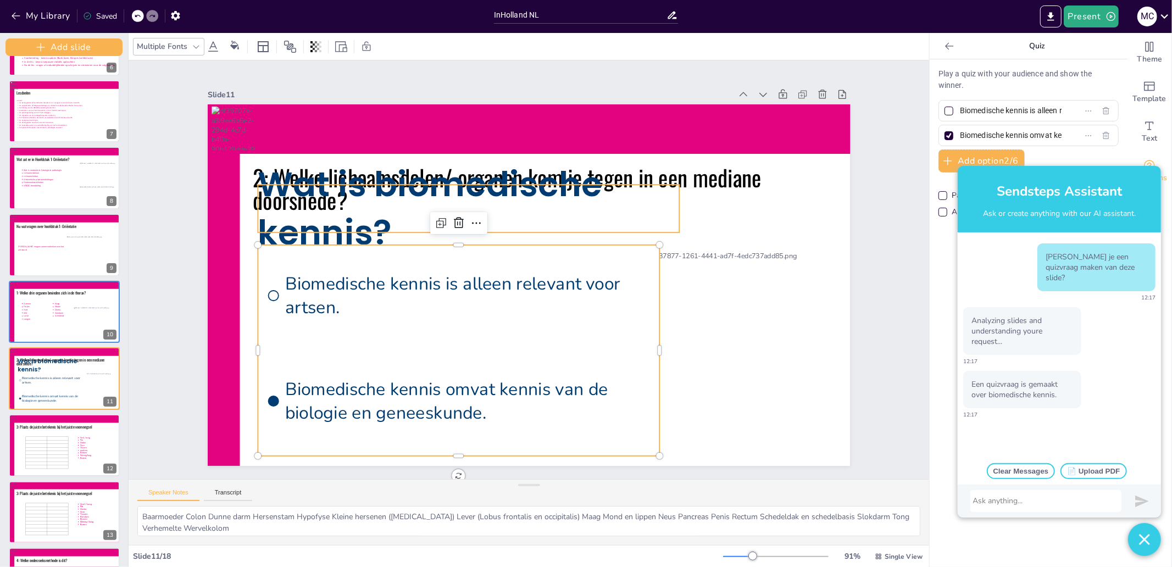
click at [533, 193] on span "Wat is biomedische kennis?" at bounding box center [437, 187] width 353 height 109
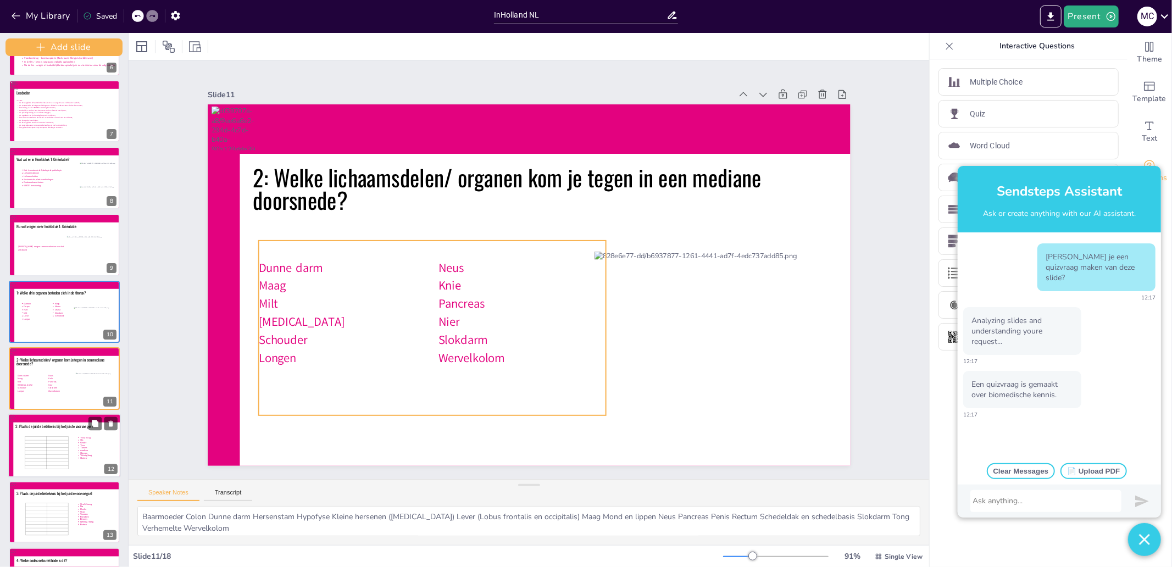
click at [26, 392] on icon at bounding box center [48, 386] width 60 height 30
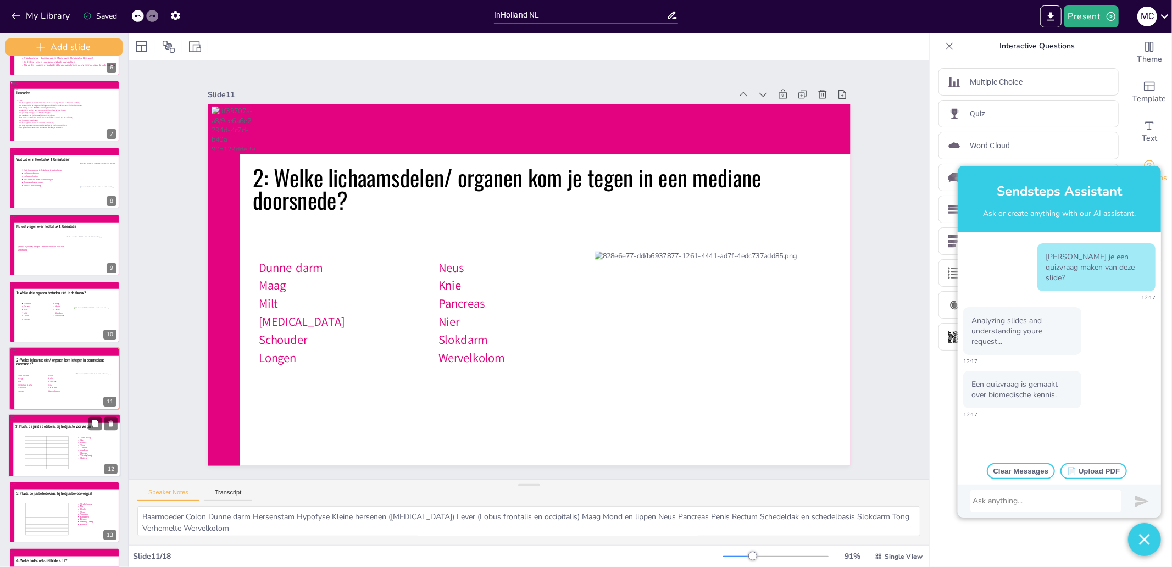
scroll to position [452, 0]
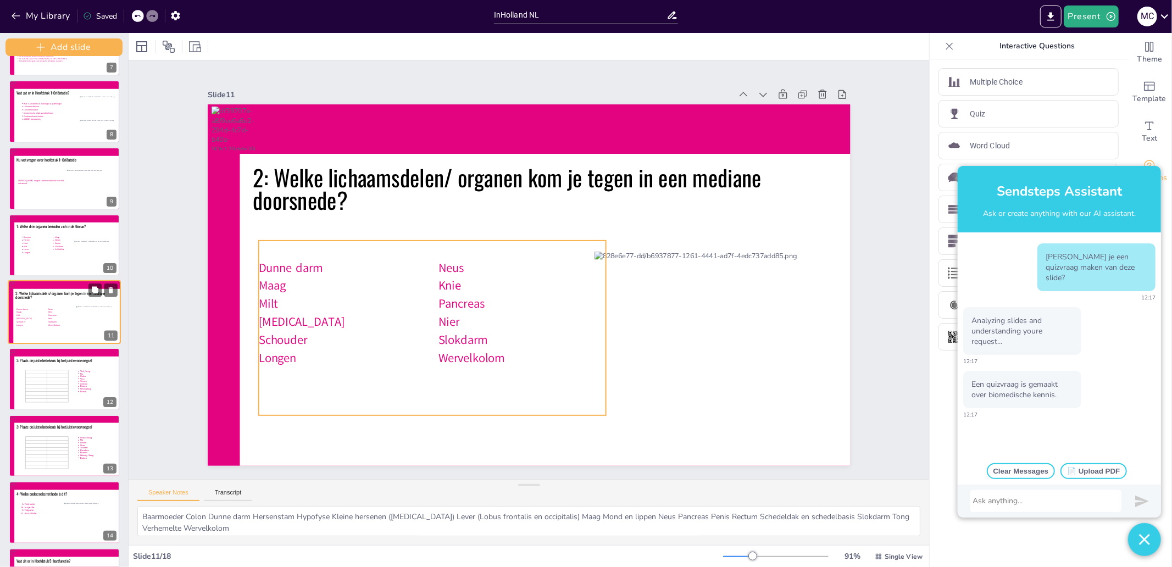
click at [48, 310] on icon at bounding box center [46, 319] width 61 height 31
click at [470, 355] on icon at bounding box center [416, 271] width 388 height 325
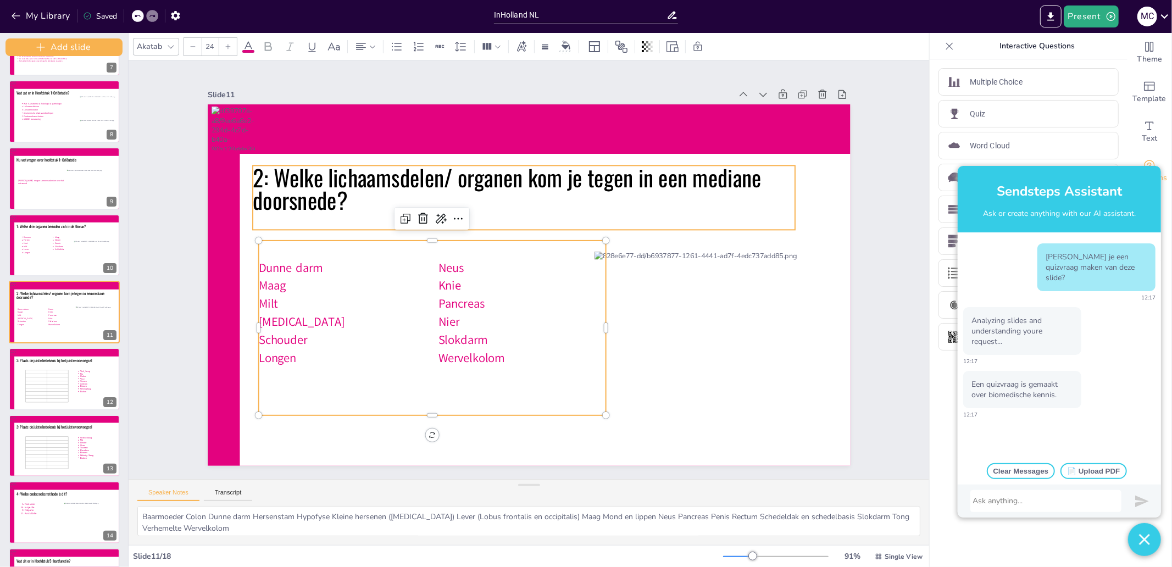
click at [340, 184] on icon at bounding box center [531, 197] width 546 height 121
click at [344, 188] on icon at bounding box center [531, 197] width 546 height 121
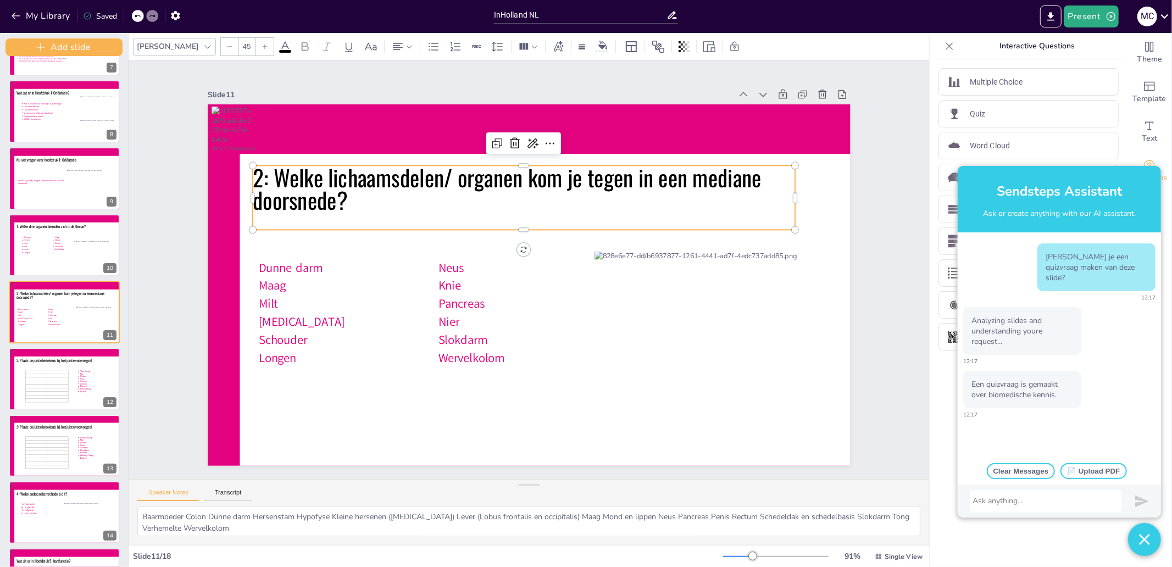
click at [344, 188] on icon at bounding box center [531, 197] width 546 height 121
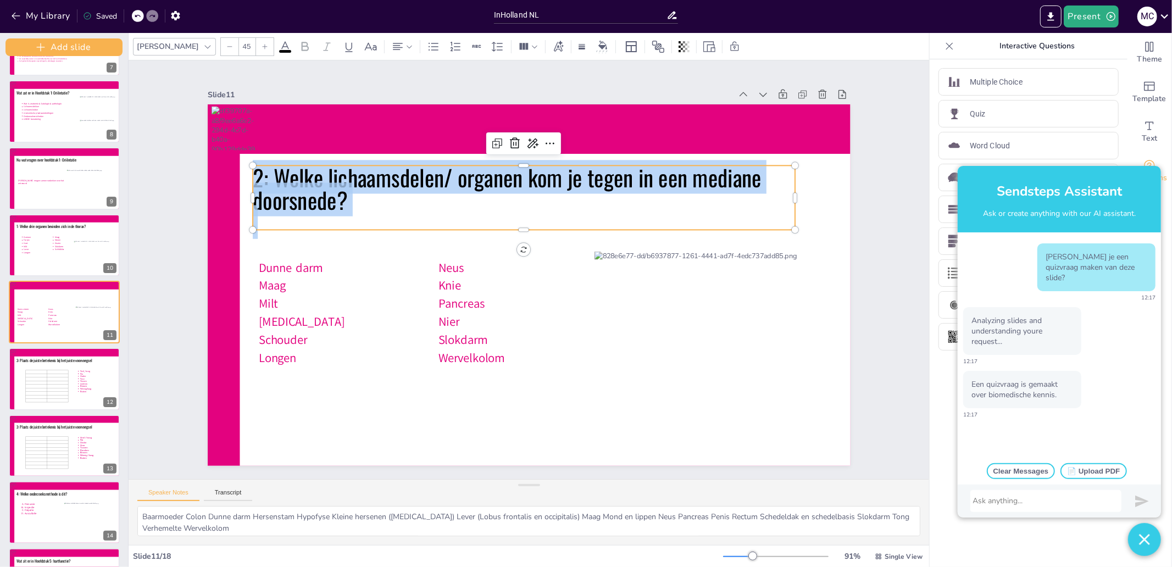
click at [344, 188] on span "2: Welke lichaamsdelen/ organen kom je tegen in een mediane doorsnede?" at bounding box center [516, 175] width 512 height 87
copy span "2: Welke lichaamsdelen/ organen kom je tegen in een mediane doorsnede?"
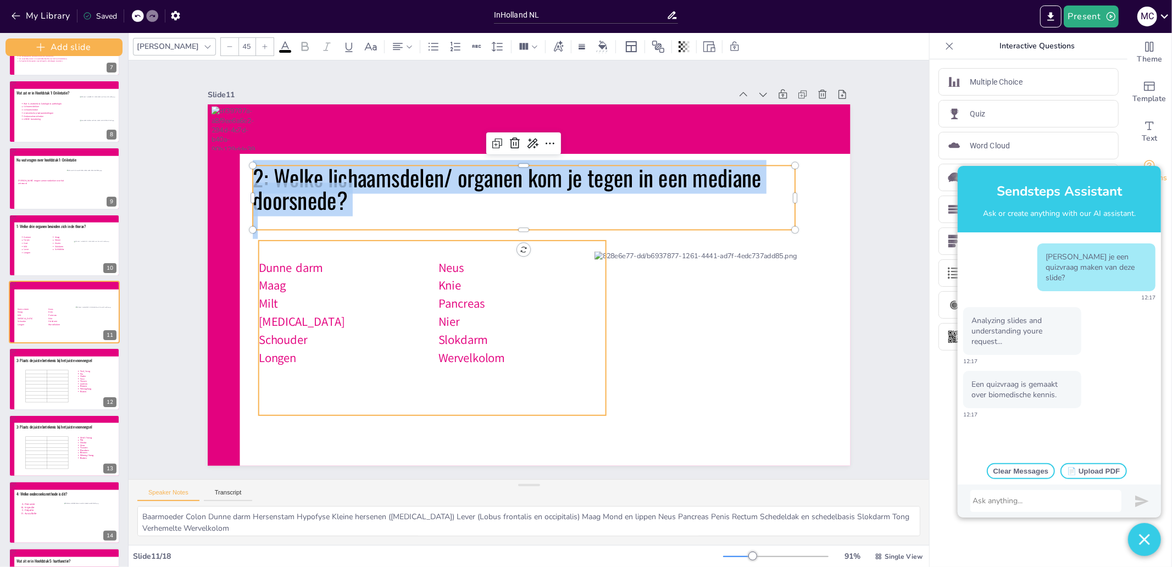
click at [417, 292] on icon at bounding box center [422, 306] width 376 height 243
type input "24"
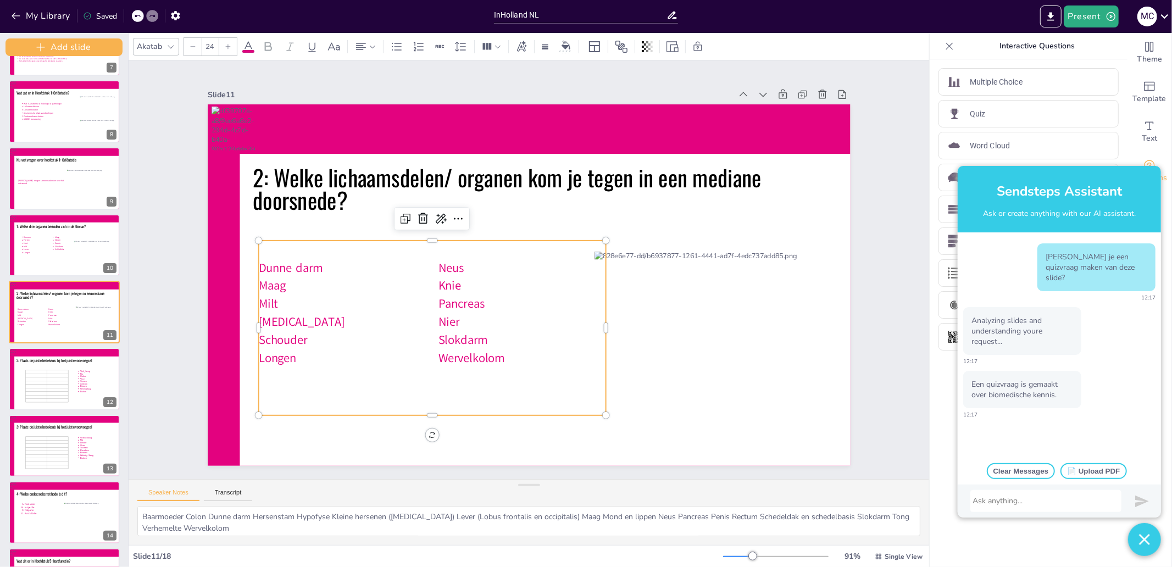
click at [442, 277] on icon at bounding box center [427, 318] width 364 height 210
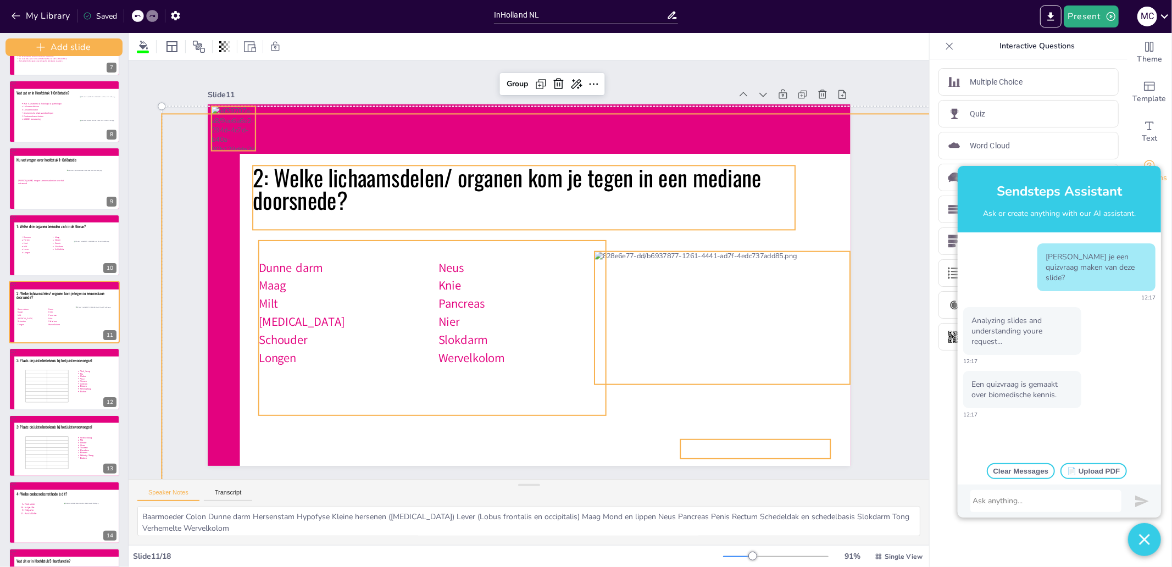
click at [331, 307] on icon at bounding box center [416, 260] width 384 height 346
click at [331, 307] on icon at bounding box center [427, 318] width 364 height 210
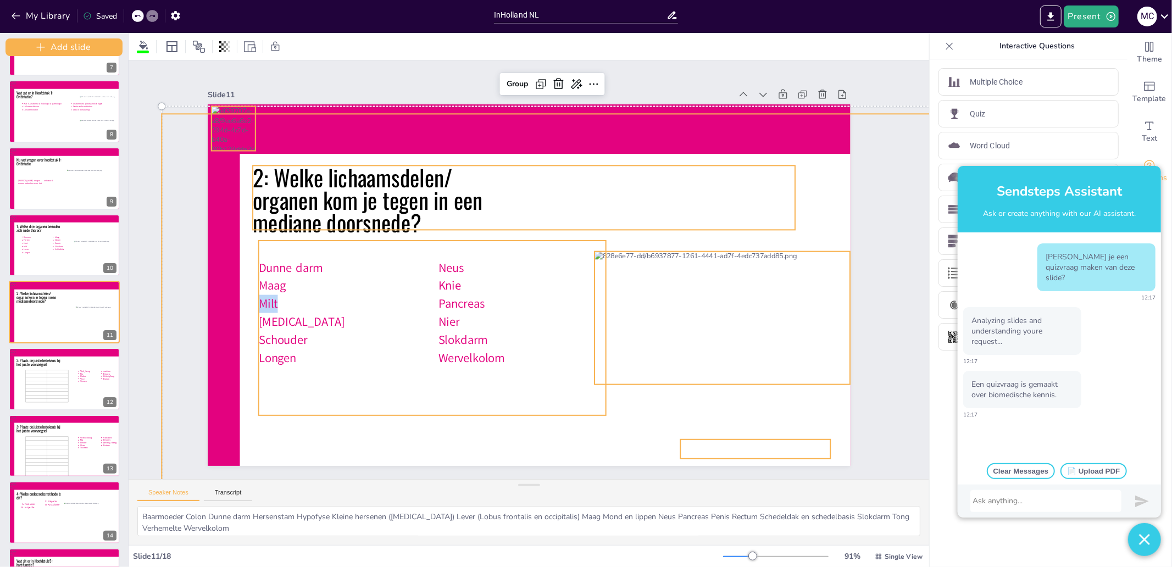
click at [330, 302] on p "Milt" at bounding box center [340, 285] width 169 height 36
click at [330, 291] on p "Milt" at bounding box center [340, 265] width 168 height 52
click at [303, 284] on p "Maag" at bounding box center [341, 266] width 169 height 36
click at [141, 250] on div "Slide 1 Nursing Reasoning A1 - Biomedical Lesson 1 Anatomy & Physiology Circula…" at bounding box center [529, 270] width 840 height 500
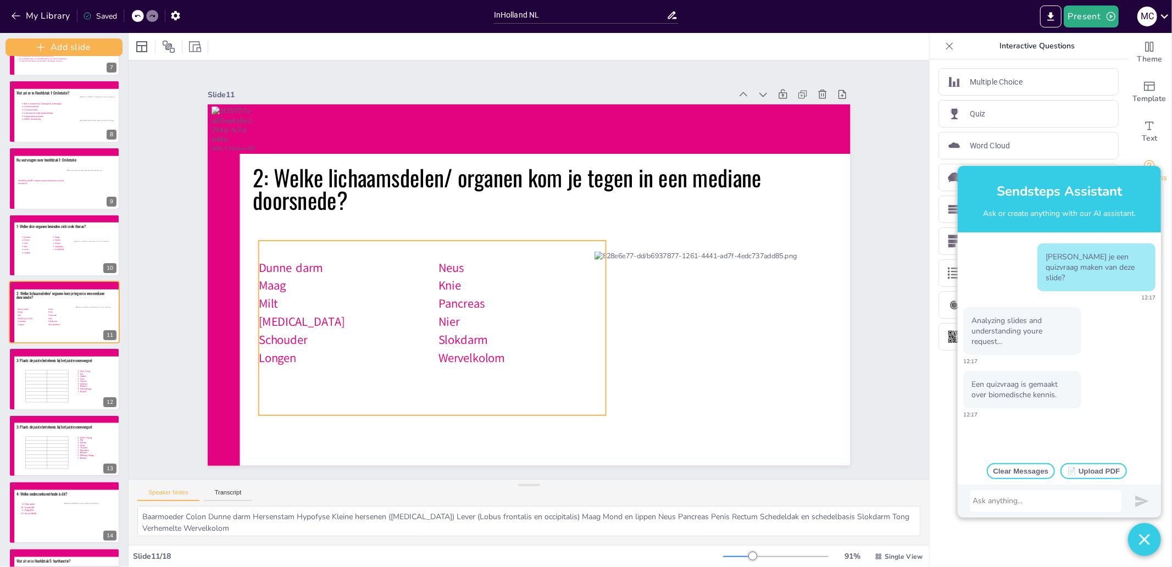
click at [284, 263] on icon at bounding box center [425, 226] width 346 height 384
click at [256, 264] on icon at bounding box center [427, 318] width 364 height 210
click at [256, 263] on icon at bounding box center [427, 318] width 364 height 210
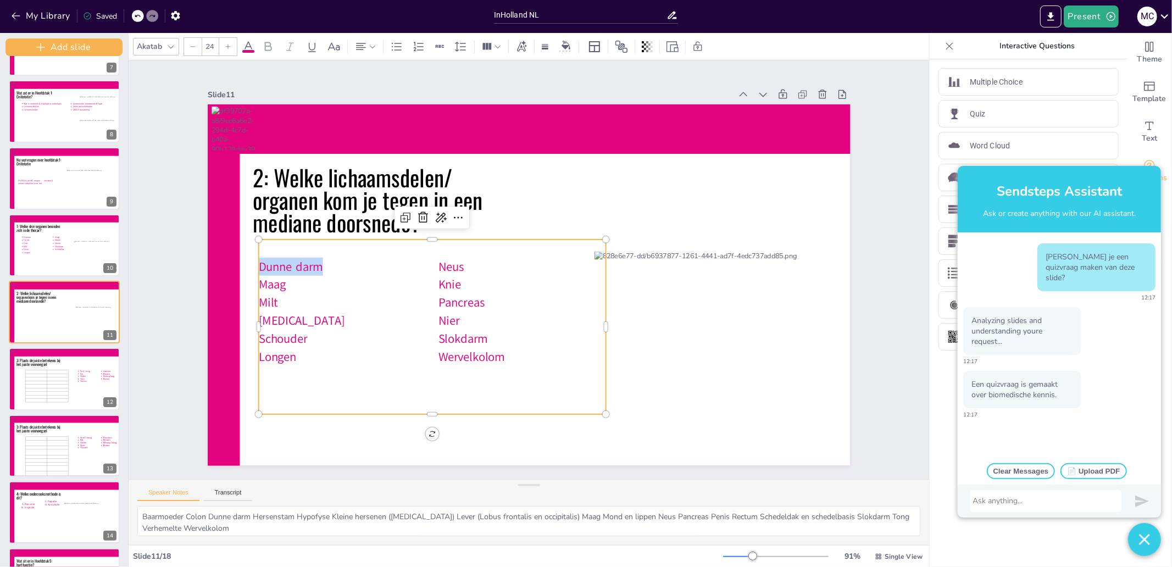
click at [259, 253] on span "Dunne darm" at bounding box center [291, 241] width 65 height 23
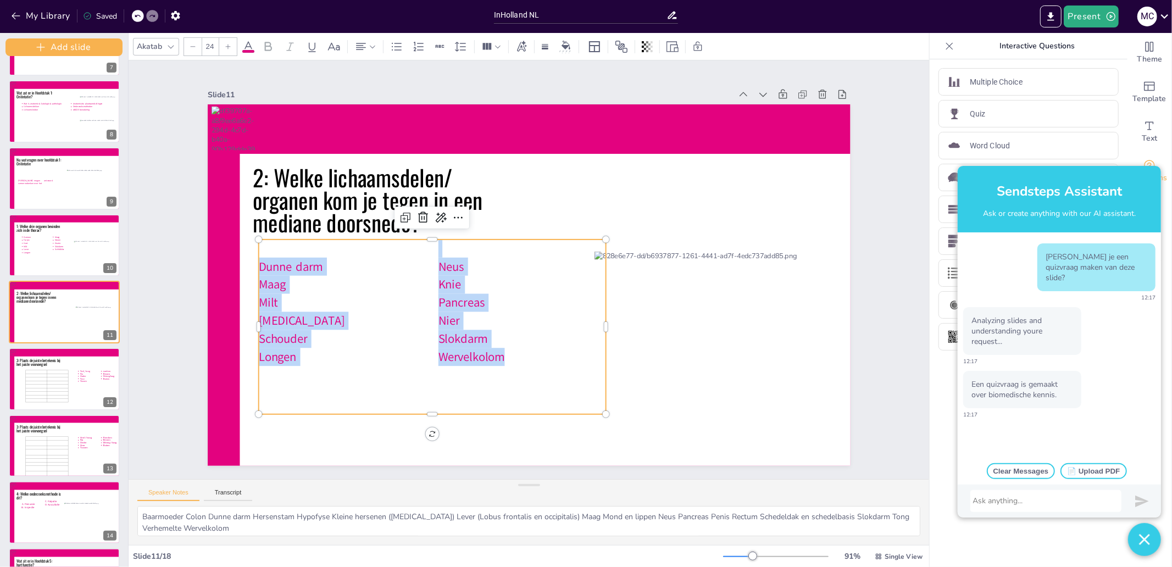
click at [489, 348] on span "Wervelkolom" at bounding box center [454, 343] width 68 height 30
copy div "Dunne darm Maag Milt Ogen Schouder Longen Neus Knie Pancreas Nier Slokdarm Werv…"
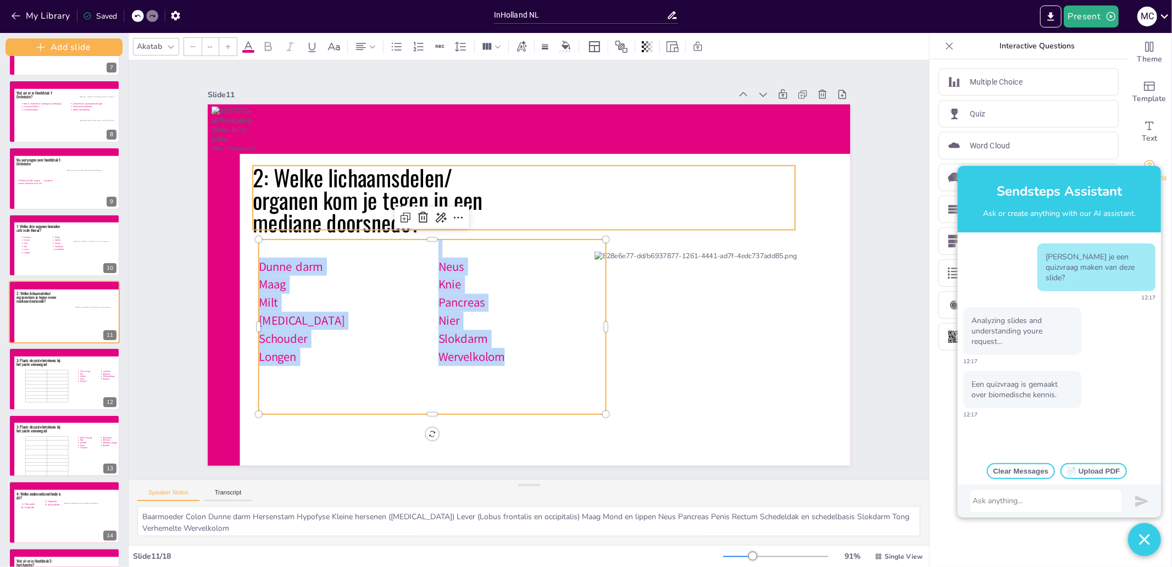
click at [389, 164] on icon at bounding box center [531, 197] width 546 height 121
type input "45"
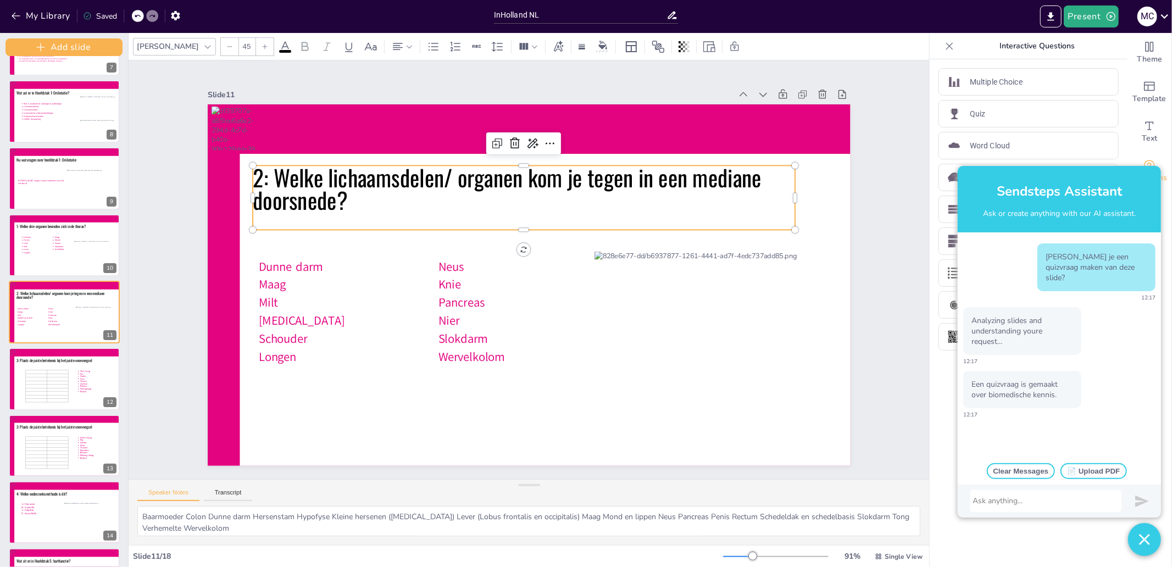
click at [308, 180] on icon at bounding box center [531, 197] width 546 height 121
click at [308, 180] on icon at bounding box center [539, 198] width 544 height 176
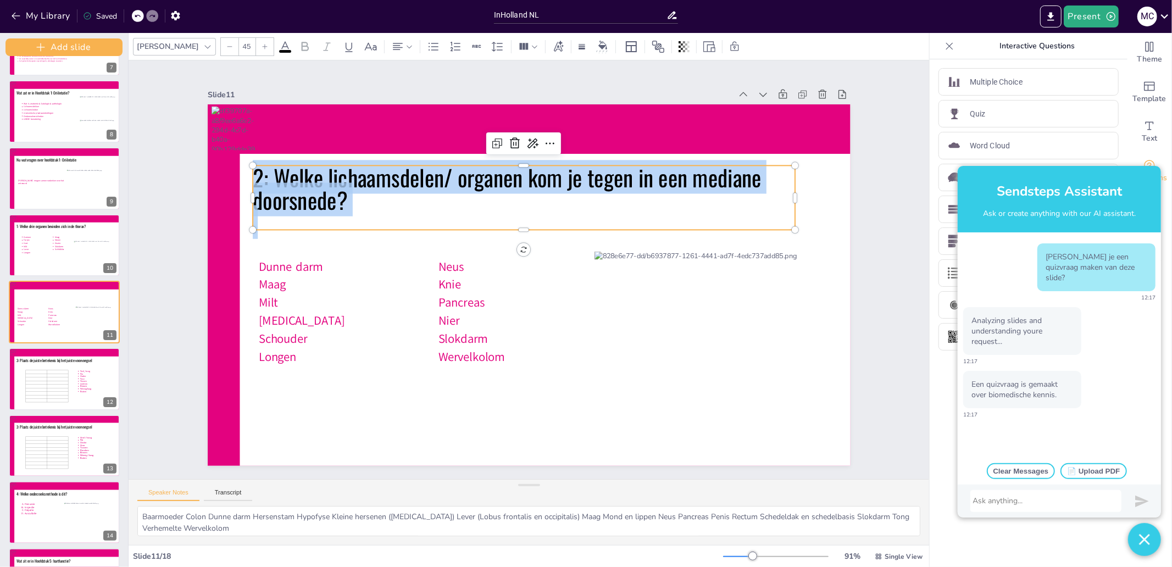
click at [308, 180] on span "2: Welke lichaamsdelen/ organen kom je tegen in een mediane doorsnede?" at bounding box center [516, 175] width 512 height 87
click at [308, 180] on span "2: Welke lichaamsdelen/ organen kom je tegen in een mediane doorsnede?" at bounding box center [524, 174] width 509 height 138
copy span "2: Welke lichaamsdelen/ organen kom je tegen in een mediane doorsnede?"
click at [985, 123] on div "Quiz" at bounding box center [1029, 113] width 180 height 27
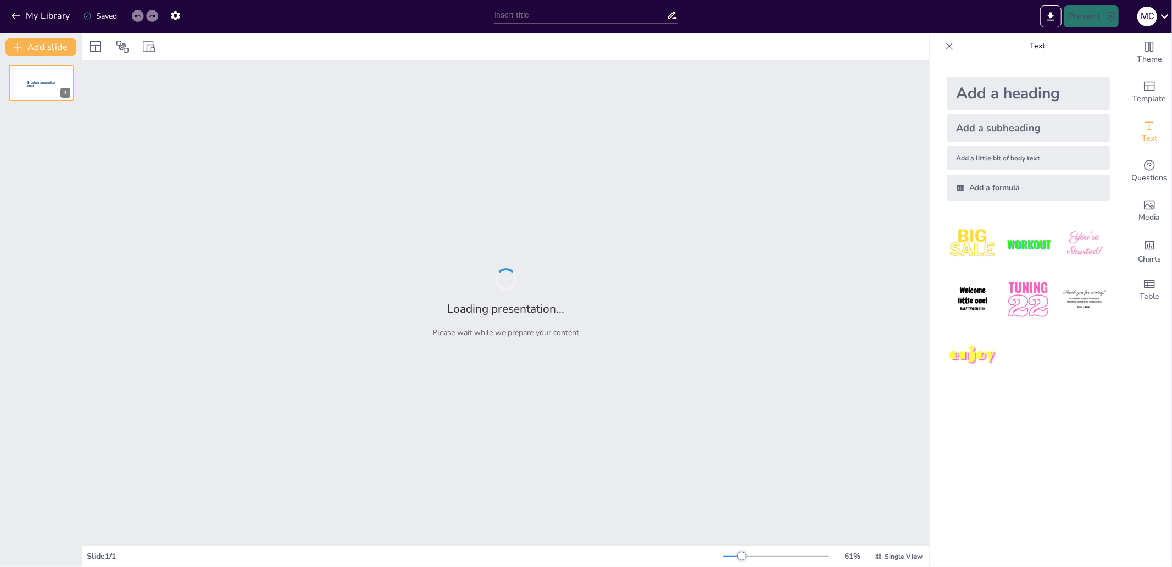
type input "InHolland NL"
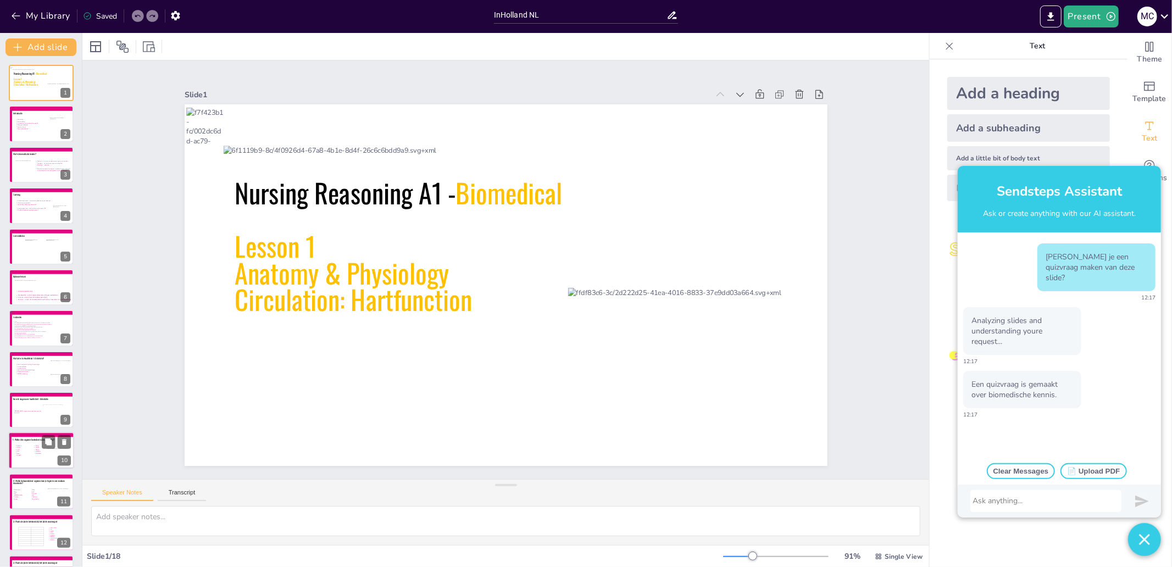
click at [21, 457] on icon at bounding box center [33, 452] width 36 height 15
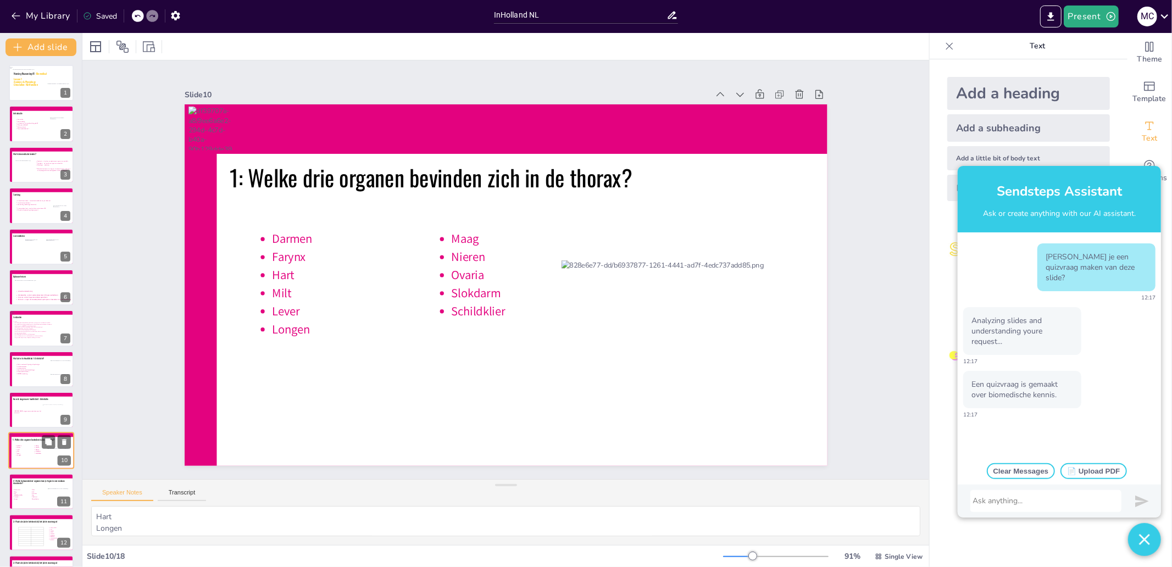
scroll to position [139, 0]
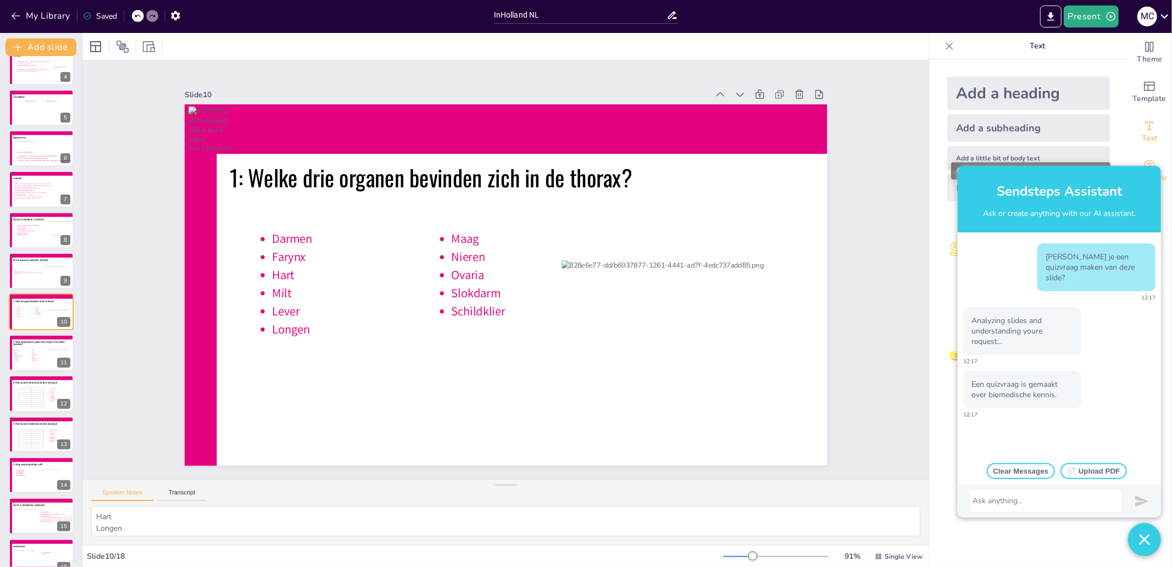
click at [1139, 157] on div "Questions" at bounding box center [1150, 172] width 44 height 40
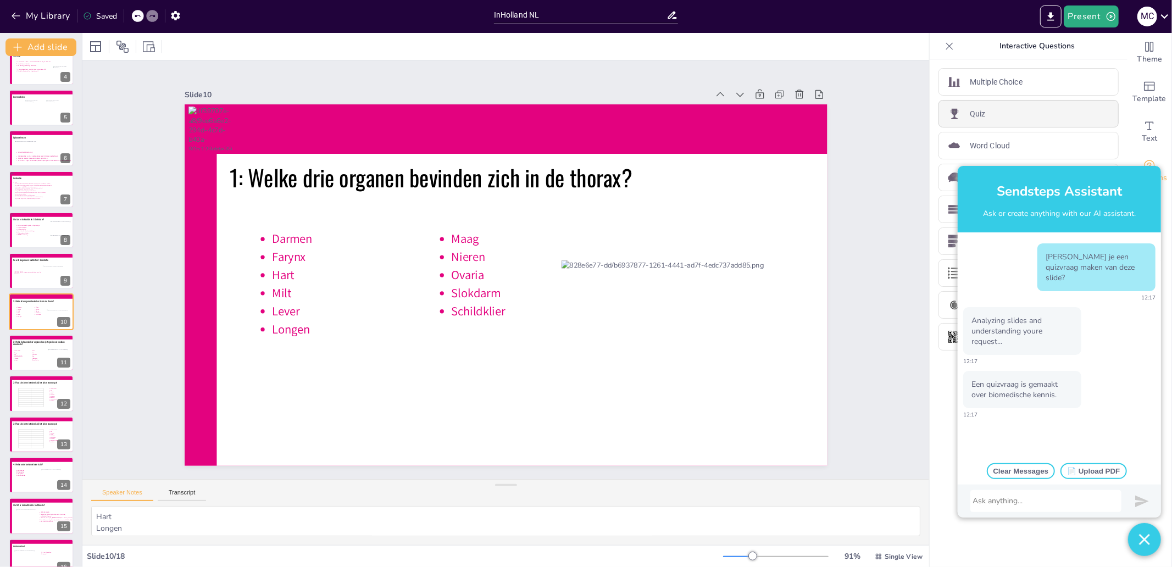
click at [996, 106] on div "Quiz" at bounding box center [1029, 113] width 180 height 27
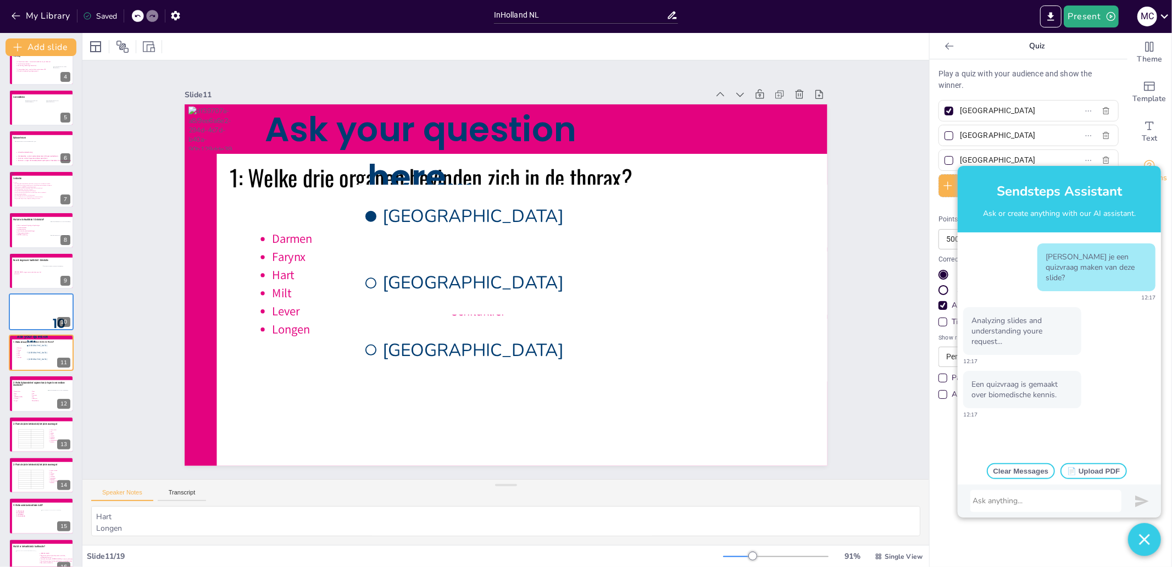
click at [1147, 540] on img "button" at bounding box center [1144, 539] width 11 height 33
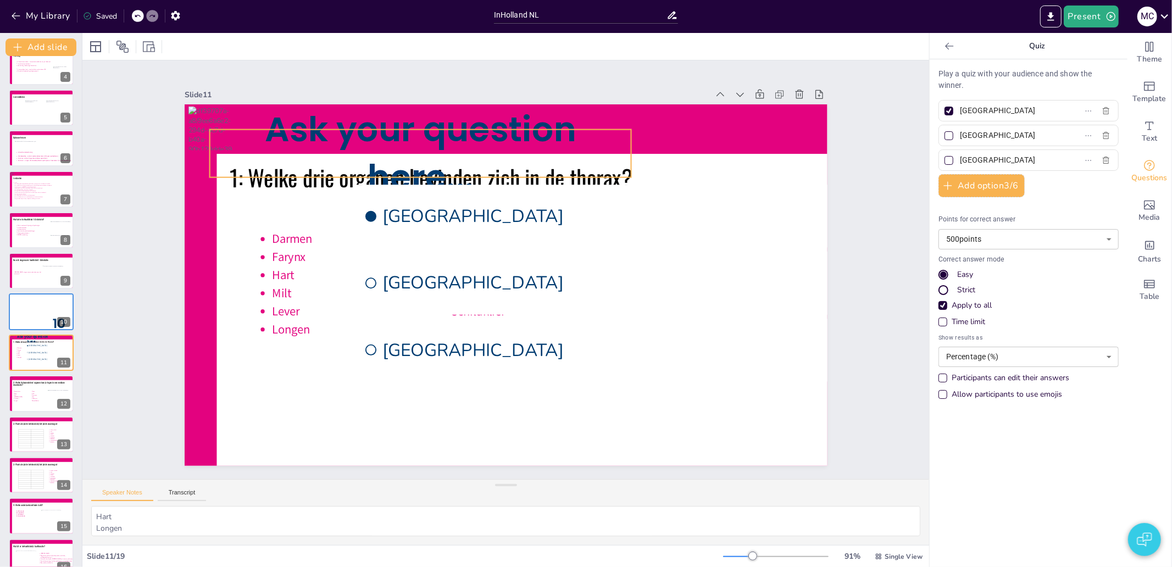
click at [453, 135] on span "Ask your question here..." at bounding box center [421, 154] width 312 height 96
click at [409, 143] on span "Ask your question here..." at bounding box center [451, 127] width 314 height 137
click at [409, 143] on span "Ask your question here..." at bounding box center [435, 139] width 315 height 117
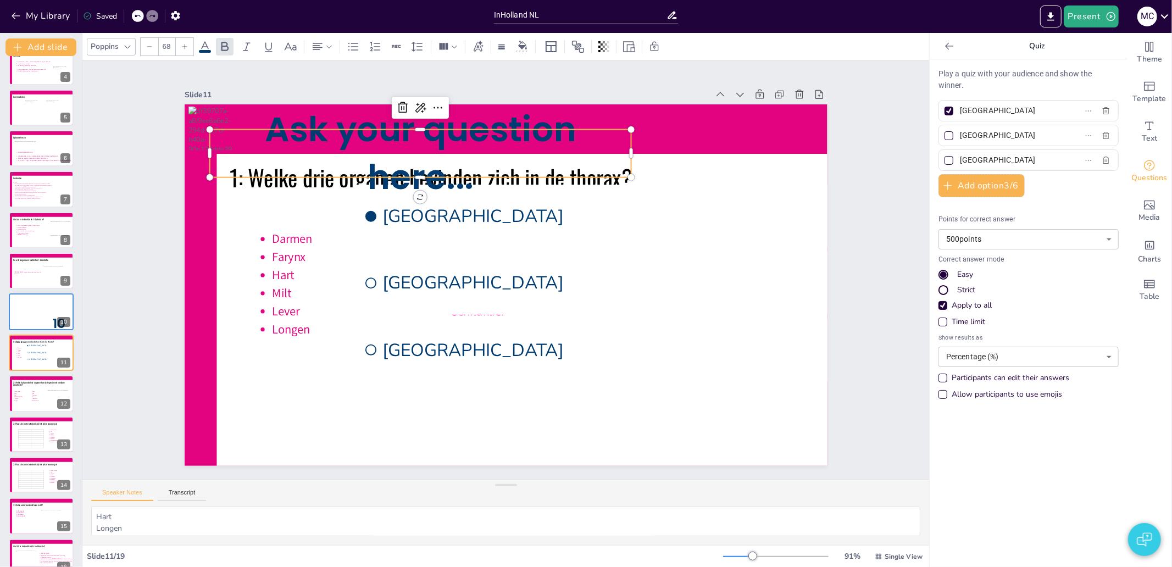
click at [409, 143] on span "Ask your question here..." at bounding box center [468, 117] width 311 height 156
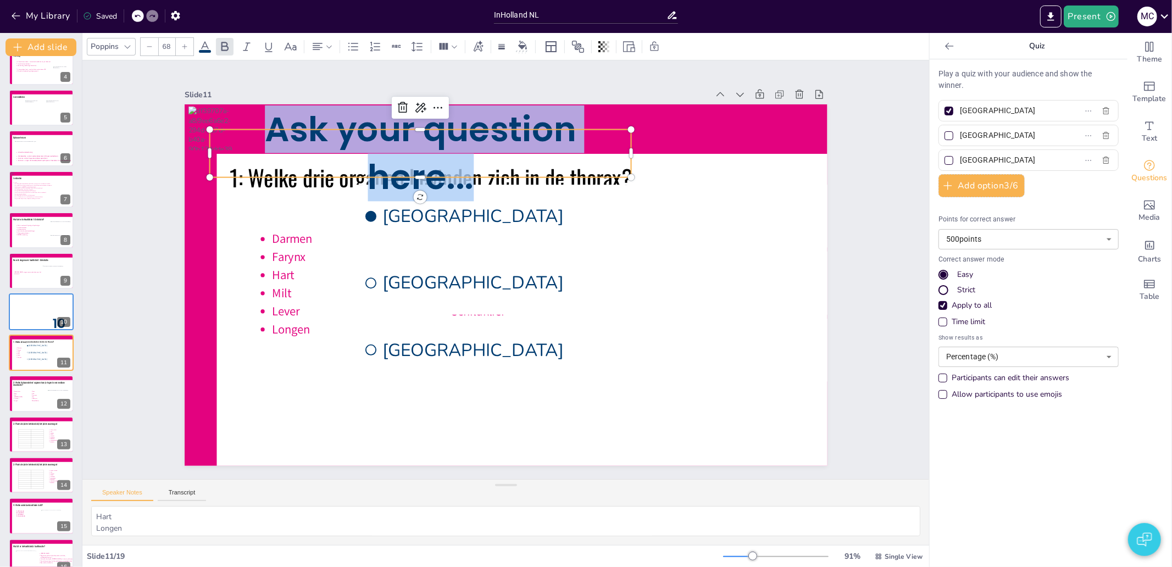
click at [409, 143] on span "Ask your question here..." at bounding box center [435, 139] width 315 height 117
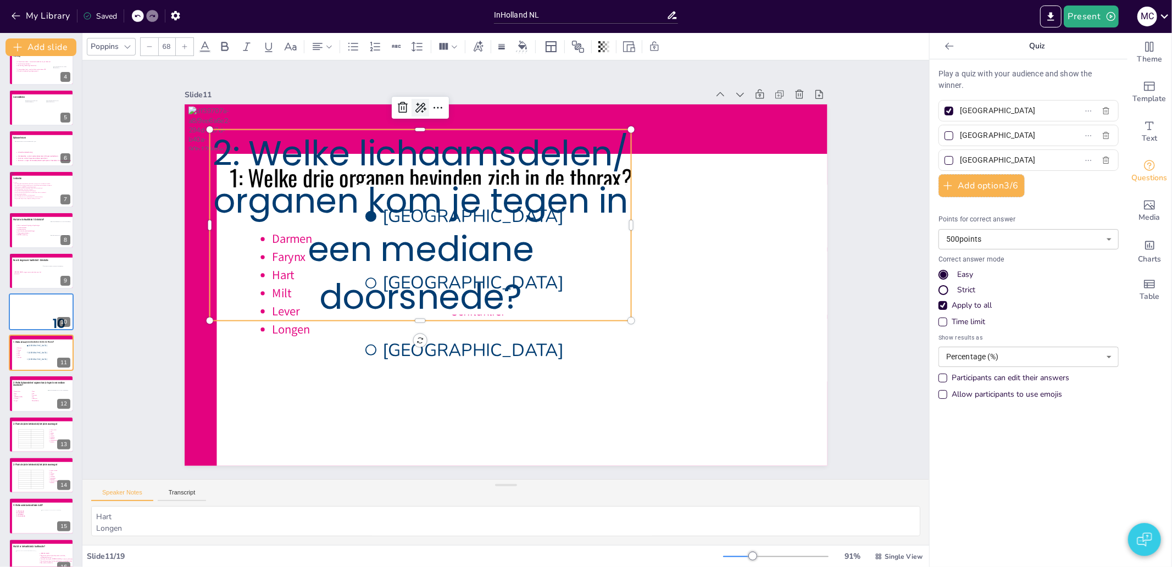
click at [504, 96] on icon at bounding box center [513, 86] width 18 height 18
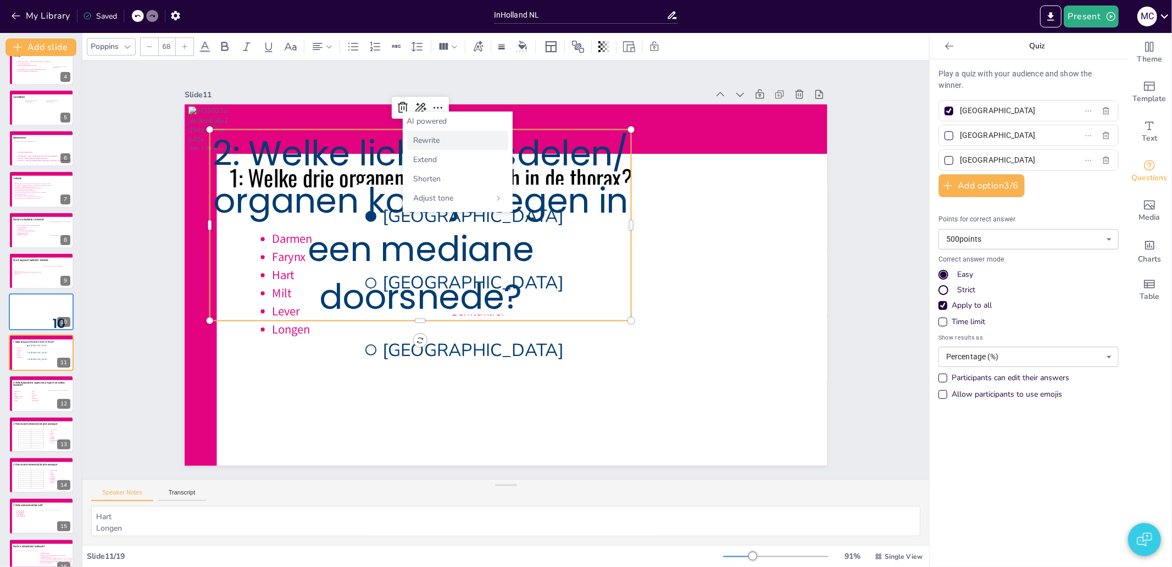
click at [436, 144] on span "Rewrite" at bounding box center [427, 140] width 26 height 10
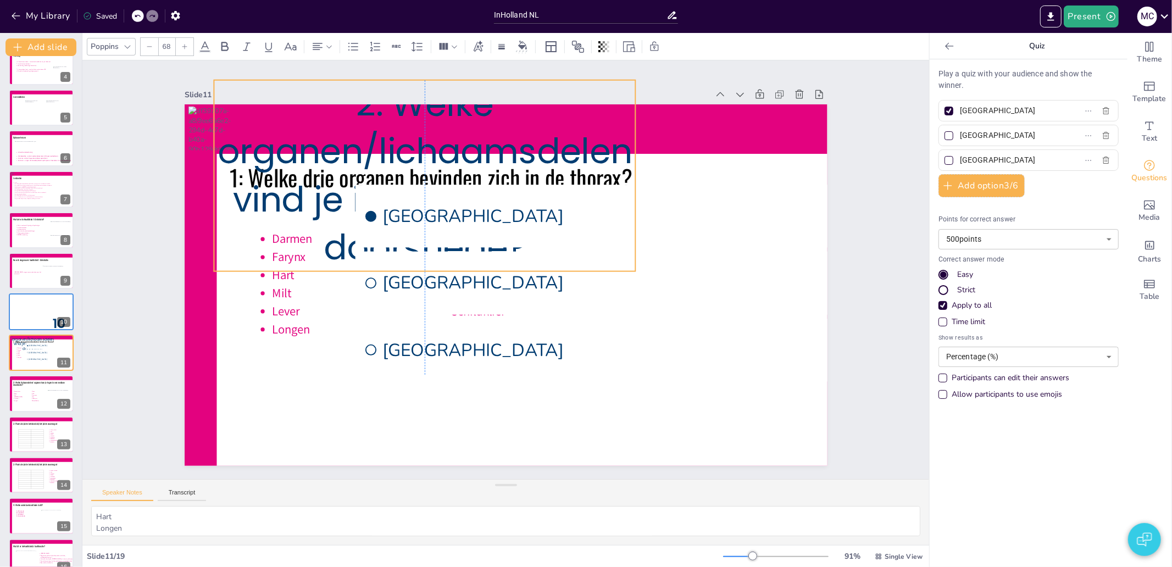
drag, startPoint x: 286, startPoint y: 136, endPoint x: 289, endPoint y: 87, distance: 49.5
click at [289, 87] on div "Slide 11 1: Welke drie organen bevinden zich in de thorax? Darmen Farynx Hart M…" at bounding box center [504, 276] width 679 height 445
click at [130, 202] on div "Slide 1 Nursing Reasoning A1 - Biomedical Lesson 1 Anatomy & Physiology Circula…" at bounding box center [506, 270] width 916 height 586
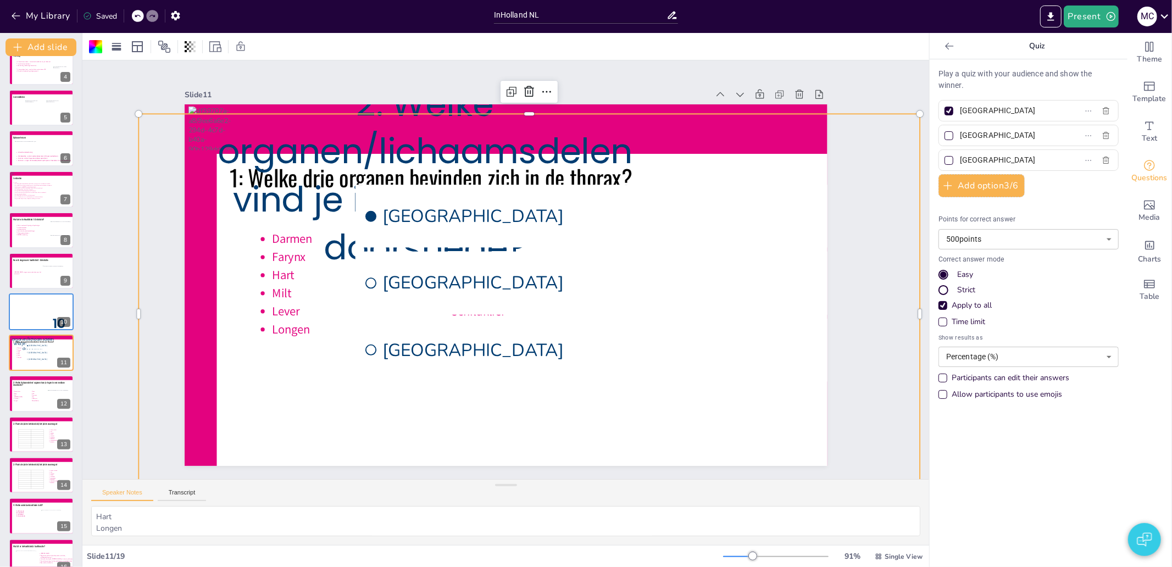
click at [116, 212] on div "Slide 1 Nursing Reasoning A1 - Biomedical Lesson 1 Anatomy & Physiology Circula…" at bounding box center [505, 269] width 847 height 419
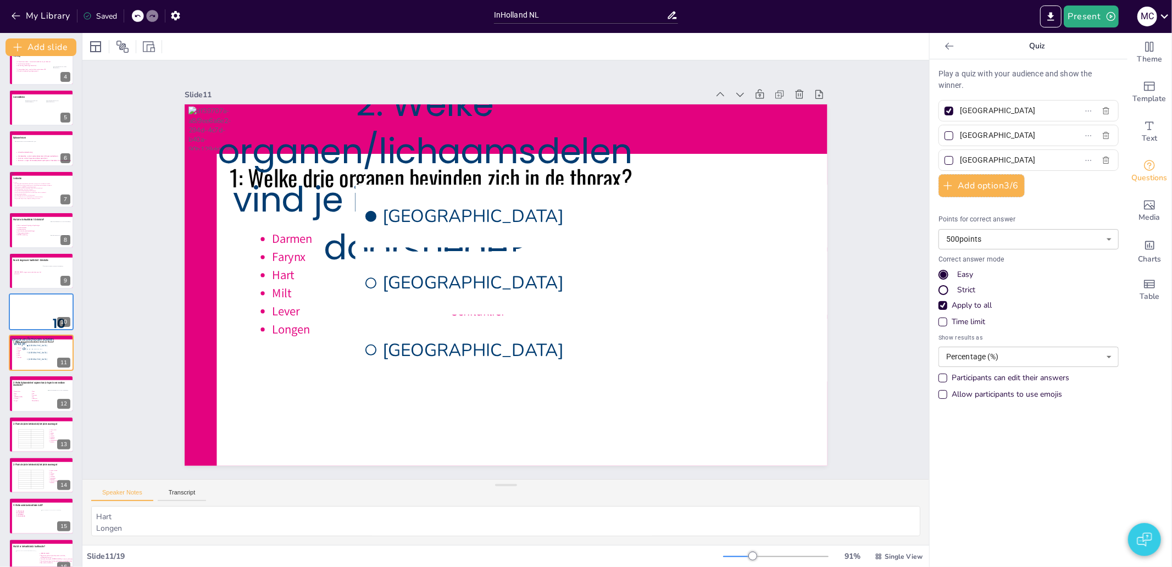
click at [140, 16] on icon at bounding box center [137, 16] width 7 height 7
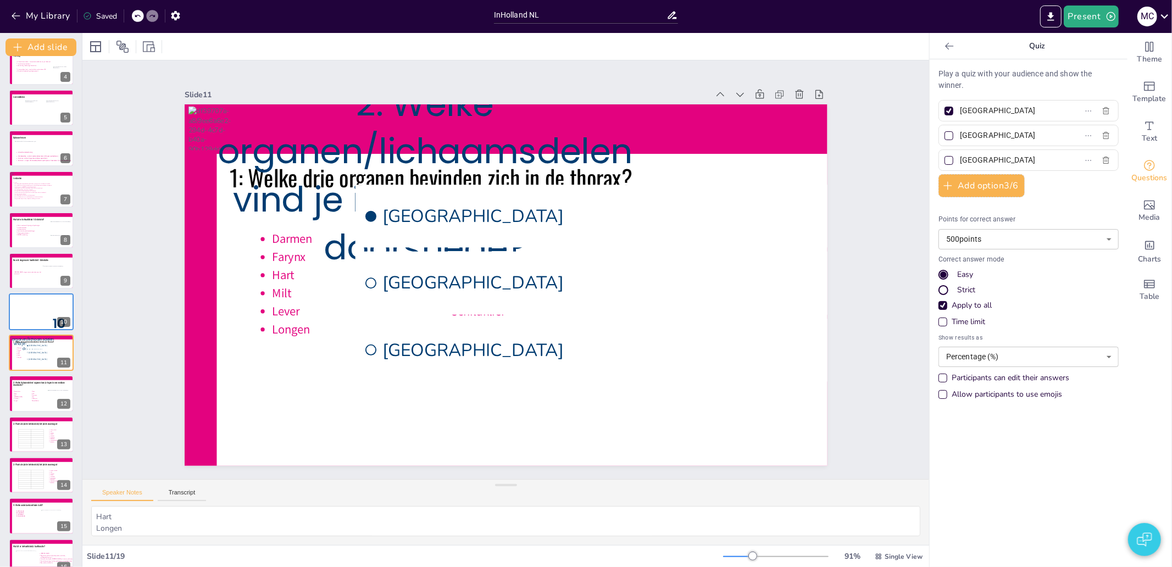
click at [140, 16] on icon at bounding box center [137, 16] width 7 height 7
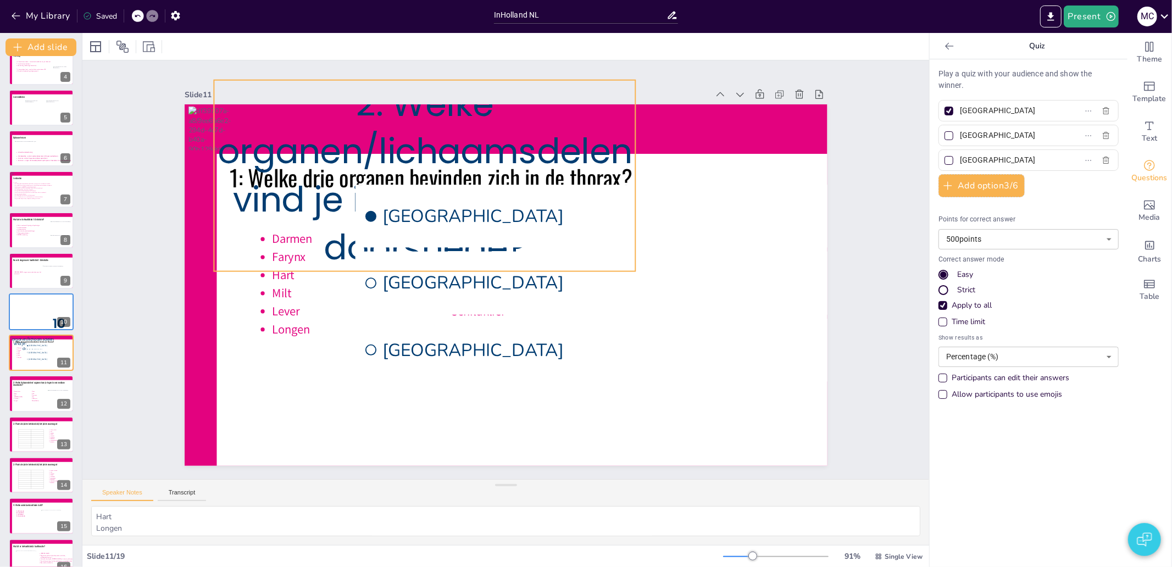
click at [371, 143] on p "2: Welke organen/lichaamsdelen vind je in een mediane doorsnede?" at bounding box center [458, 155] width 461 height 312
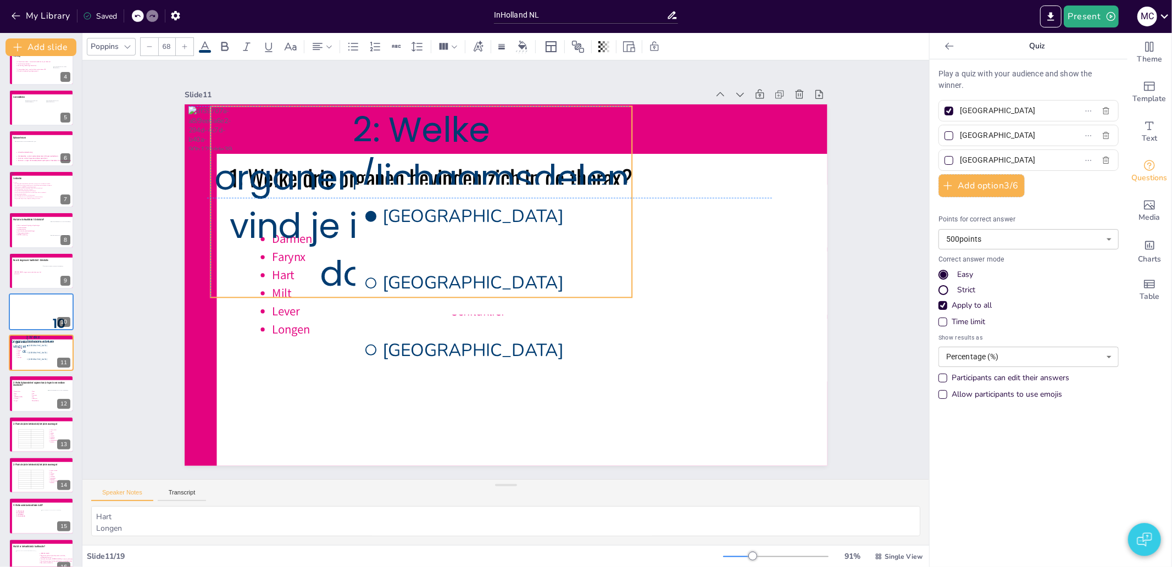
drag, startPoint x: 371, startPoint y: 137, endPoint x: 364, endPoint y: 163, distance: 26.7
click at [364, 163] on p "2: Welke organen/lichaamsdelen vind je in een mediane doorsnede?" at bounding box center [447, 179] width 461 height 312
click at [161, 97] on div "Slide 1 Nursing Reasoning A1 - Biomedical Lesson 1 Anatomy & Physiology Circula…" at bounding box center [505, 269] width 791 height 591
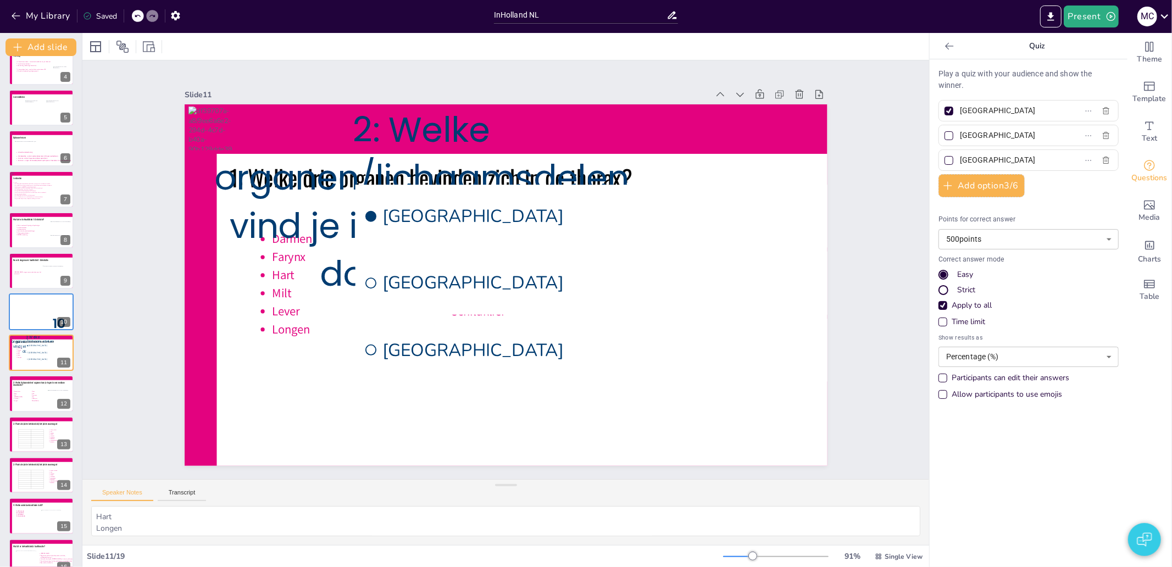
click at [141, 15] on div at bounding box center [138, 16] width 12 height 12
click at [352, 151] on p "2: Welke organen/lichaamsdelen vind je in een mediane doorsnede?" at bounding box center [429, 193] width 440 height 234
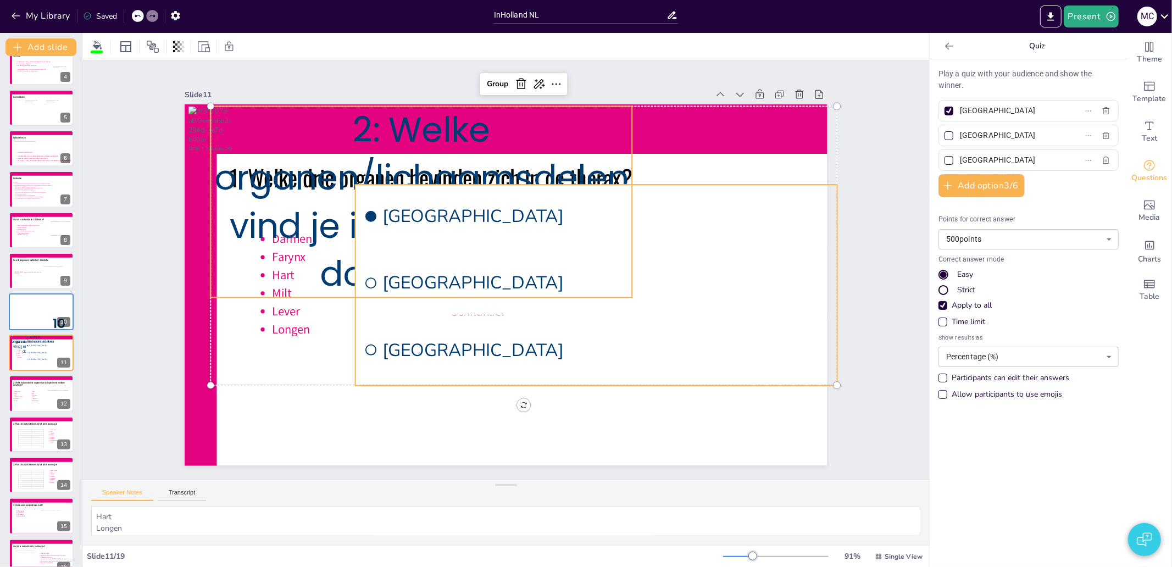
click at [431, 309] on li "Rotterdam" at bounding box center [591, 302] width 485 height 162
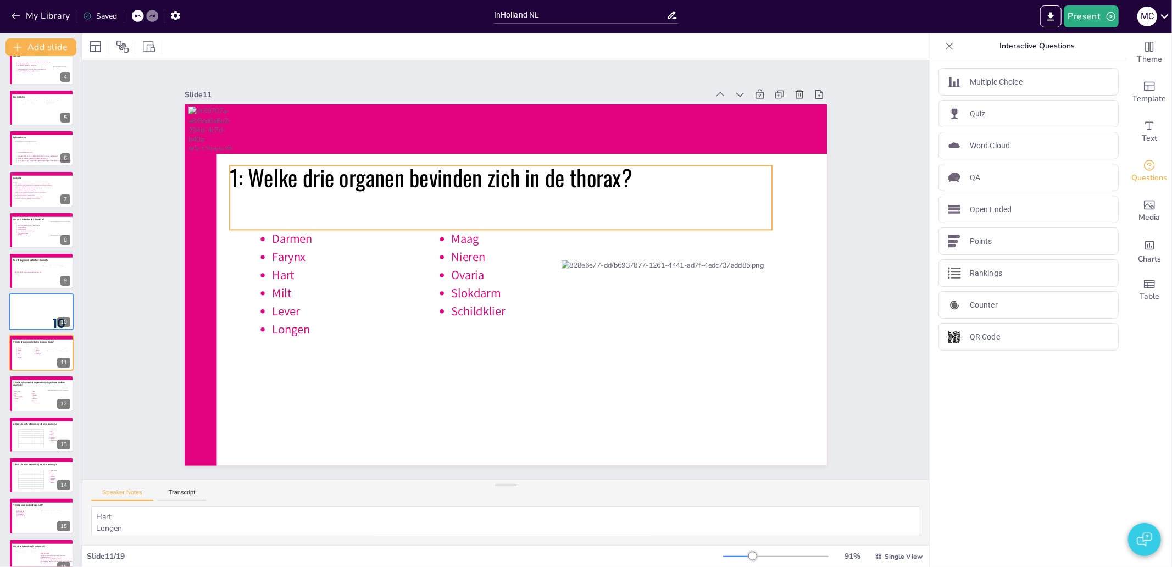
click at [431, 178] on icon at bounding box center [508, 197] width 546 height 121
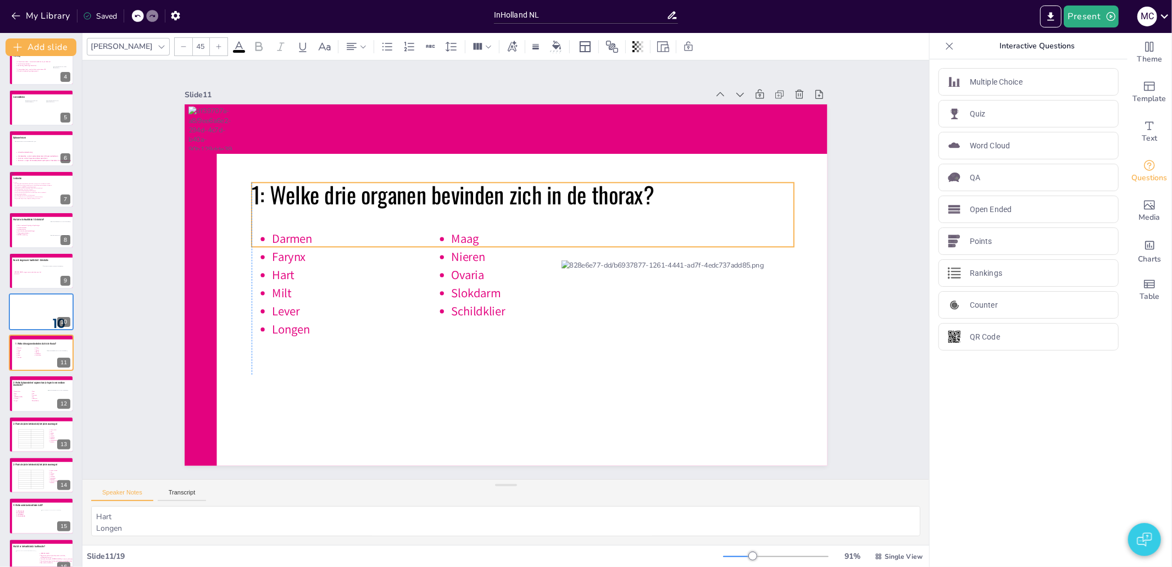
click at [441, 195] on icon at bounding box center [528, 217] width 546 height 121
click at [133, 189] on div "Slide 1 Nursing Reasoning A1 - Biomedical Lesson 1 Anatomy & Physiology Circula…" at bounding box center [506, 269] width 886 height 505
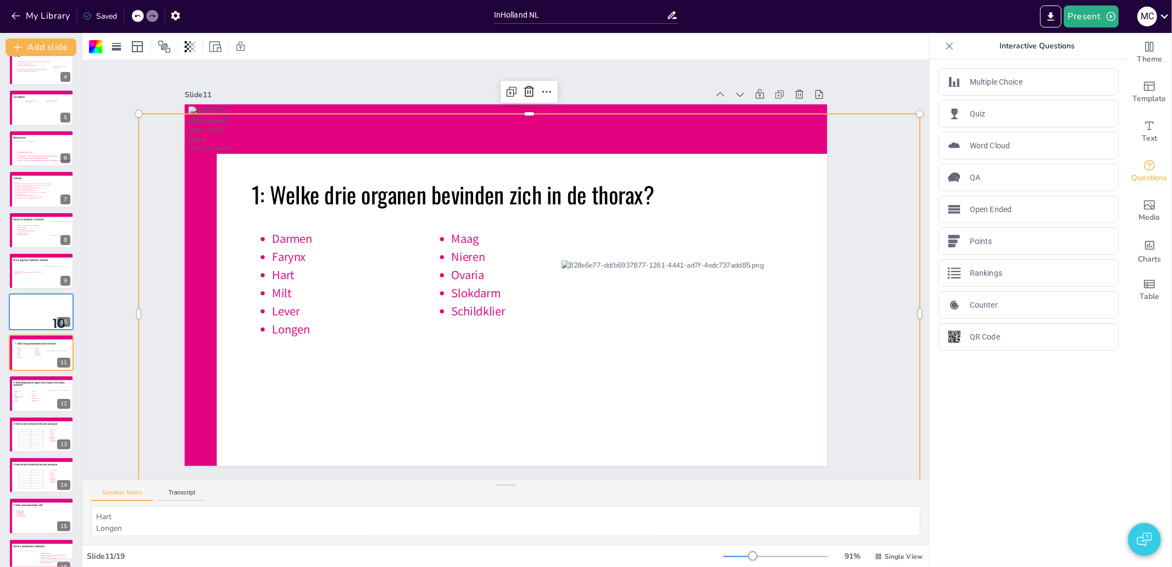
click at [115, 207] on div "Slide 1 Nursing Reasoning A1 - Biomedical Lesson 1 Anatomy & Physiology Circula…" at bounding box center [506, 270] width 886 height 505
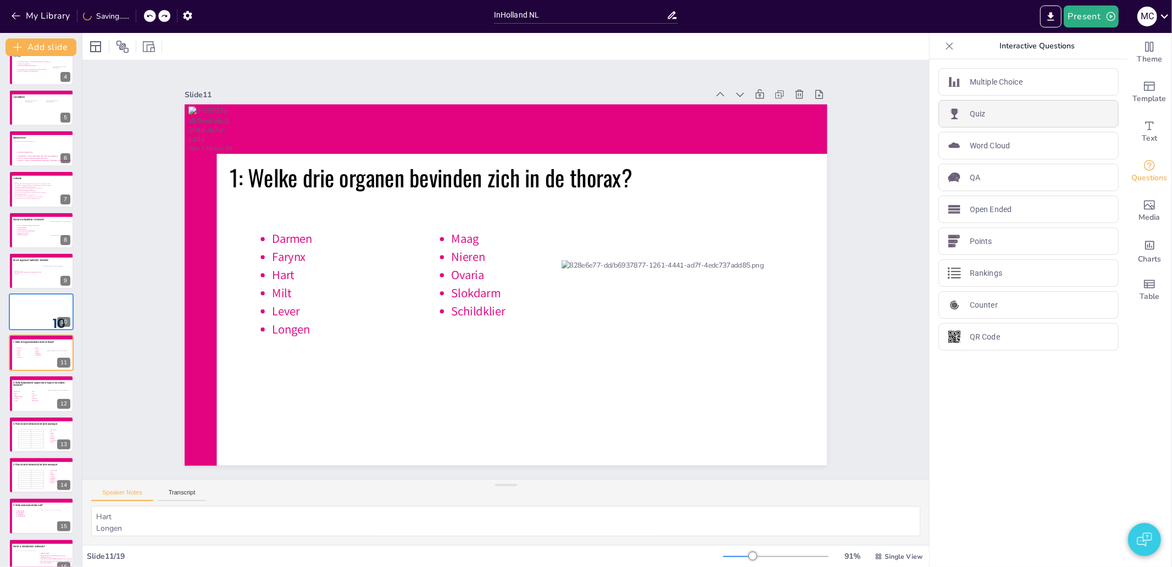
click at [977, 117] on div "Quiz" at bounding box center [1029, 113] width 180 height 27
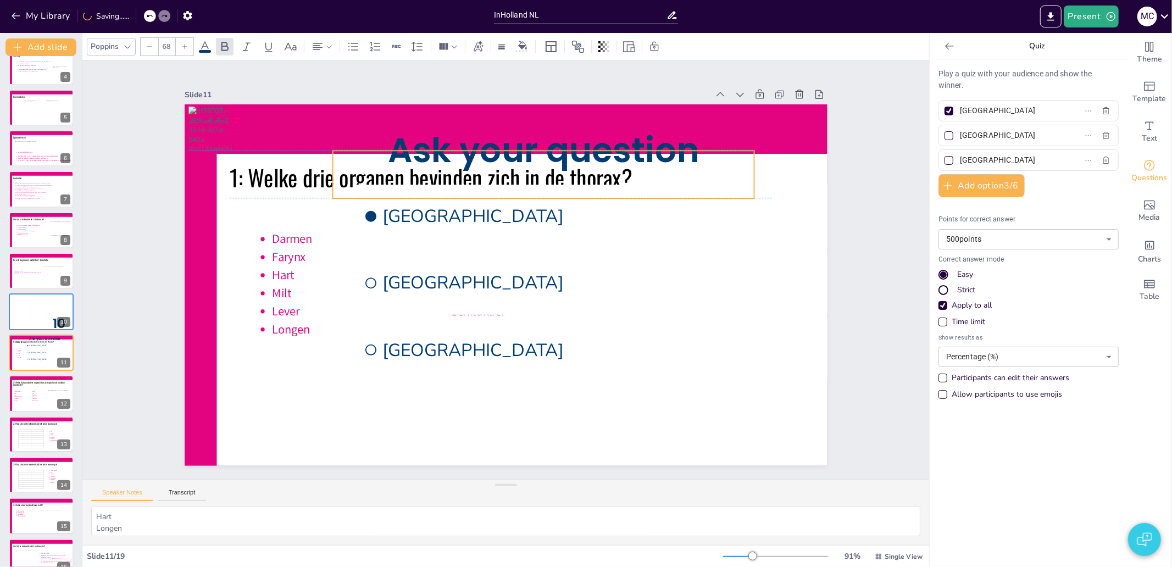
drag, startPoint x: 367, startPoint y: 138, endPoint x: 490, endPoint y: 158, distance: 124.8
click at [490, 158] on span "Ask your question here..." at bounding box center [555, 173] width 315 height 117
click at [124, 239] on div "Slide 1 Nursing Reasoning A1 - Biomedical Lesson 1 Anatomy & Physiology Circula…" at bounding box center [506, 270] width 886 height 505
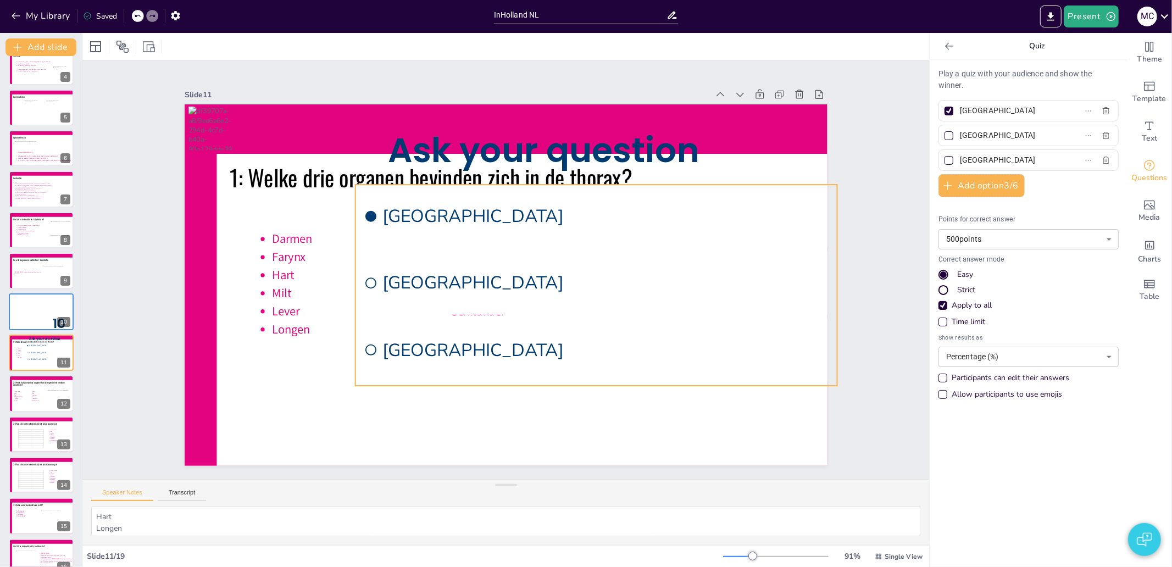
click at [463, 236] on li "Amsterdam" at bounding box center [601, 225] width 486 height 113
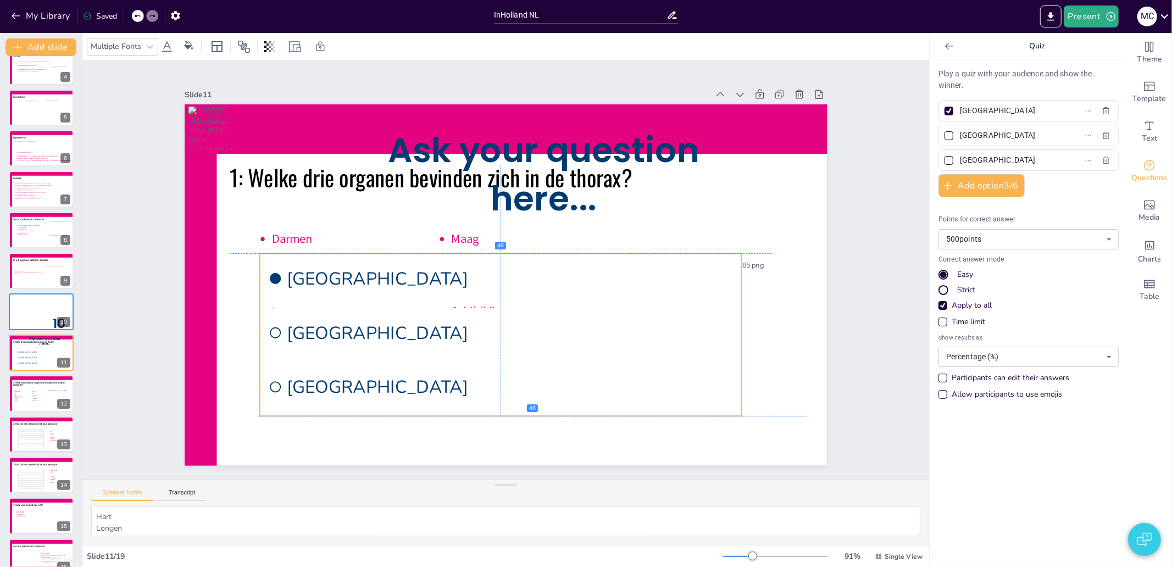
drag, startPoint x: 556, startPoint y: 239, endPoint x: 458, endPoint y: 308, distance: 119.4
click at [458, 308] on li "Rotterdam" at bounding box center [494, 332] width 485 height 100
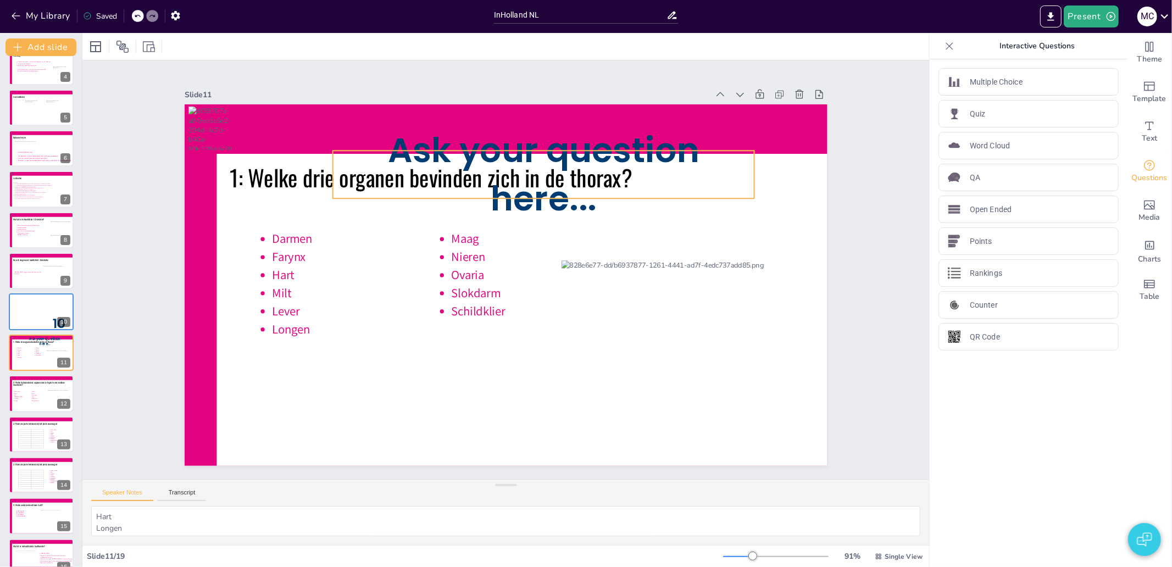
click at [550, 147] on span "Ask your question here..." at bounding box center [555, 173] width 315 height 117
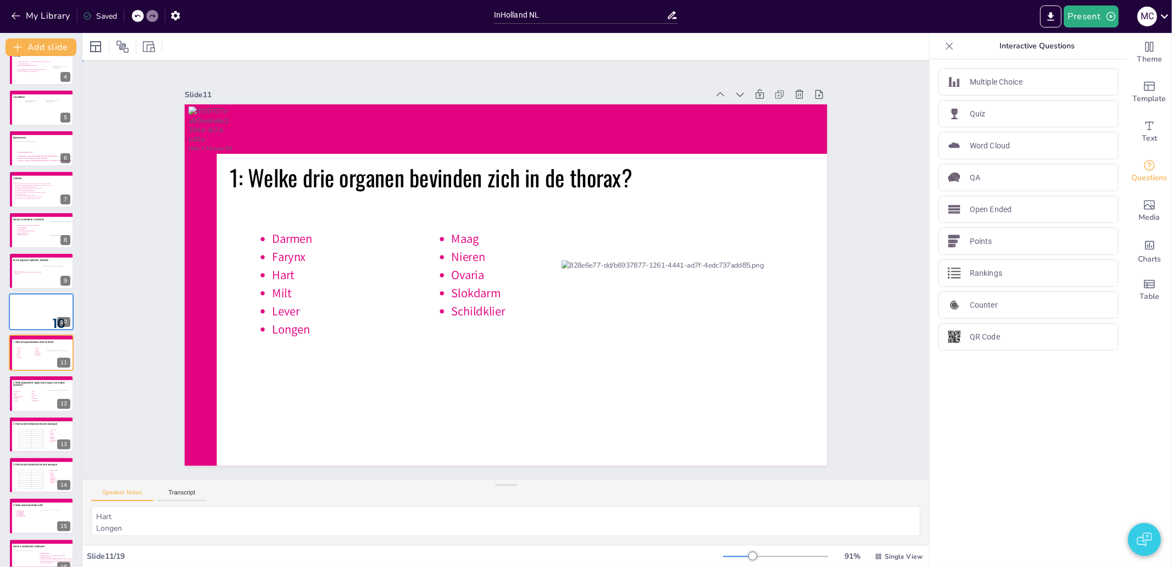
click at [523, 80] on div "Slide 1 Nursing Reasoning A1 - Biomedical Lesson 1 Anatomy & Physiology Circula…" at bounding box center [506, 270] width 643 height 392
click at [67, 304] on icon at bounding box center [64, 304] width 8 height 8
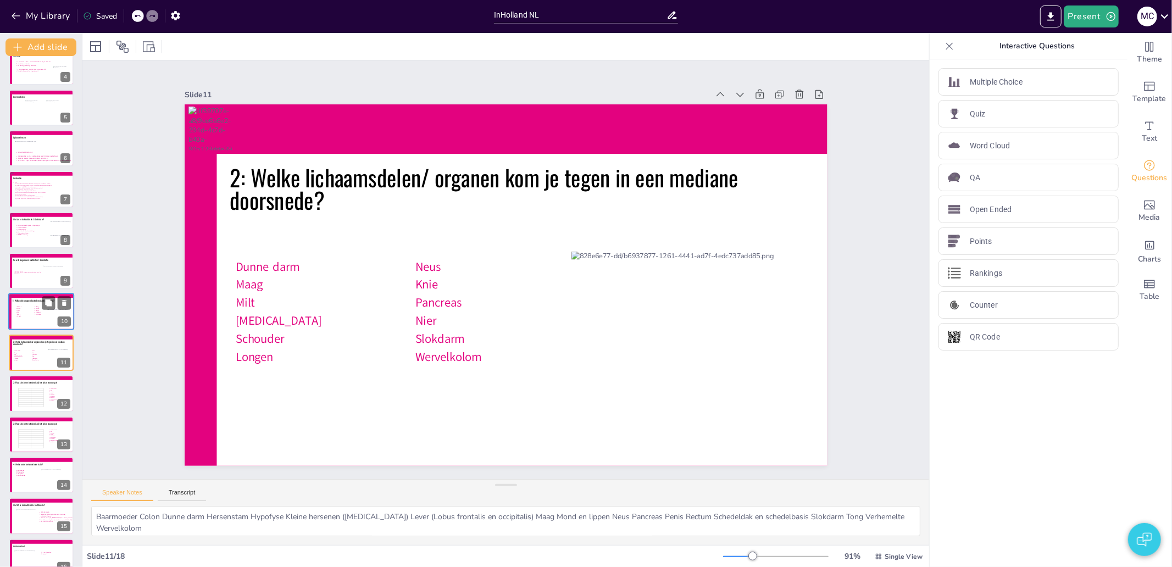
click at [19, 320] on icon at bounding box center [33, 313] width 36 height 15
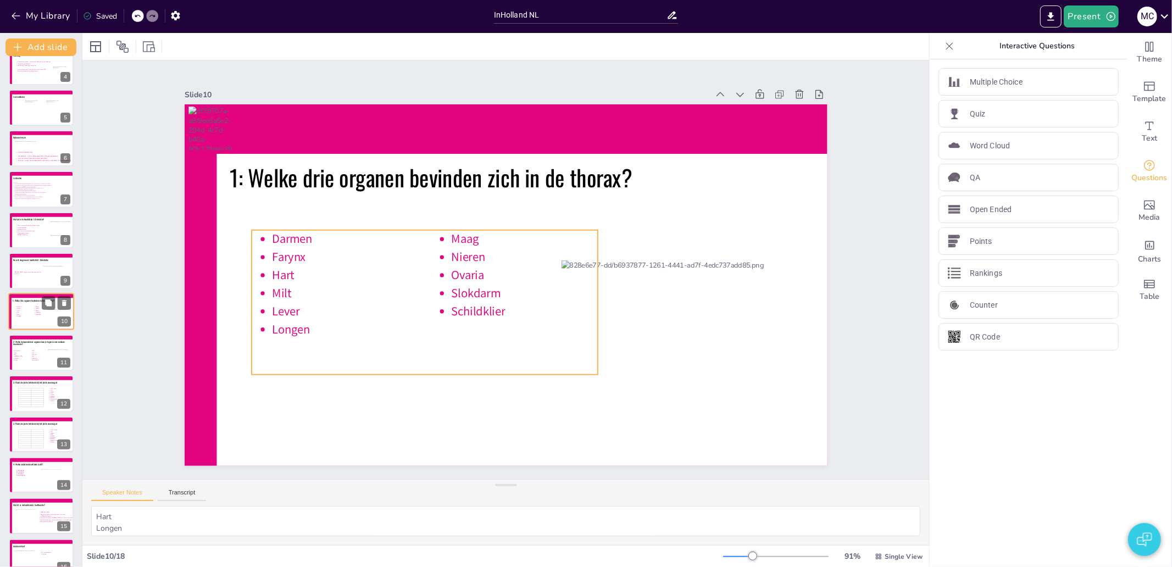
click at [20, 314] on icon at bounding box center [33, 313] width 36 height 15
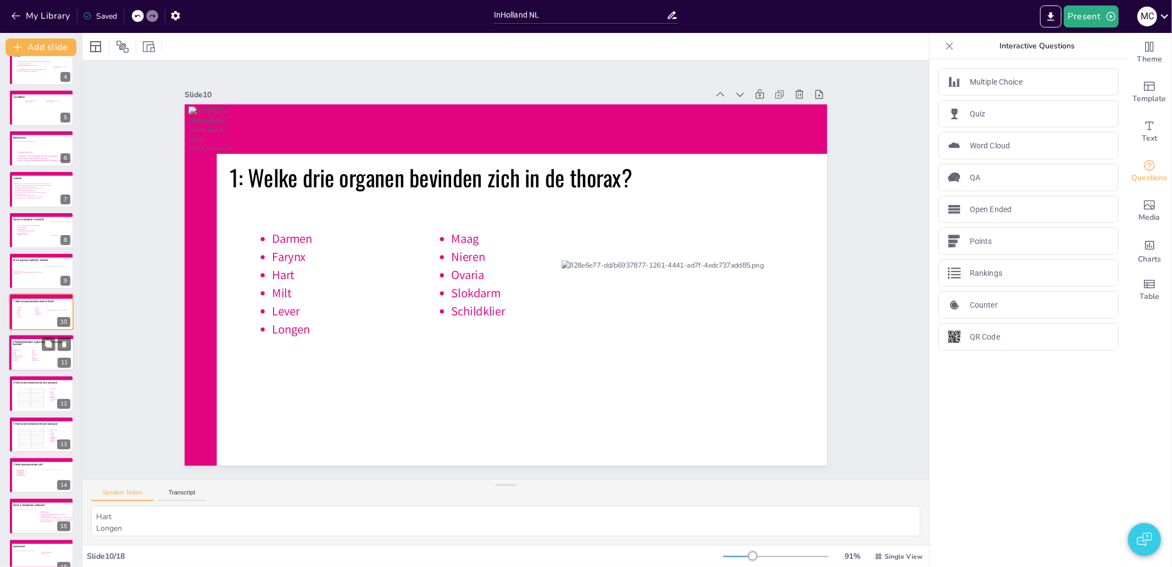
click at [33, 349] on icon at bounding box center [31, 357] width 36 height 18
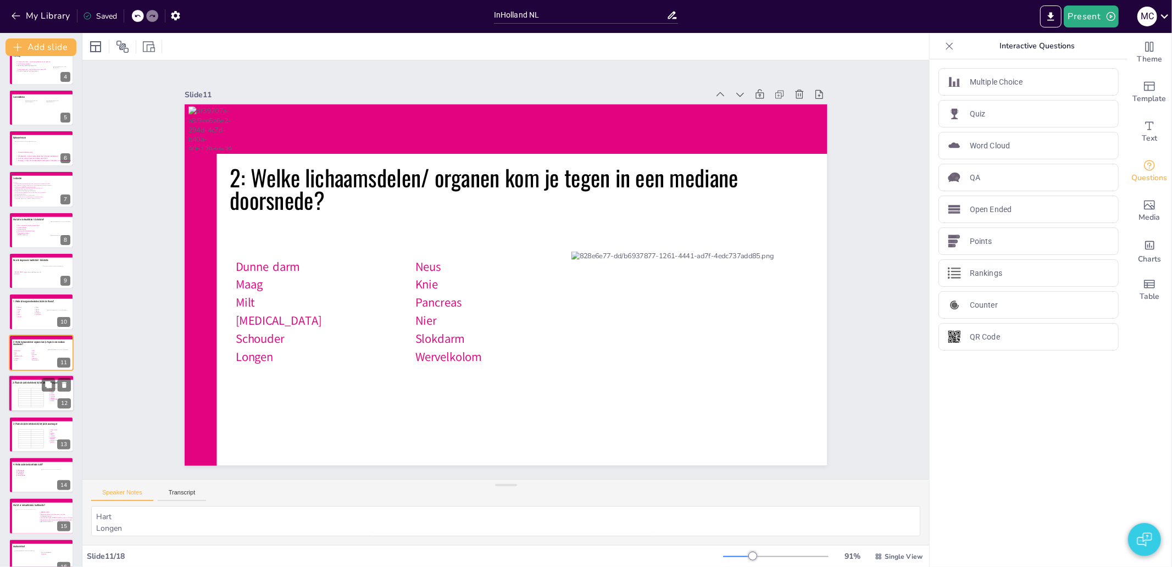
type textarea "Baarmoeder Colon Dunne darm Hersenstam Hypofyse Kleine hersenen (cerebellum) Le…"
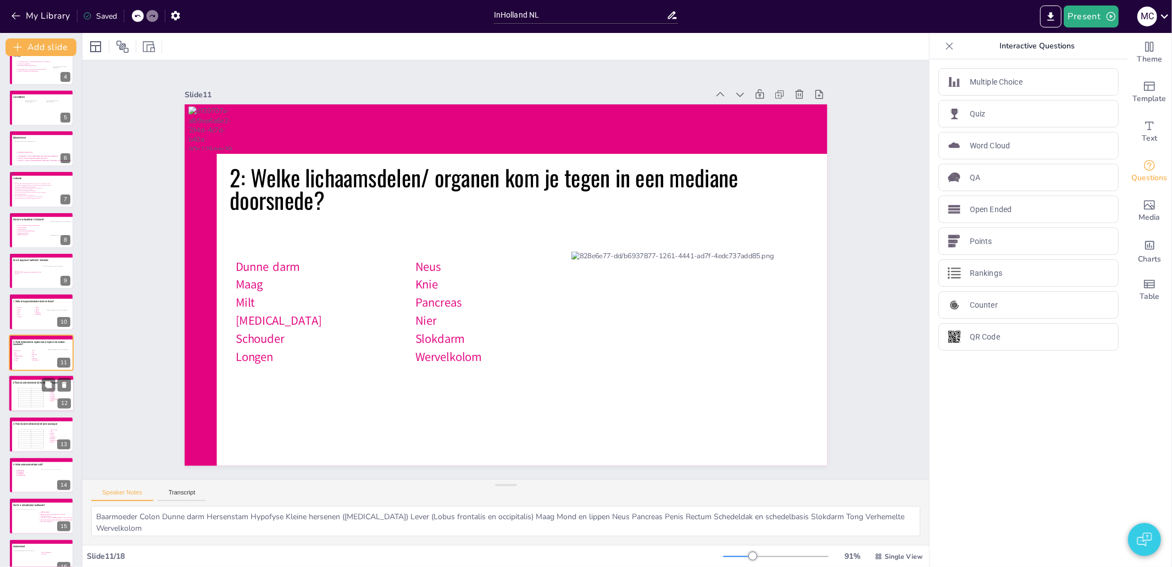
scroll to position [180, 0]
click at [1144, 547] on img "button" at bounding box center [1144, 539] width 15 height 26
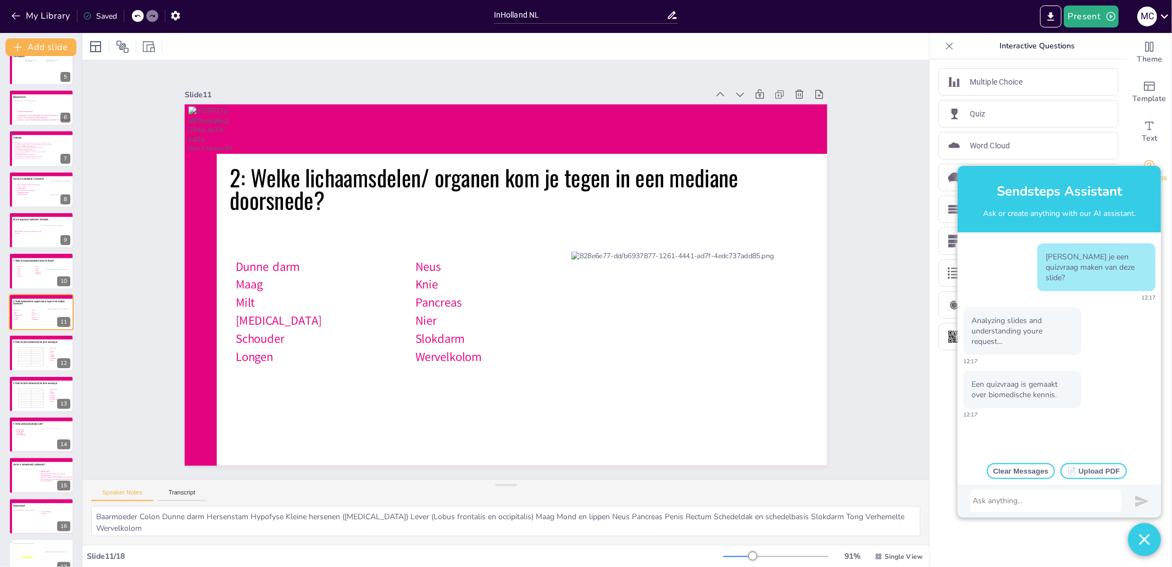
click at [1015, 497] on div at bounding box center [1046, 501] width 146 height 11
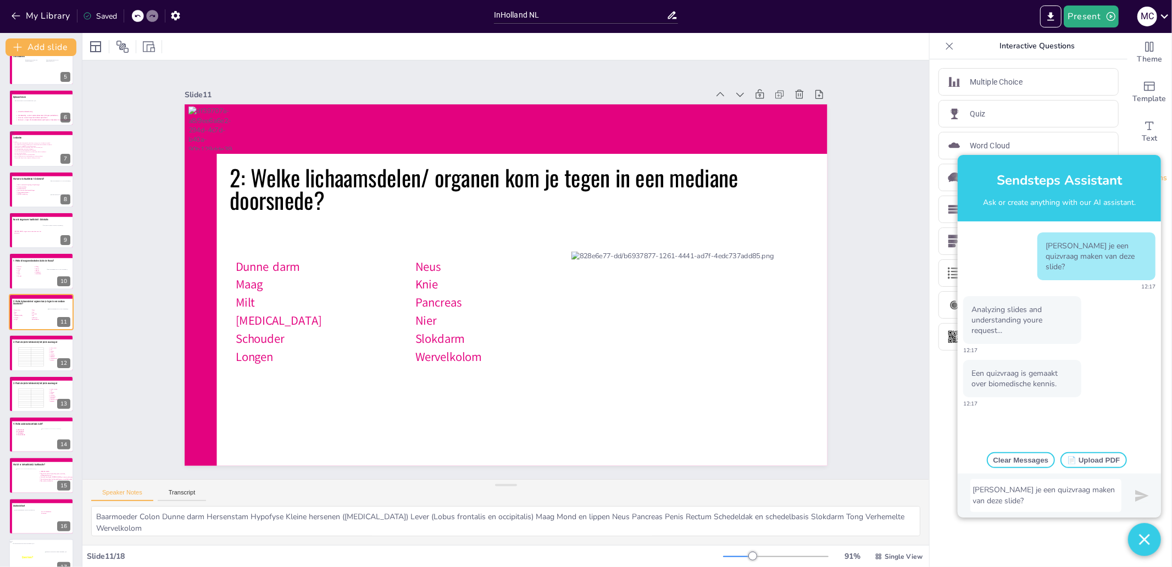
click at [1091, 487] on div "Kan je een quizvraag maken van deze slide?" at bounding box center [1046, 496] width 146 height 22
click at [1139, 500] on img "submit" at bounding box center [1142, 496] width 14 height 14
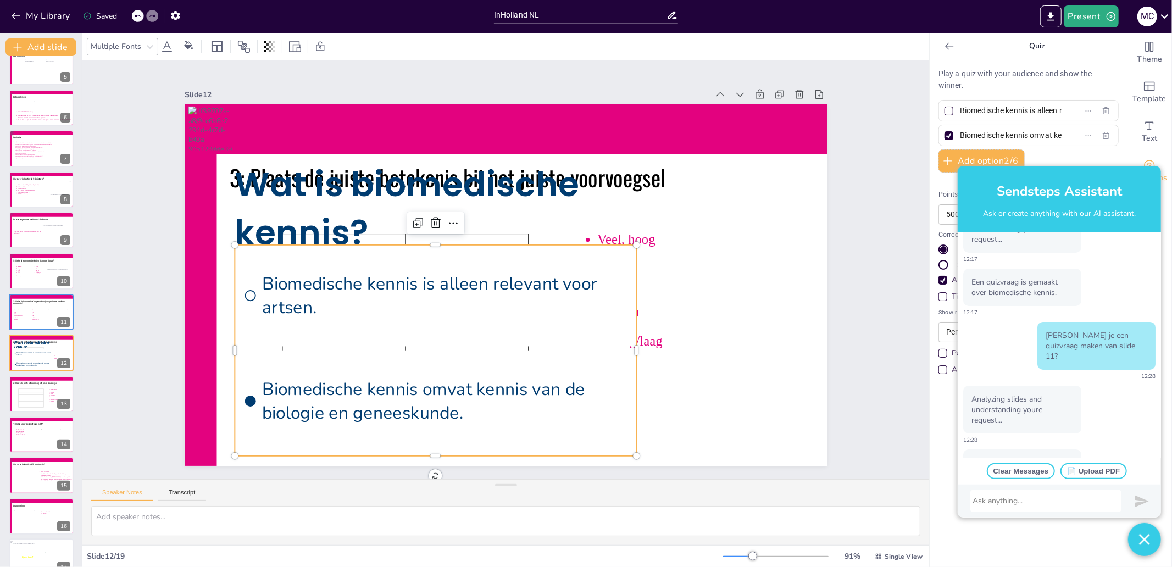
scroll to position [123, 0]
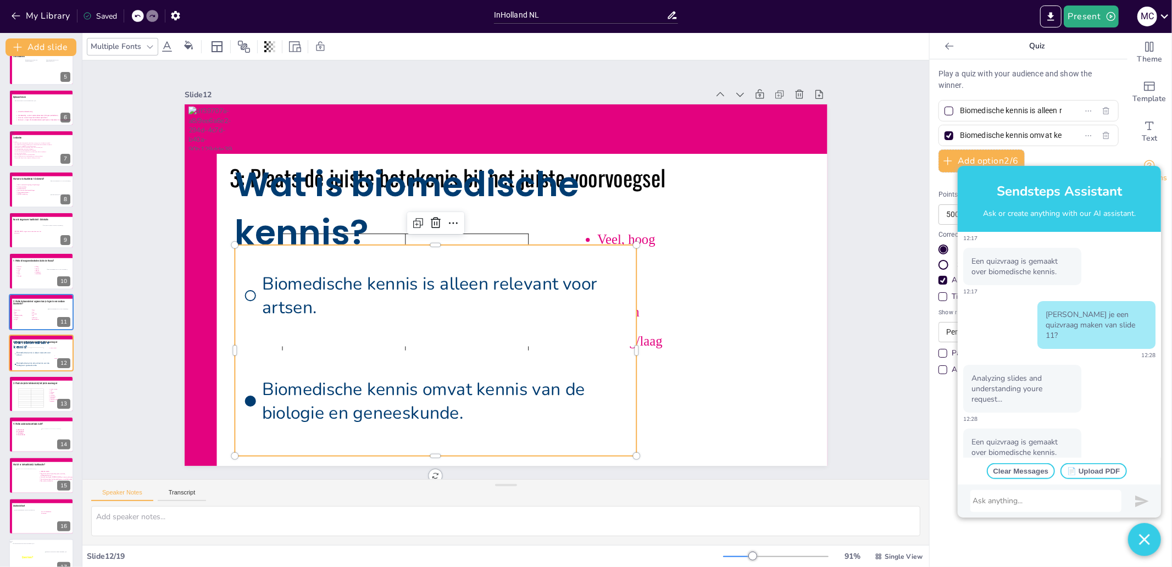
click at [1063, 503] on div at bounding box center [1046, 501] width 146 height 11
click at [1047, 504] on div at bounding box center [1046, 501] width 146 height 11
click at [431, 210] on div at bounding box center [440, 215] width 19 height 19
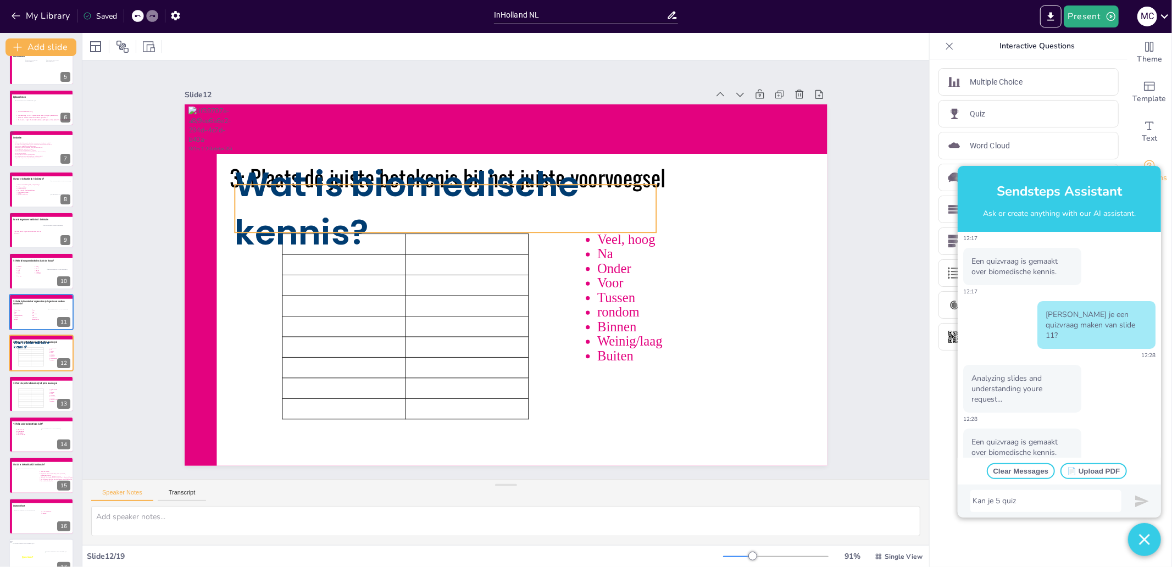
click at [456, 193] on span "Wat is biomedische kennis?" at bounding box center [421, 167] width 357 height 121
click at [443, 160] on icon at bounding box center [448, 156] width 11 height 12
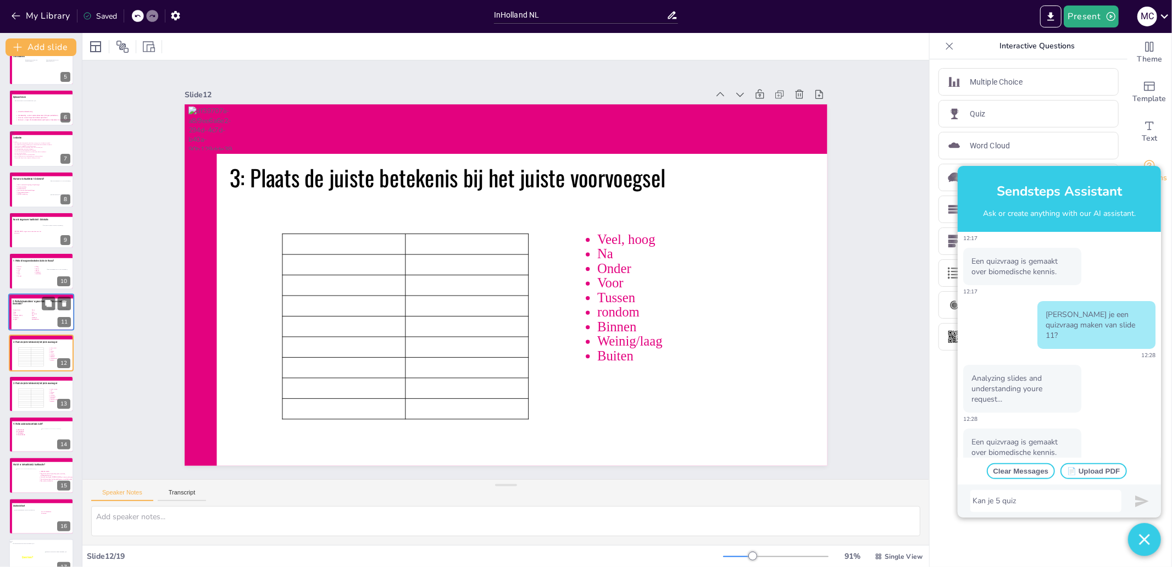
click at [27, 317] on icon at bounding box center [31, 316] width 36 height 18
type textarea "Baarmoeder Colon Dunne darm Hersenstam Hypofyse Kleine hersenen (cerebellum) Le…"
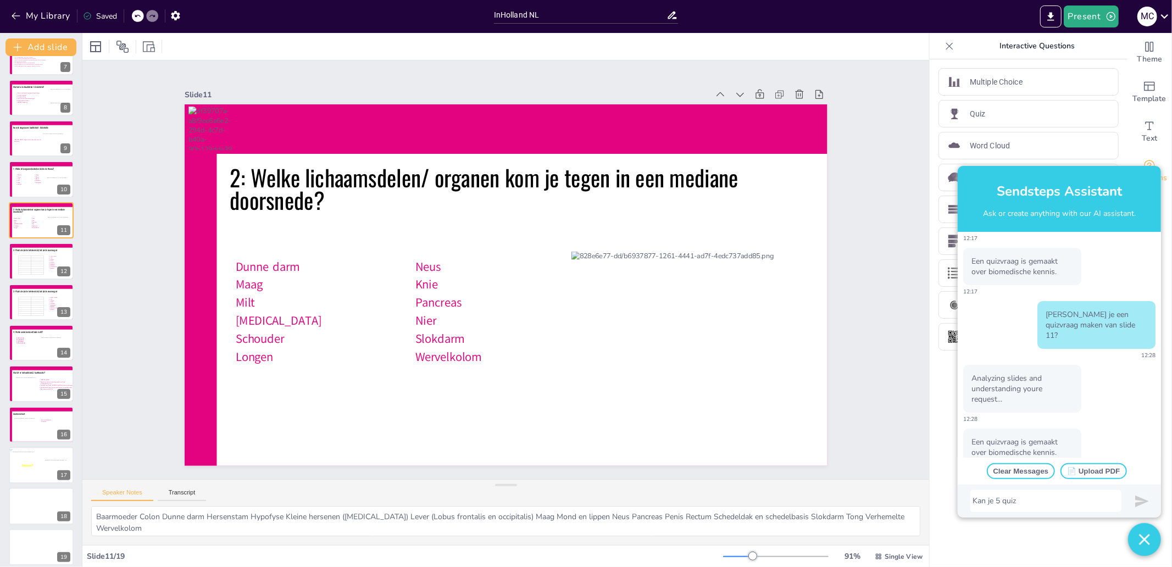
scroll to position [278, 0]
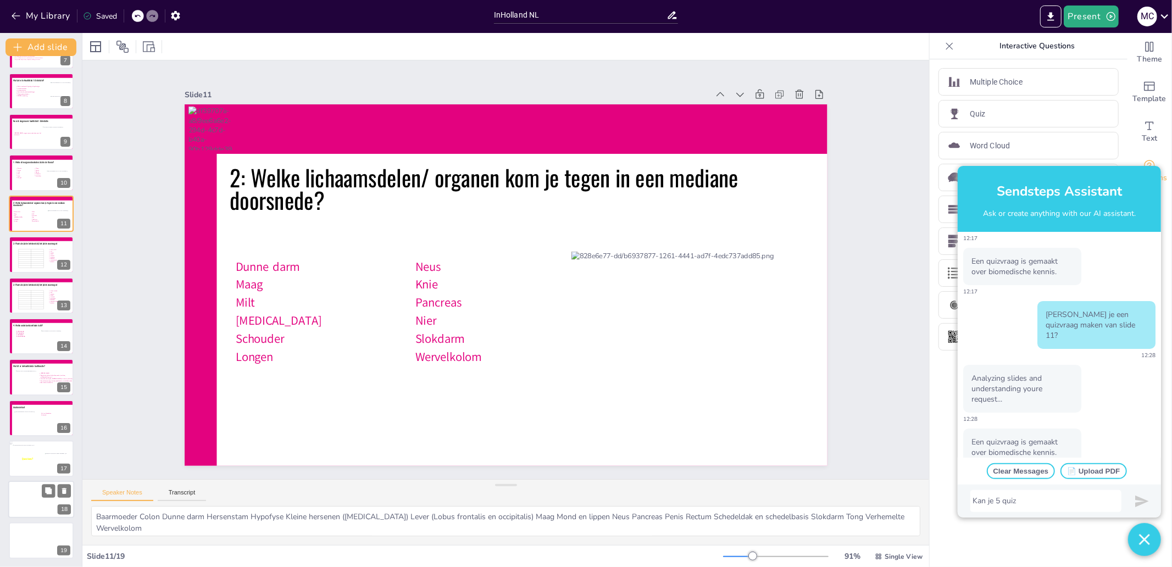
click at [16, 501] on div at bounding box center [41, 499] width 66 height 37
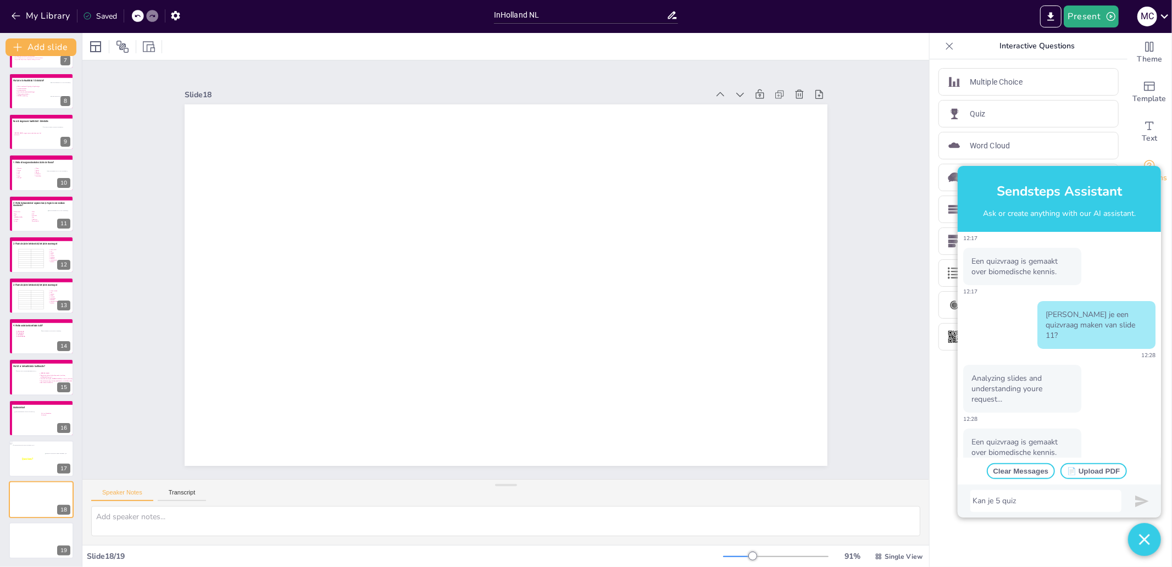
click at [1021, 500] on div "Kan je 5 quiz" at bounding box center [1046, 501] width 146 height 11
click at [1138, 501] on img "submit" at bounding box center [1142, 502] width 14 height 14
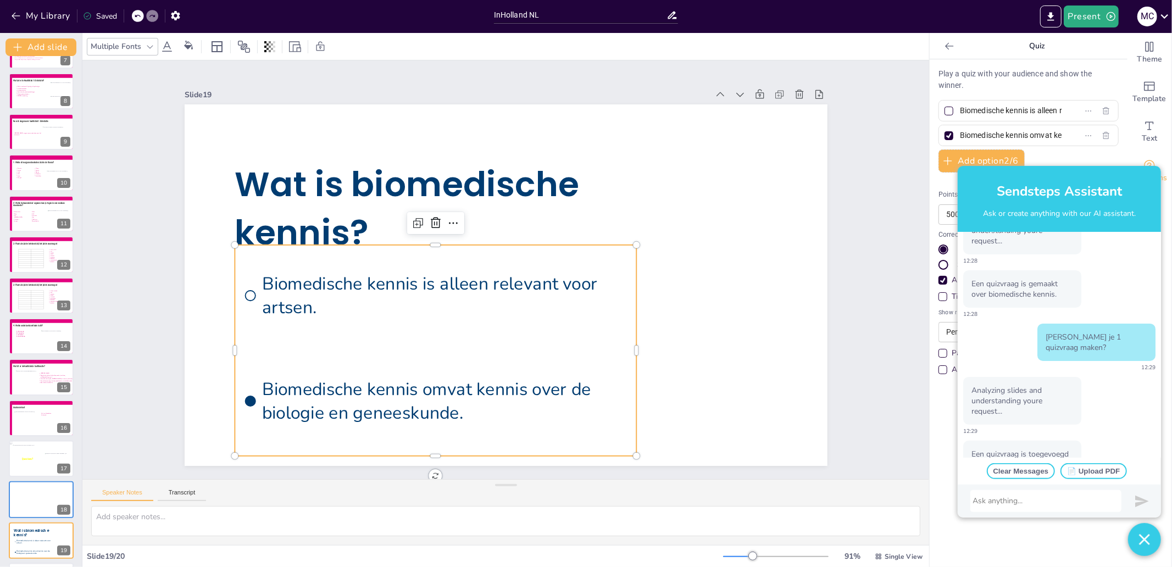
scroll to position [282, 0]
click at [1015, 502] on div at bounding box center [1046, 501] width 146 height 11
click at [1015, 505] on div at bounding box center [1046, 501] width 146 height 11
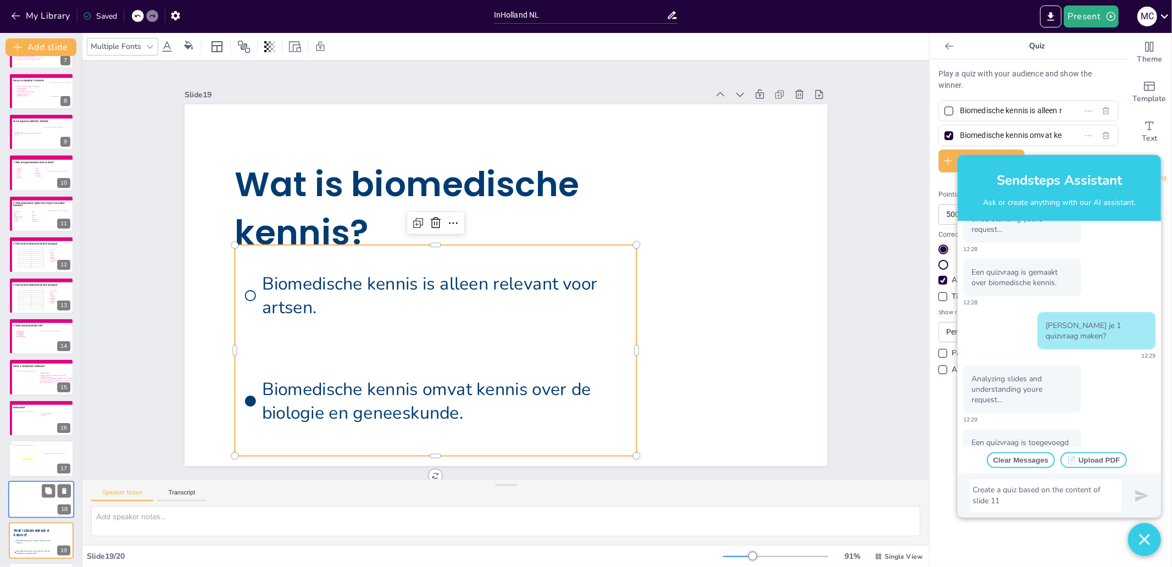
click at [28, 502] on div at bounding box center [41, 499] width 66 height 37
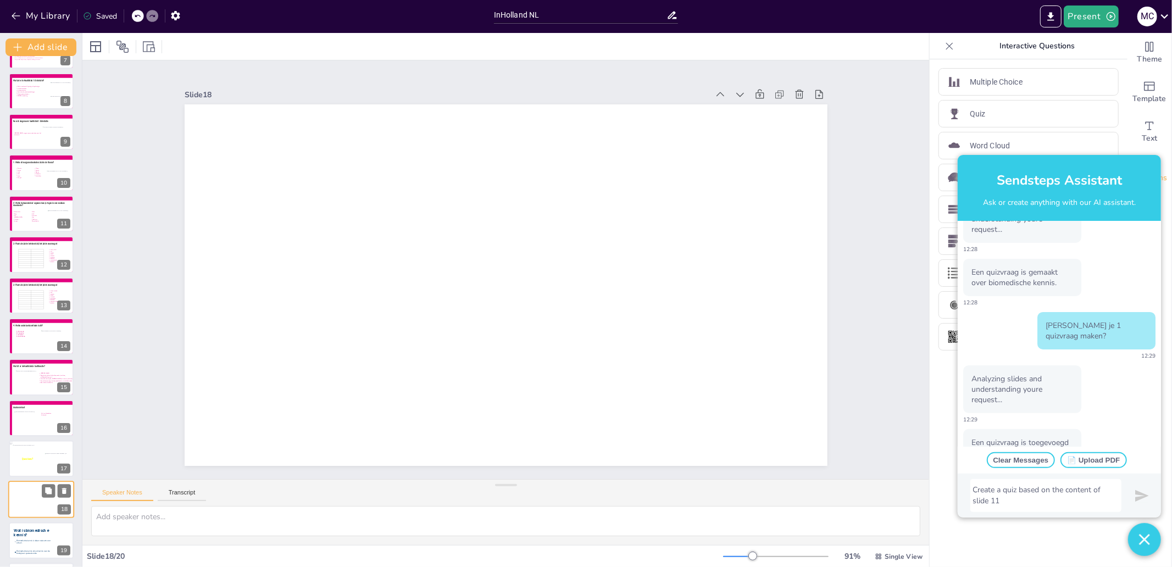
scroll to position [319, 0]
click at [1139, 494] on img "submit" at bounding box center [1142, 496] width 14 height 14
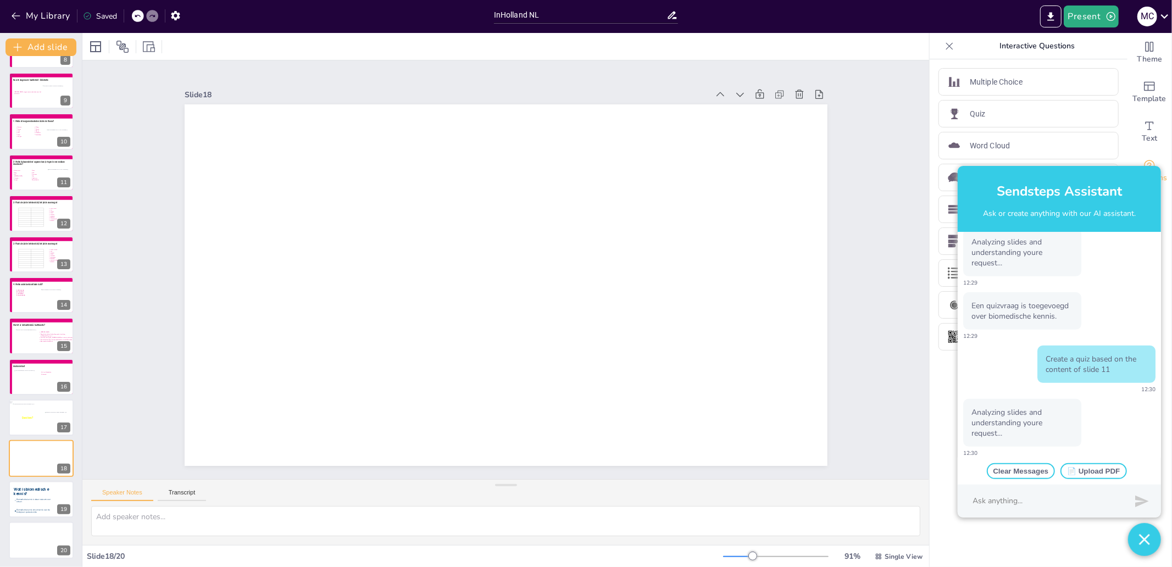
scroll to position [430, 0]
checkbox input "true"
checkbox input "false"
checkbox input "true"
checkbox input "false"
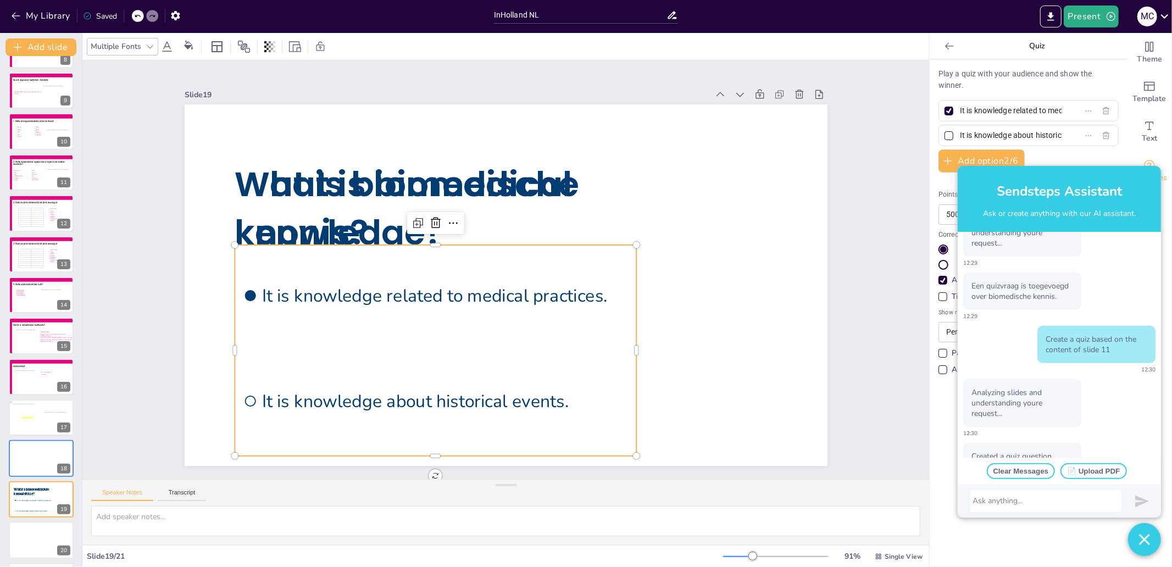
scroll to position [451, 0]
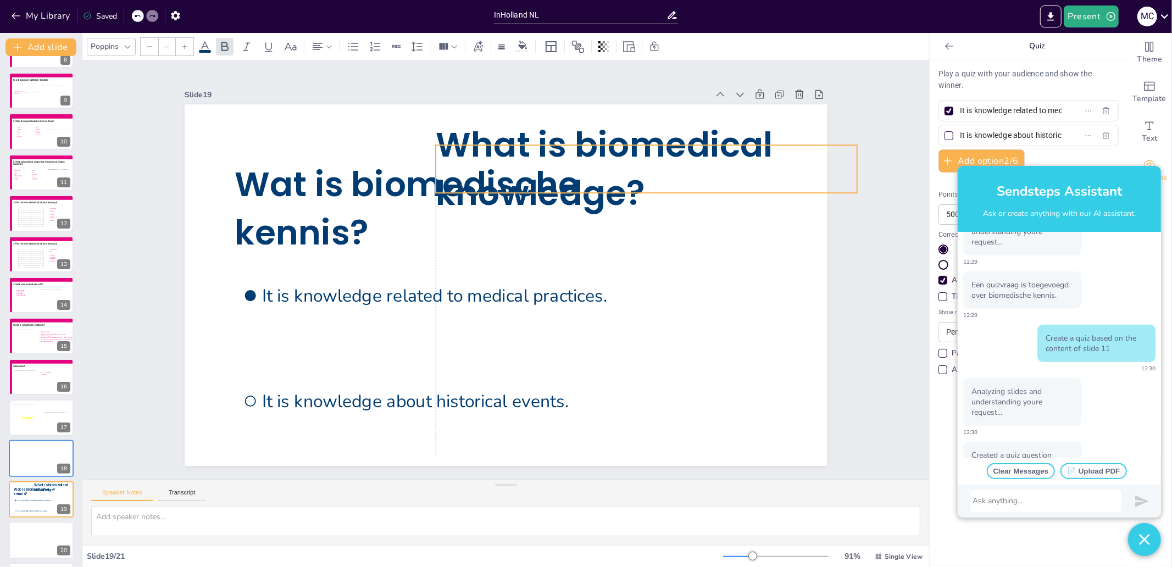
drag, startPoint x: 301, startPoint y: 199, endPoint x: 503, endPoint y: 159, distance: 206.1
click at [503, 159] on span "What is biomedical knowledge?" at bounding box center [631, 185] width 351 height 156
click at [645, 131] on icon at bounding box center [652, 138] width 14 height 14
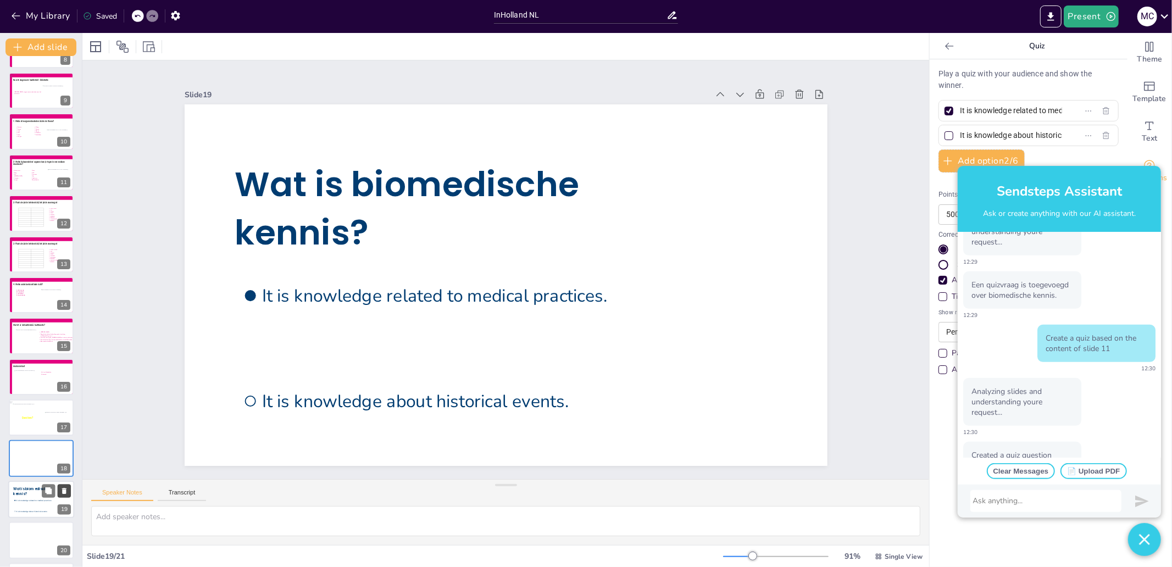
click at [63, 488] on icon at bounding box center [64, 491] width 4 height 6
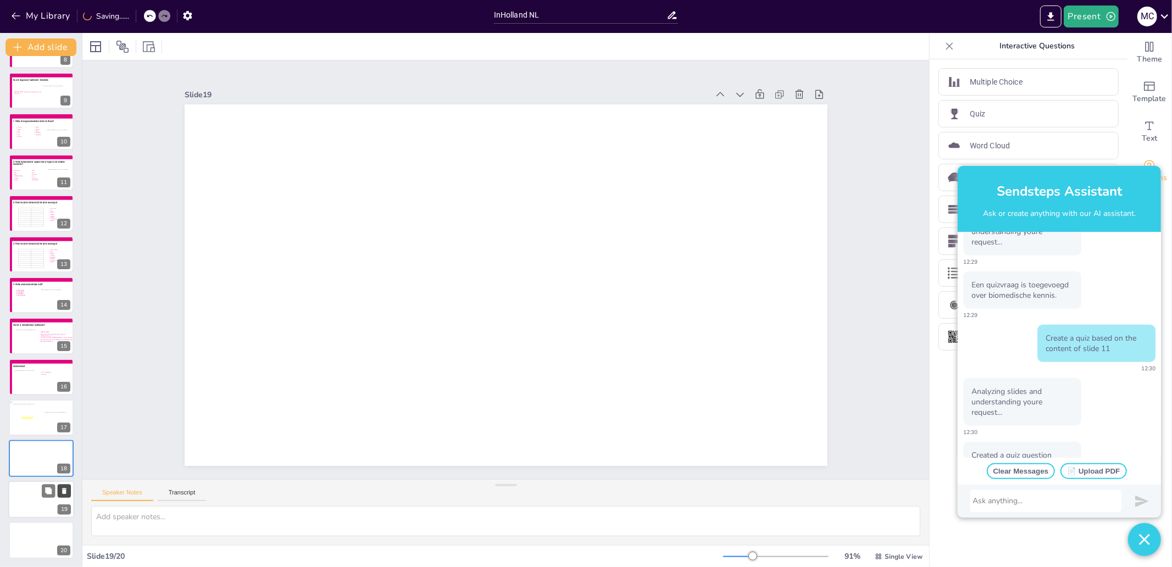
click at [63, 488] on icon at bounding box center [64, 491] width 4 height 6
click at [63, 489] on icon at bounding box center [64, 492] width 4 height 6
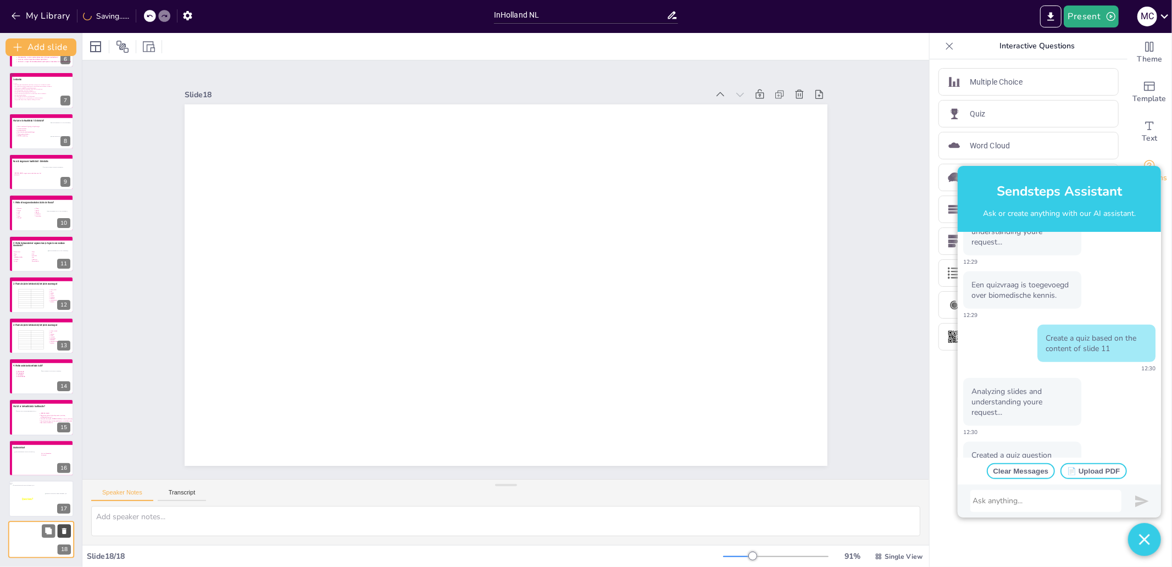
scroll to position [237, 0]
click at [66, 534] on icon at bounding box center [64, 532] width 8 height 8
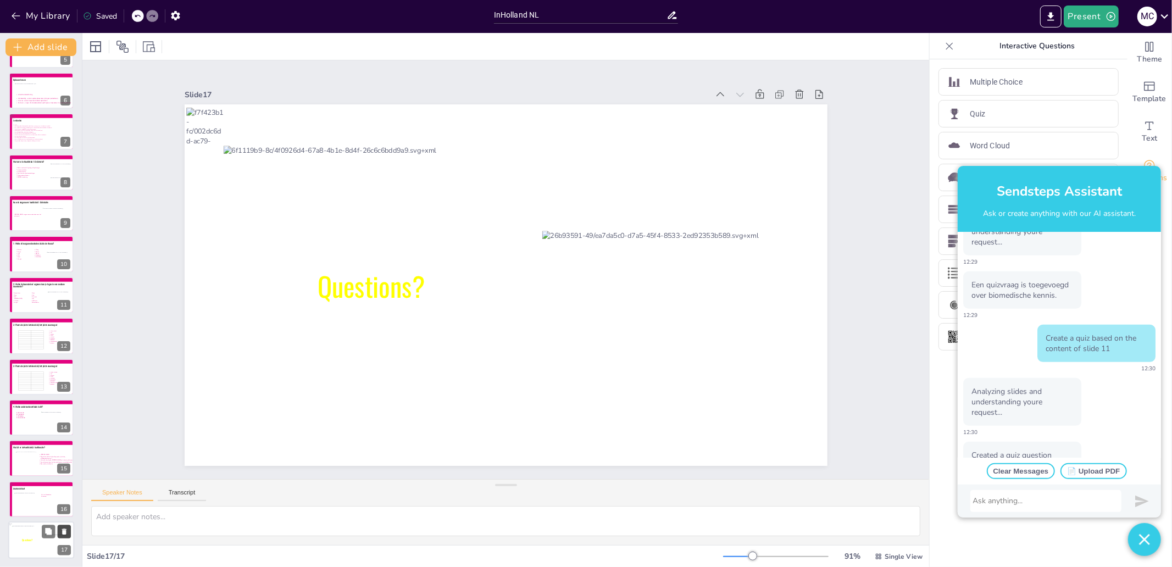
scroll to position [196, 0]
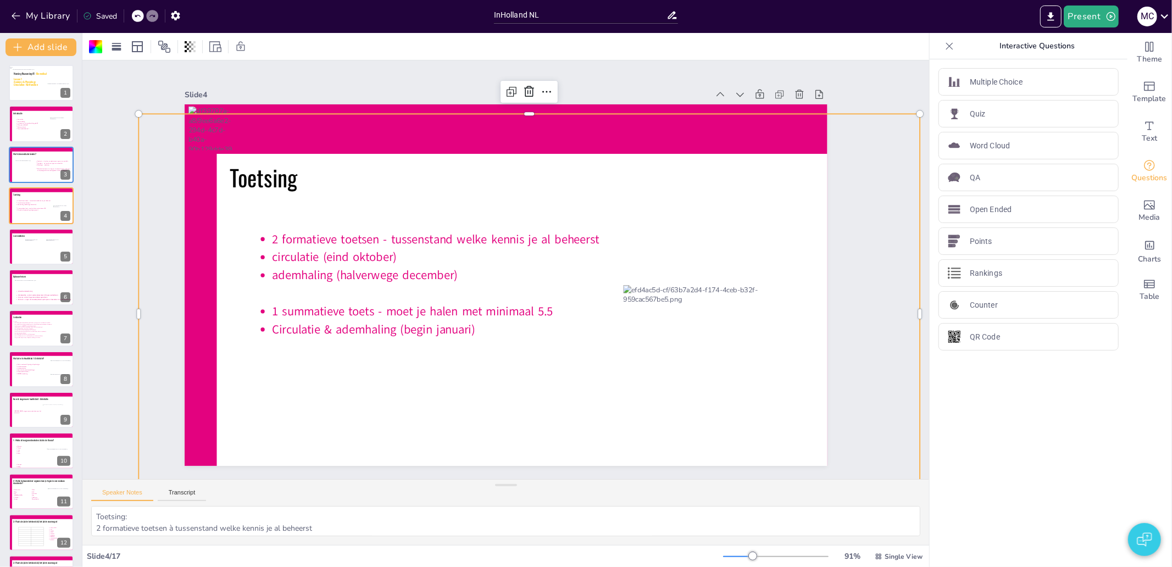
click at [110, 85] on div "Slide 1 Nursing Reasoning A1 - Biomedical Lesson 1 Anatomy & Physiology Circula…" at bounding box center [505, 269] width 847 height 419
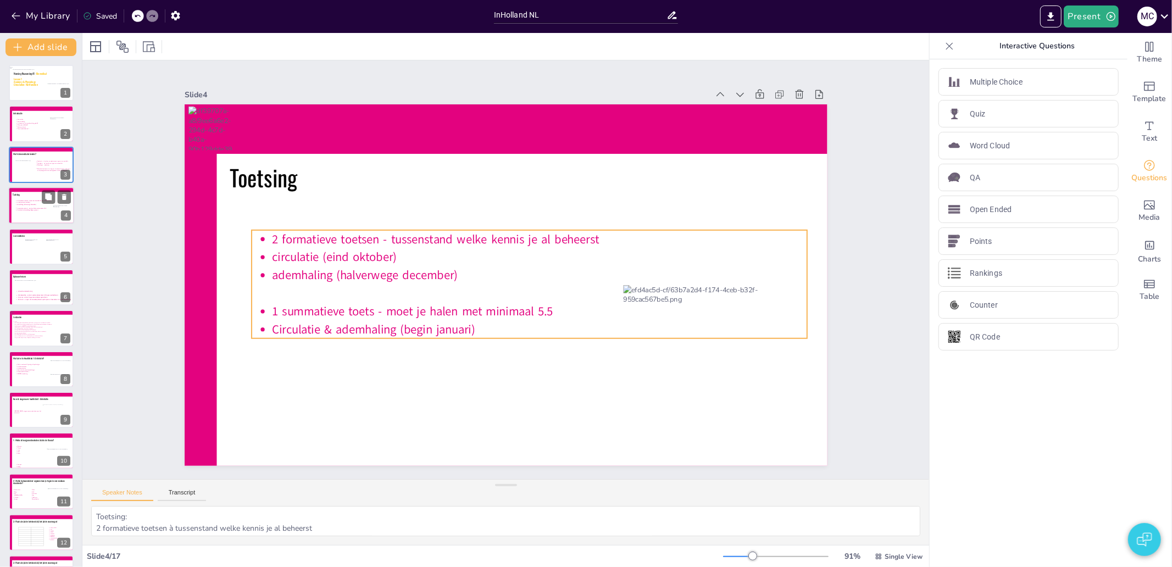
click at [15, 207] on icon at bounding box center [43, 205] width 57 height 11
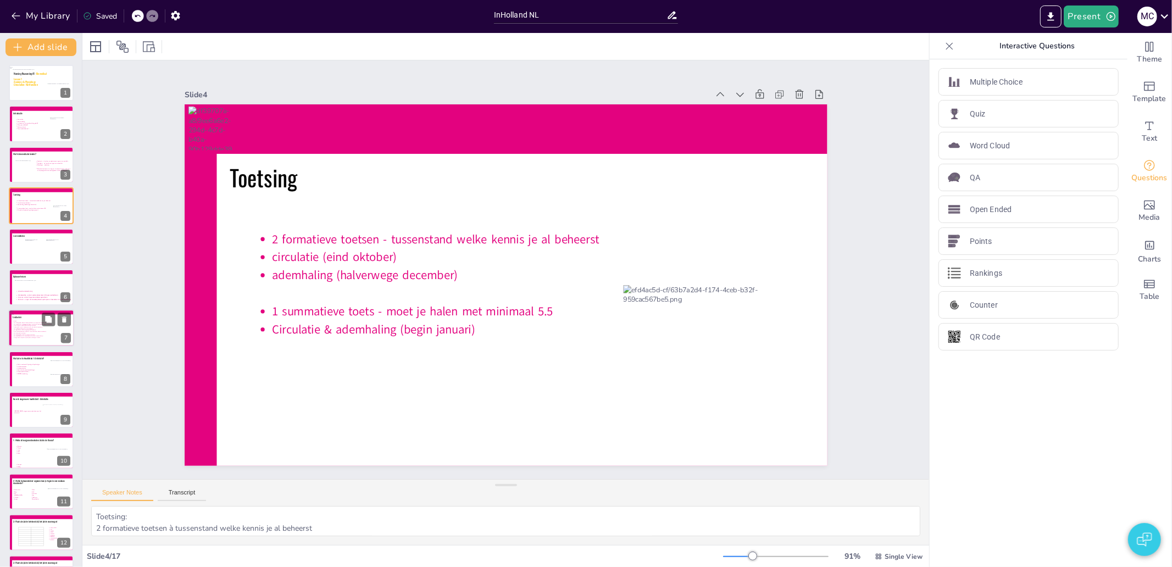
click at [18, 332] on icon at bounding box center [41, 331] width 57 height 20
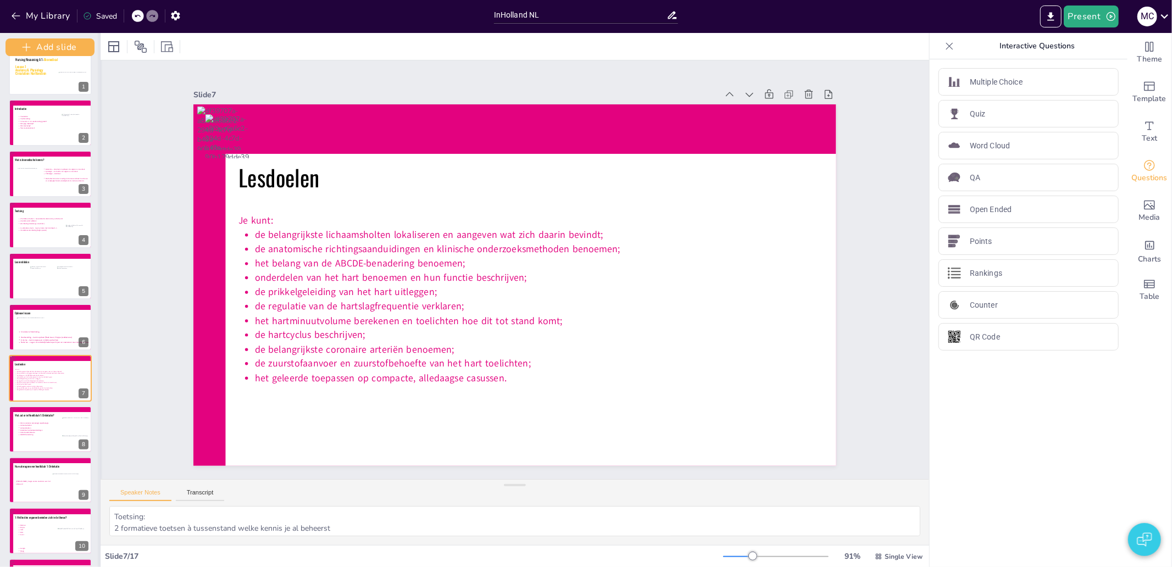
drag, startPoint x: 79, startPoint y: 330, endPoint x: 97, endPoint y: 328, distance: 18.2
click at [98, 328] on div at bounding box center [100, 300] width 4 height 534
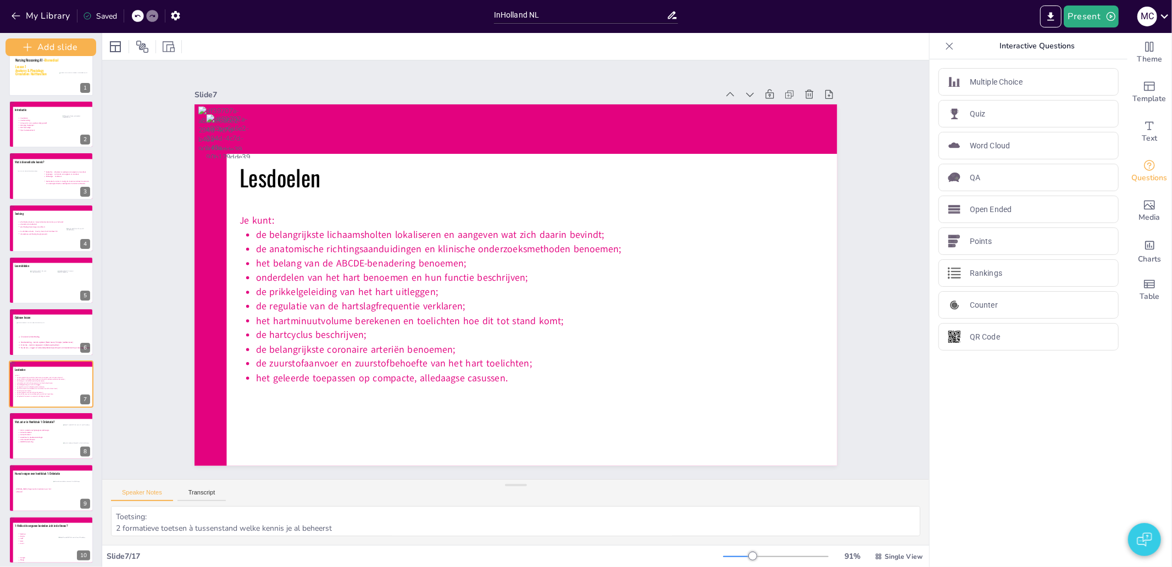
click at [99, 331] on div at bounding box center [101, 300] width 4 height 534
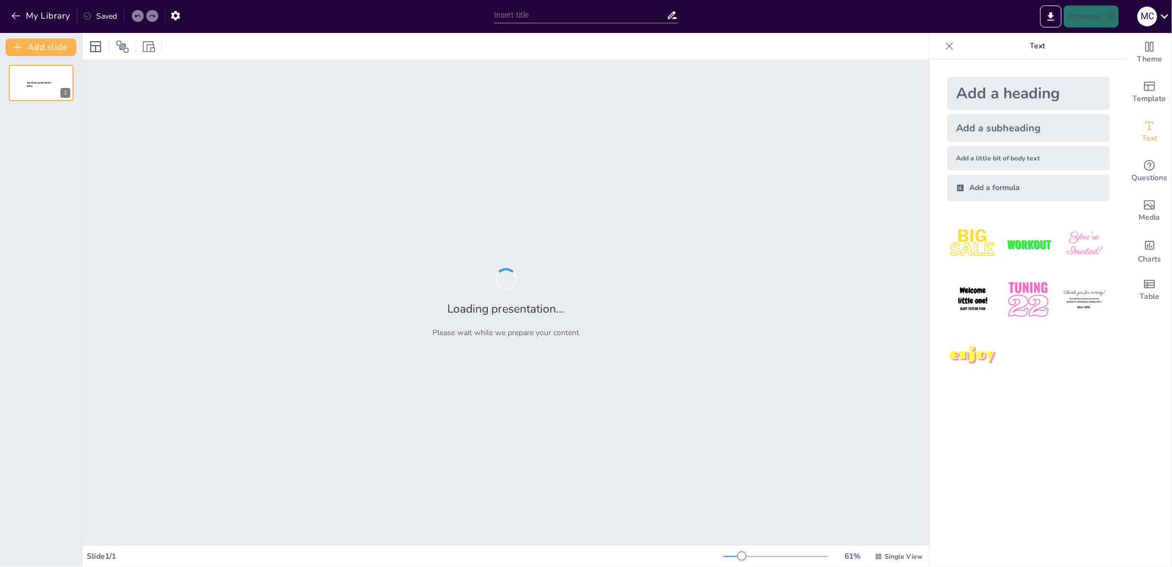
type input "test"
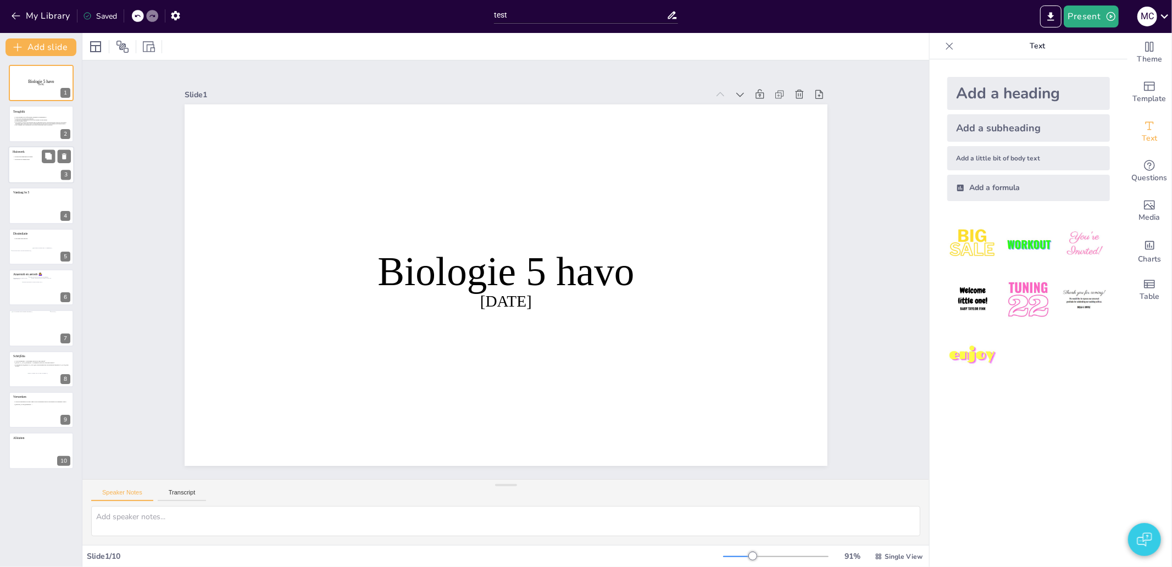
click at [20, 171] on icon at bounding box center [41, 168] width 57 height 24
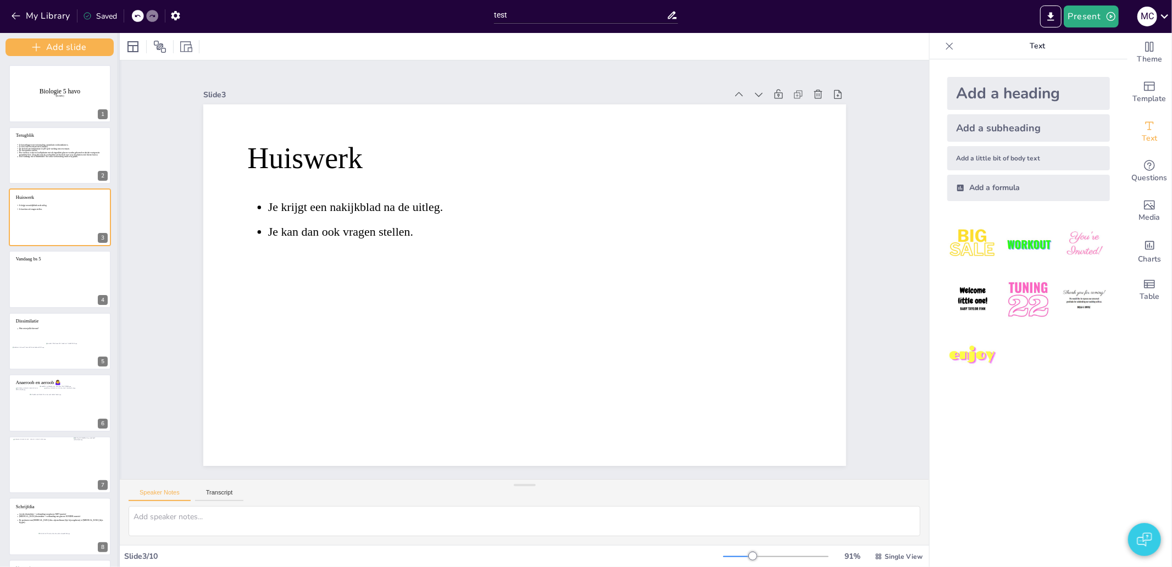
drag, startPoint x: 80, startPoint y: 246, endPoint x: 117, endPoint y: 244, distance: 37.4
click at [117, 244] on div at bounding box center [119, 300] width 4 height 534
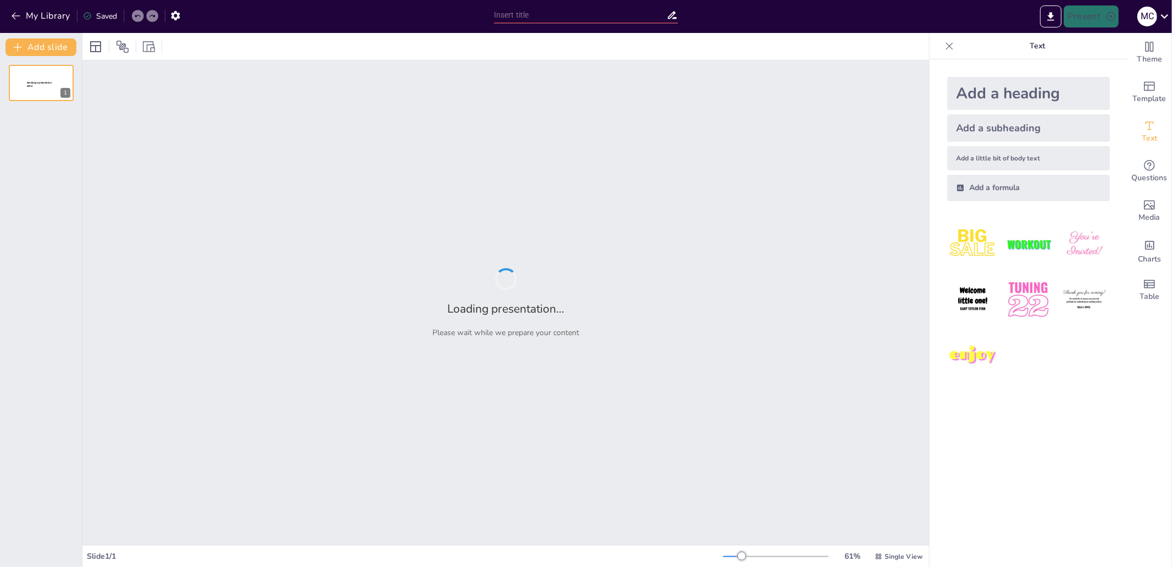
type input "InHolland NL"
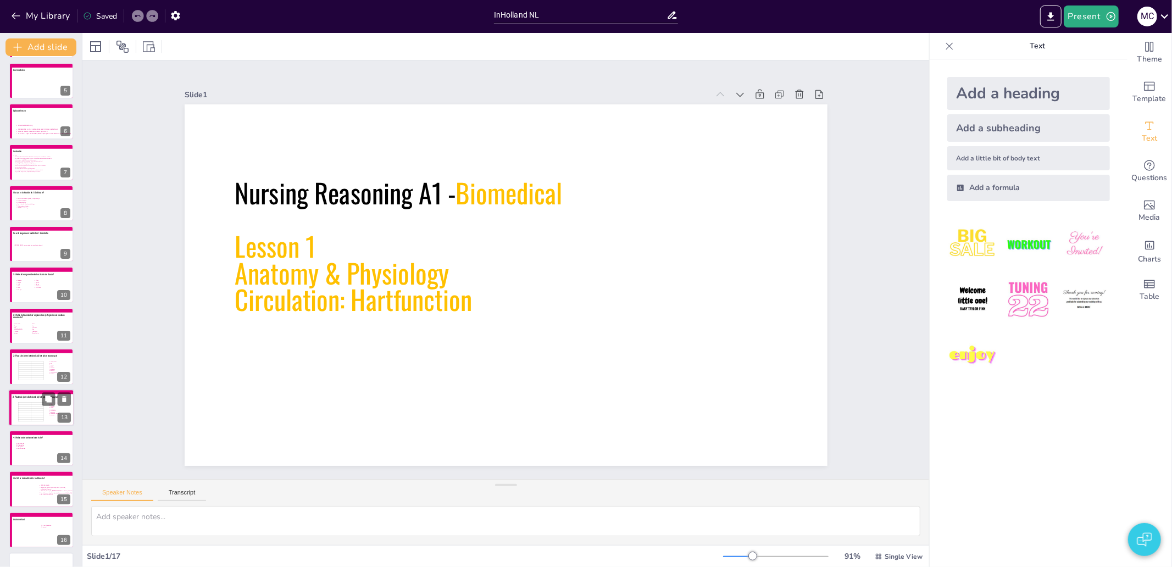
scroll to position [196, 0]
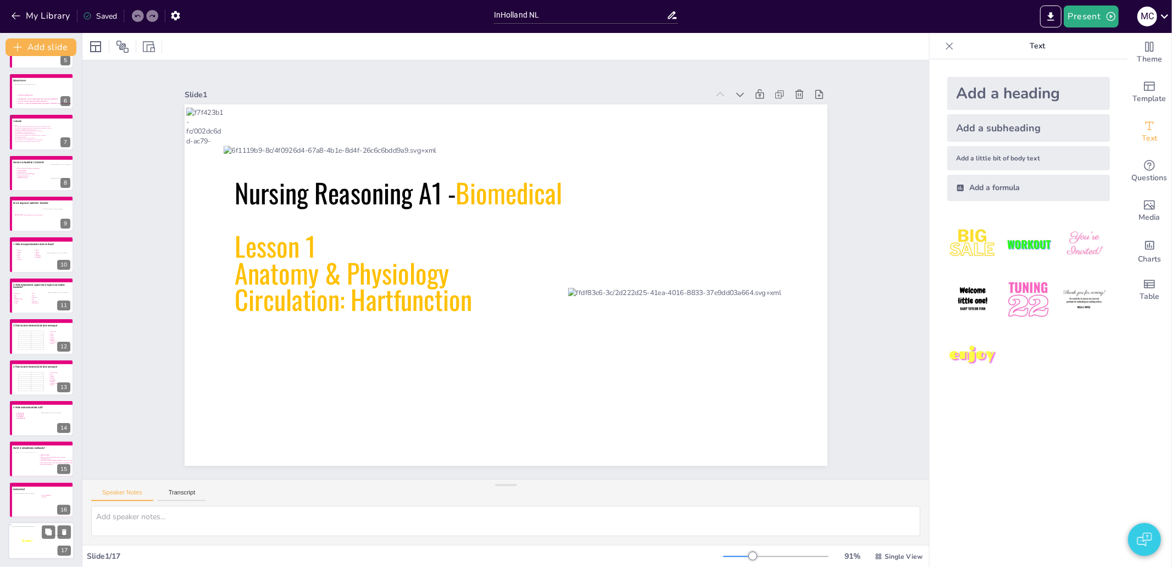
click at [31, 548] on div at bounding box center [44, 543] width 65 height 34
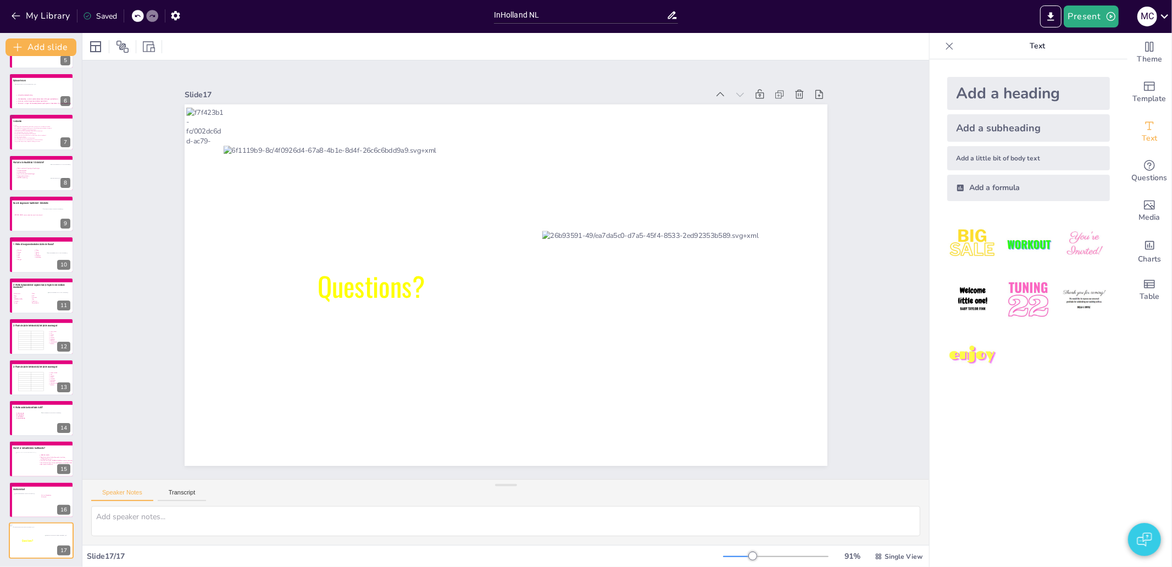
click at [1141, 535] on img "button" at bounding box center [1144, 539] width 15 height 26
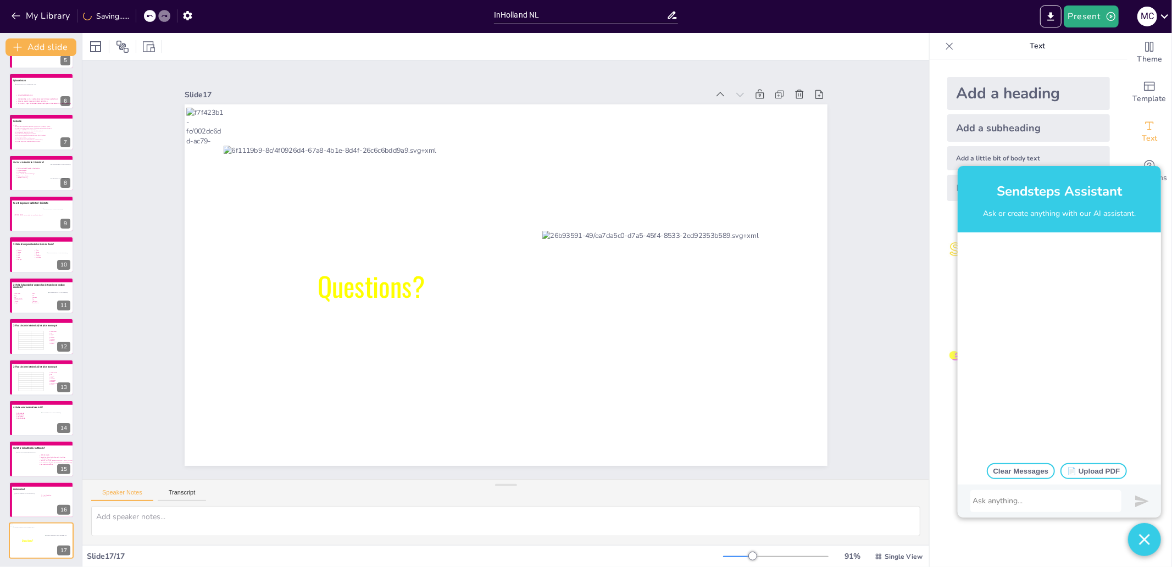
click at [1028, 500] on div at bounding box center [1046, 501] width 146 height 11
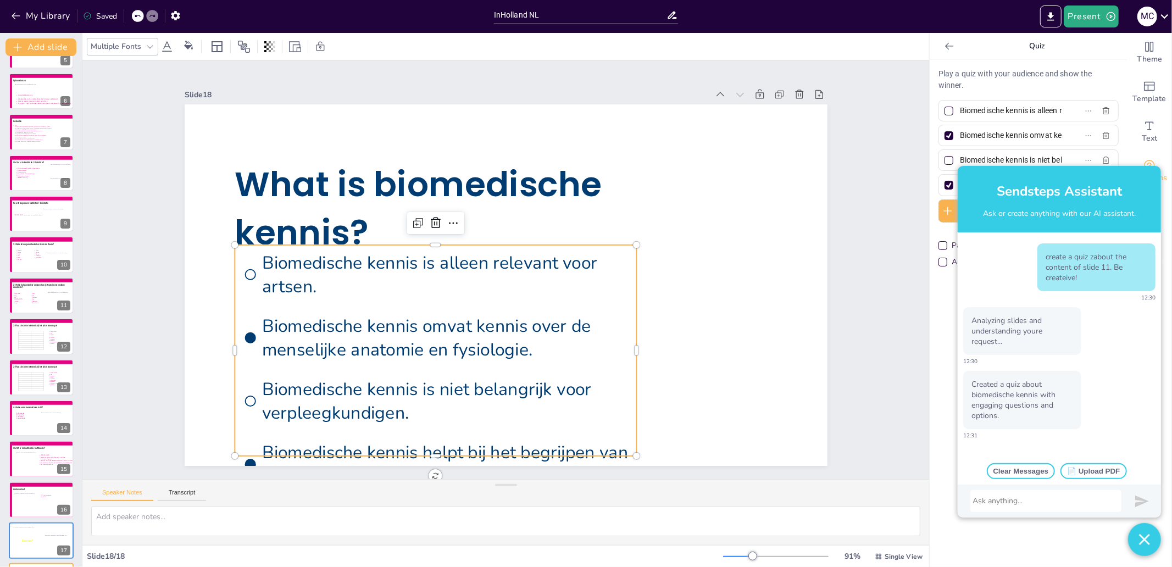
scroll to position [7, 0]
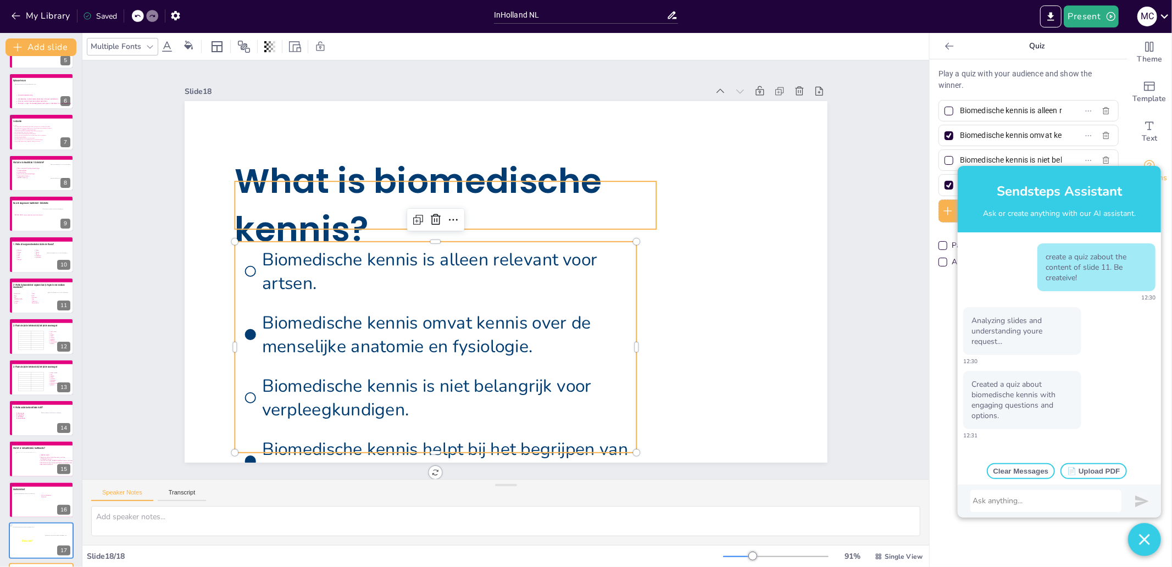
click at [291, 209] on span "What is biomedische kennis?" at bounding box center [433, 165] width 379 height 123
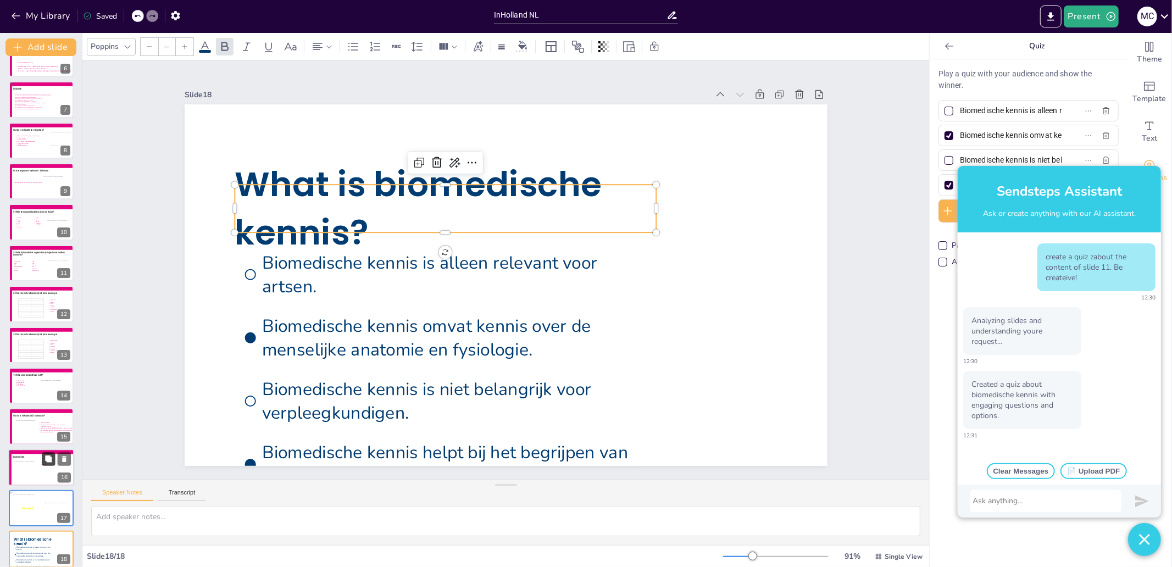
scroll to position [237, 0]
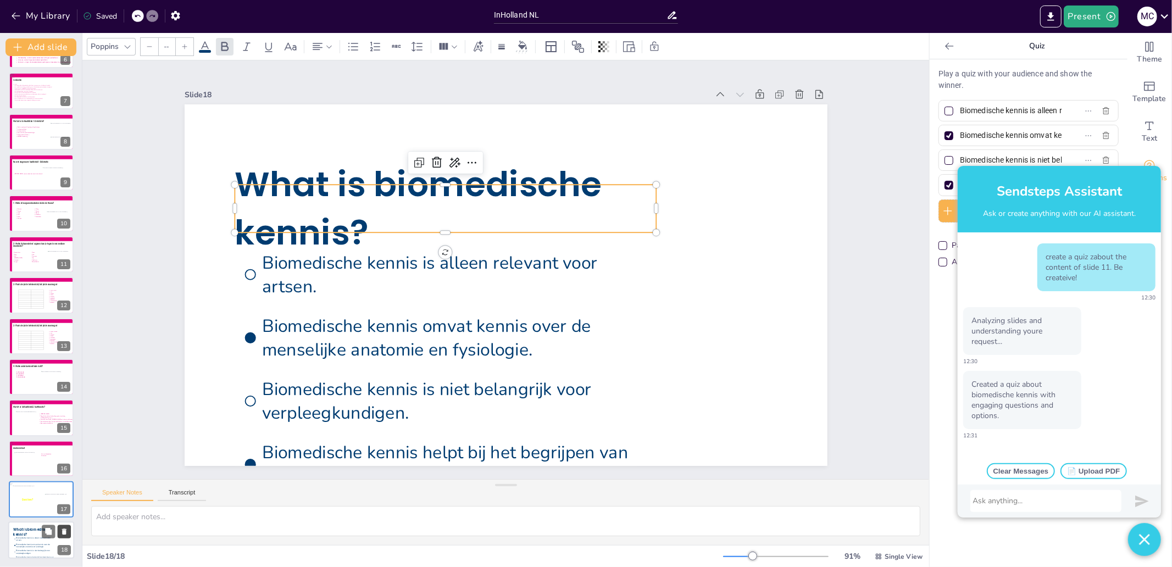
click at [62, 531] on icon at bounding box center [64, 532] width 8 height 8
